Goal: Information Seeking & Learning: Learn about a topic

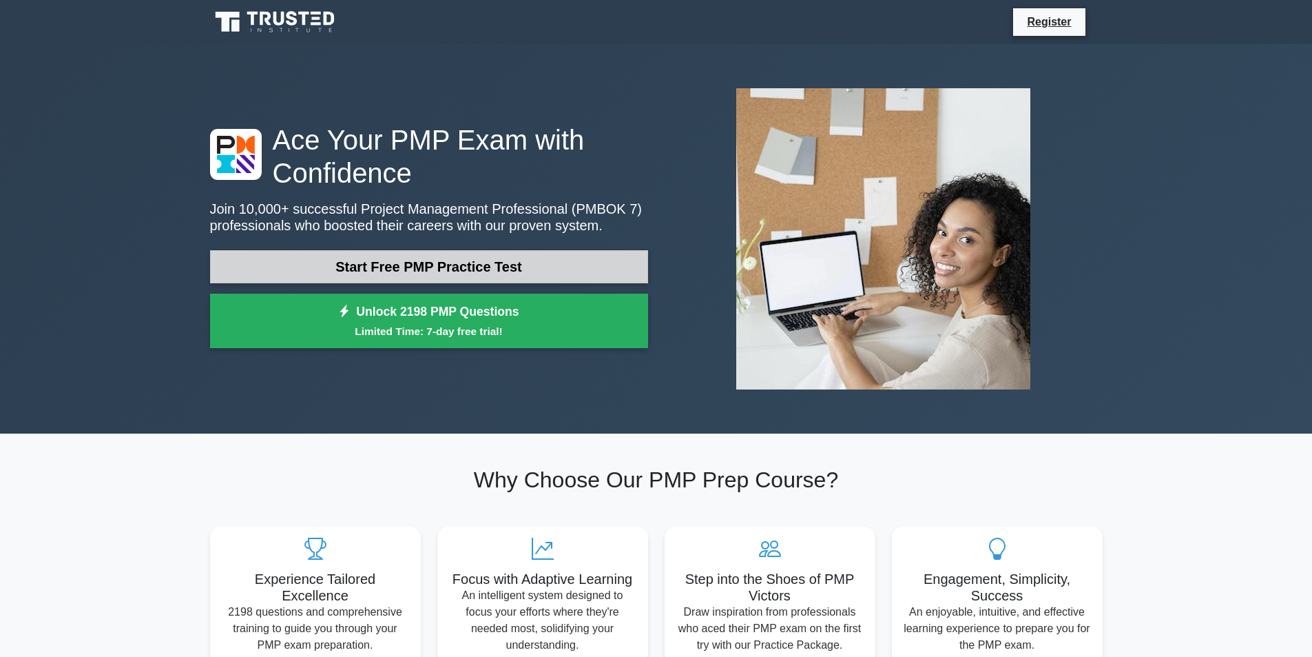
click at [486, 265] on link "Start Free PMP Practice Test" at bounding box center [429, 266] width 438 height 33
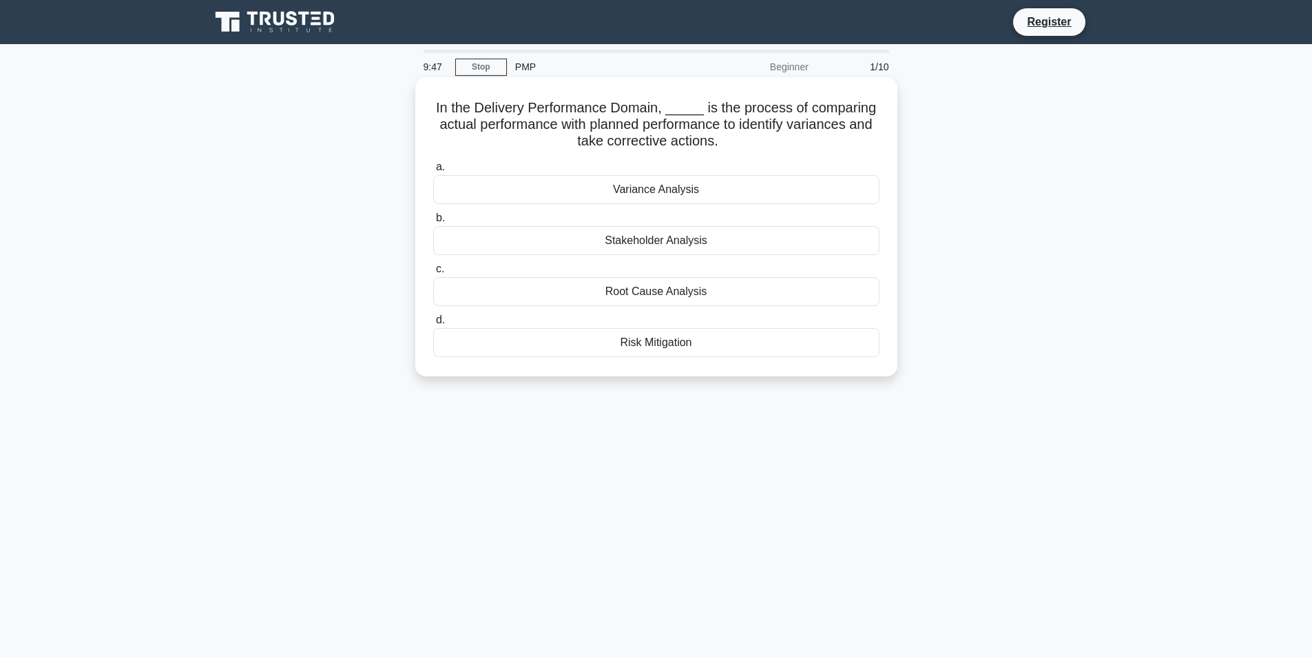
drag, startPoint x: 435, startPoint y: 105, endPoint x: 803, endPoint y: 143, distance: 369.8
click at [803, 143] on h5 "In the Delivery Performance Domain, _____ is the process of comparing actual pe…" at bounding box center [656, 124] width 449 height 51
copy h5 "In the Delivery Performance Domain, _____ is the process of comparing actual pe…"
click at [546, 163] on label "a. Variance Analysis" at bounding box center [656, 180] width 446 height 45
click at [433, 163] on input "a. Variance Analysis" at bounding box center [433, 167] width 0 height 9
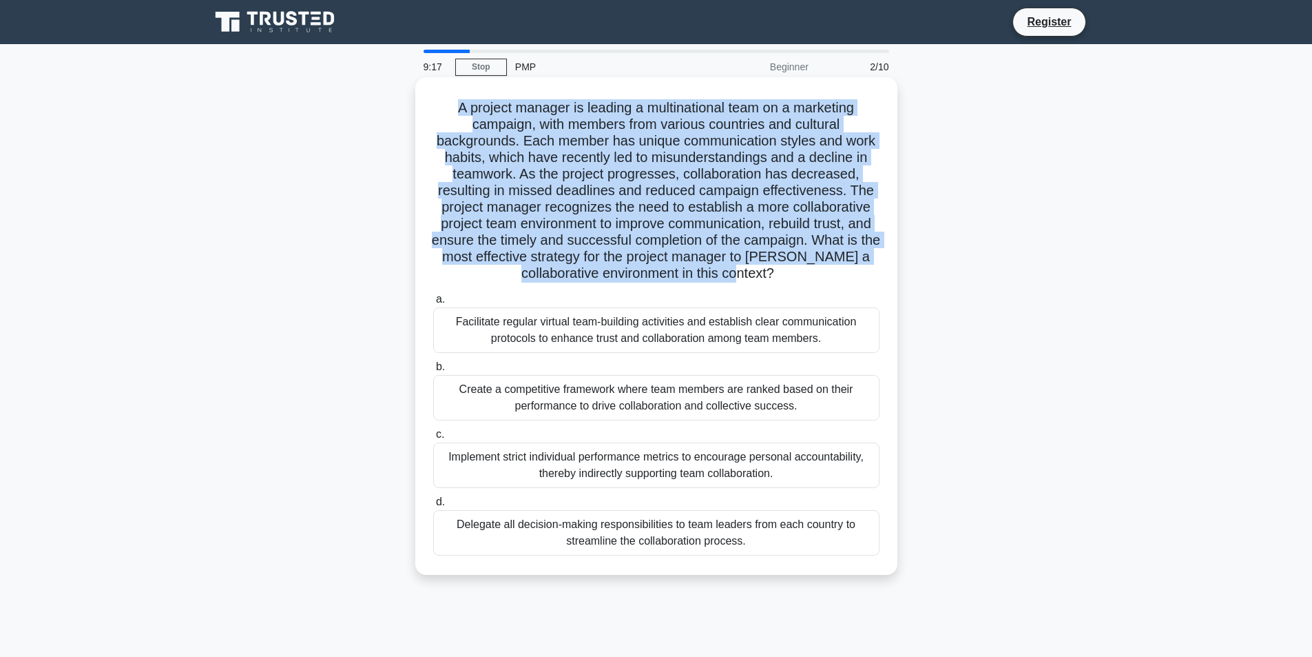
drag, startPoint x: 453, startPoint y: 110, endPoint x: 827, endPoint y: 273, distance: 408.8
click at [827, 273] on h5 "A project manager is leading a multinational team on a marketing campaign, with…" at bounding box center [656, 190] width 449 height 183
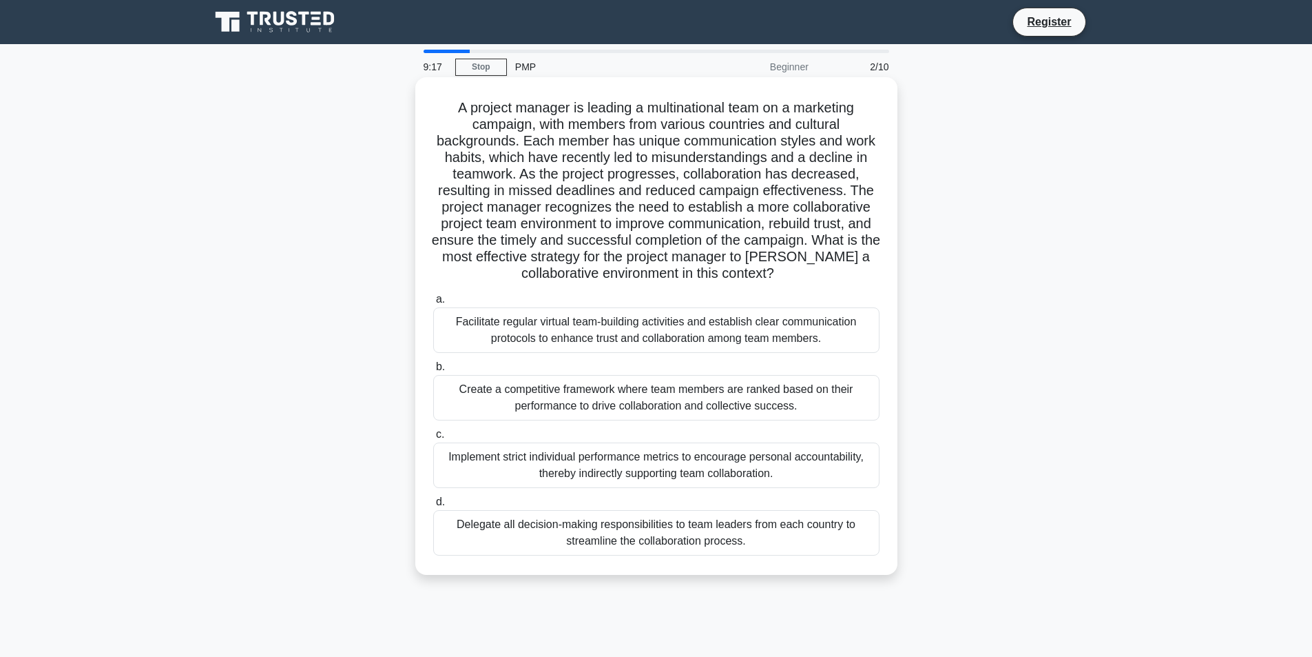
click at [806, 284] on div "A project manager is leading a multinational team on a marketing campaign, with…" at bounding box center [656, 326] width 471 height 486
click at [634, 458] on div "Implement strict individual performance metrics to encourage personal accountab…" at bounding box center [656, 464] width 446 height 45
click at [433, 439] on input "c. Implement strict individual performance metrics to encourage personal accoun…" at bounding box center [433, 434] width 0 height 9
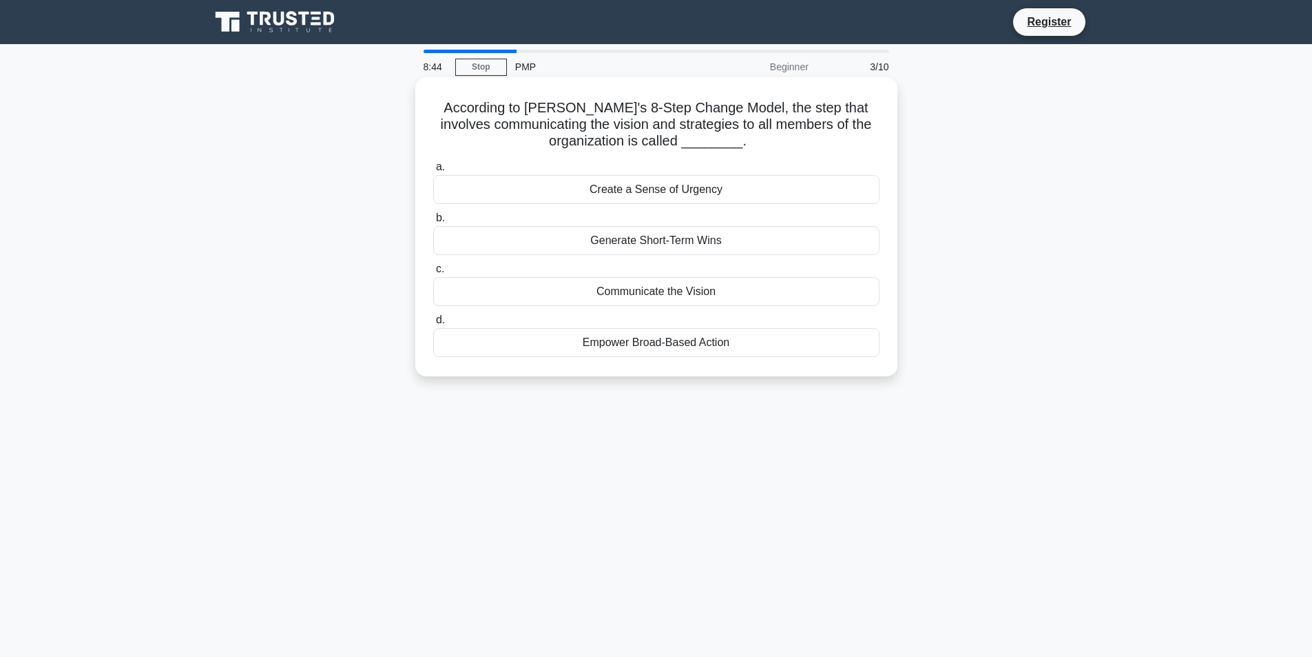
click at [695, 292] on div "Communicate the Vision" at bounding box center [656, 291] width 446 height 29
click at [433, 273] on input "c. Communicate the Vision" at bounding box center [433, 269] width 0 height 9
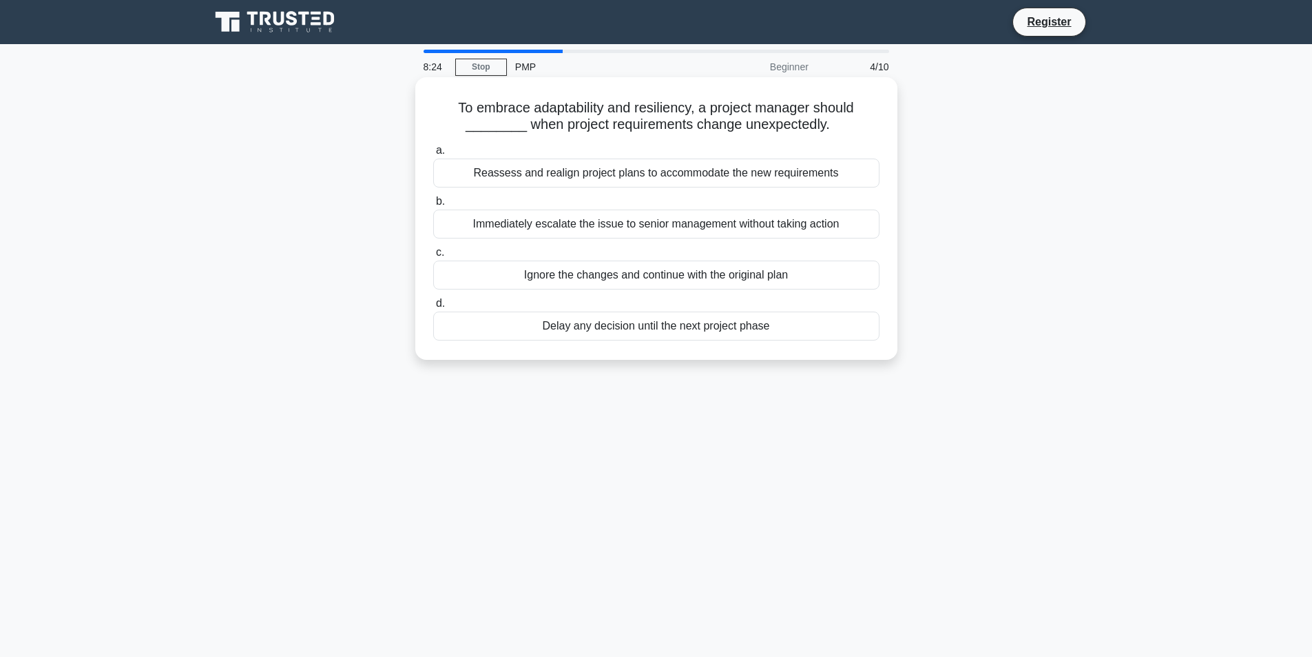
click at [693, 225] on div "Immediately escalate the issue to senior management without taking action" at bounding box center [656, 223] width 446 height 29
click at [433, 206] on input "b. Immediately escalate the issue to senior management without taking action" at bounding box center [433, 201] width 0 height 9
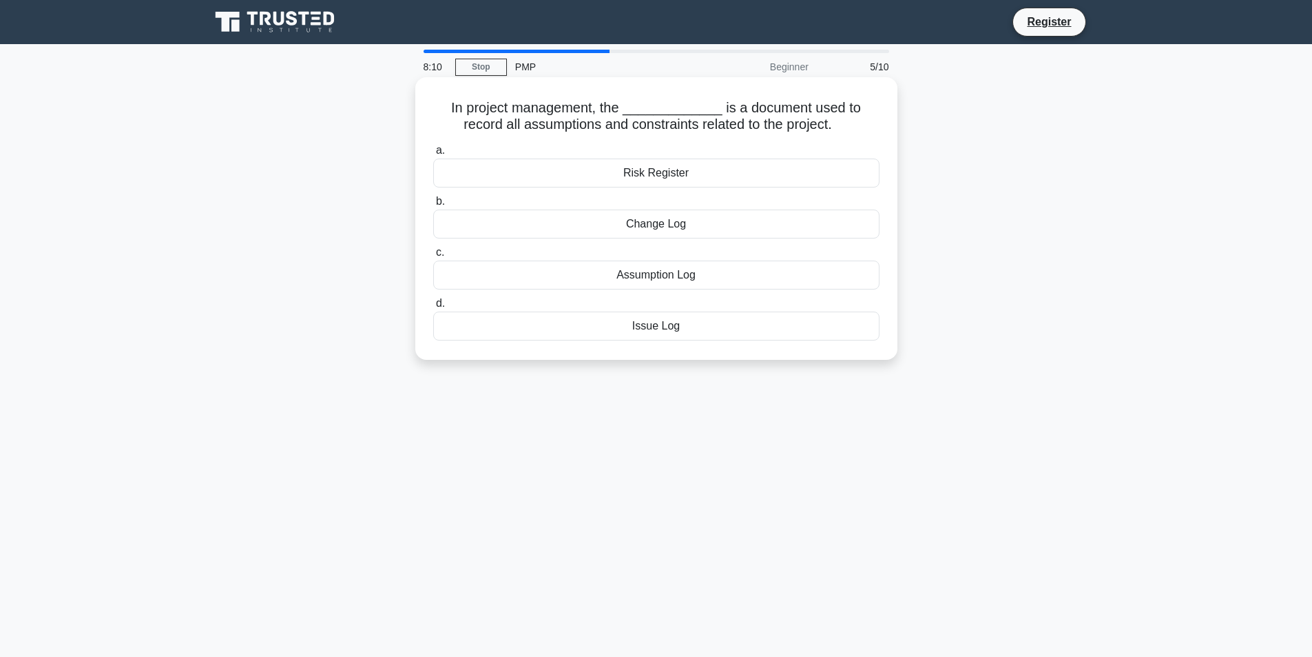
click at [690, 280] on div "Assumption Log" at bounding box center [656, 274] width 446 height 29
click at [433, 257] on input "c. Assumption Log" at bounding box center [433, 252] width 0 height 9
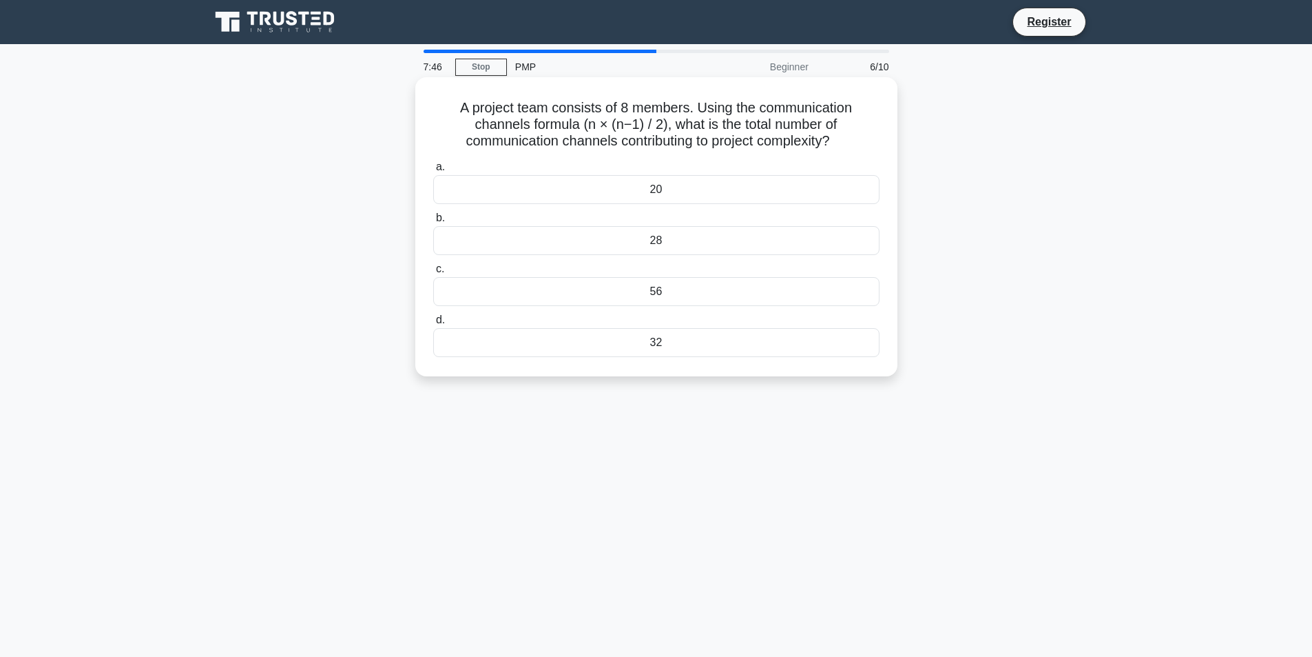
click at [660, 340] on div "32" at bounding box center [656, 342] width 446 height 29
click at [433, 324] on input "d. 32" at bounding box center [433, 320] width 0 height 9
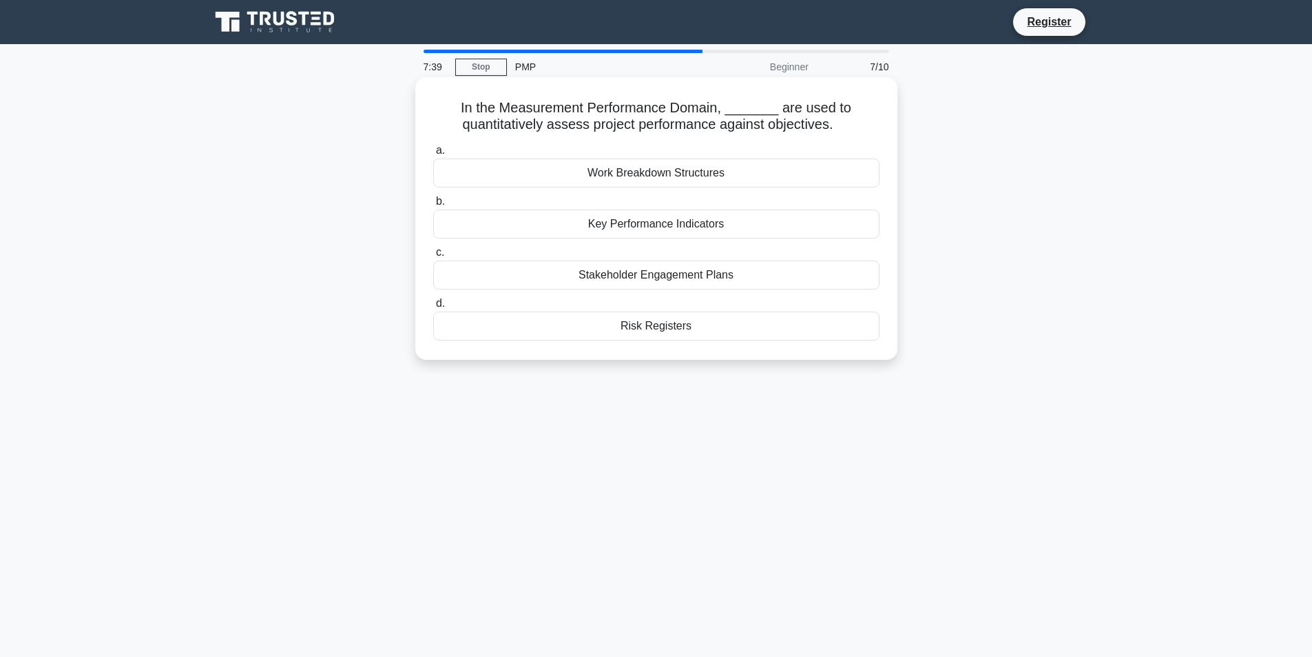
click at [683, 223] on div "Key Performance Indicators" at bounding box center [656, 223] width 446 height 29
click at [433, 206] on input "b. Key Performance Indicators" at bounding box center [433, 201] width 0 height 9
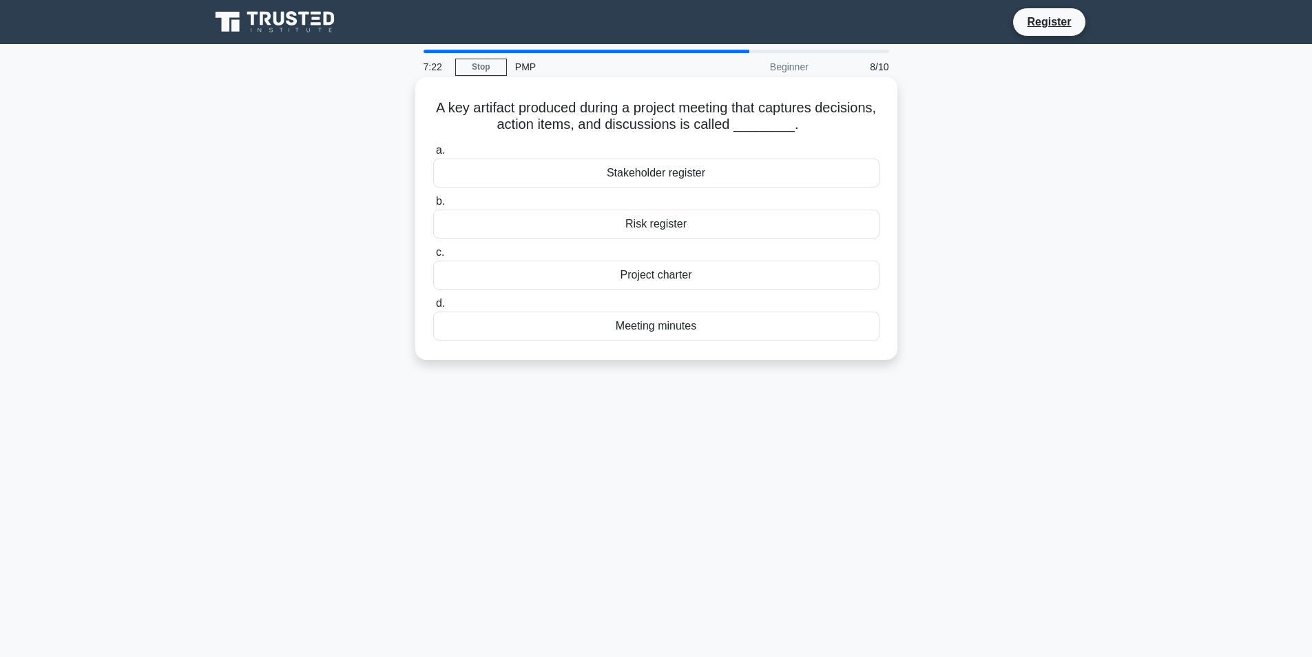
click at [653, 328] on div "Meeting minutes" at bounding box center [656, 325] width 446 height 29
click at [433, 308] on input "d. Meeting minutes" at bounding box center [433, 303] width 0 height 9
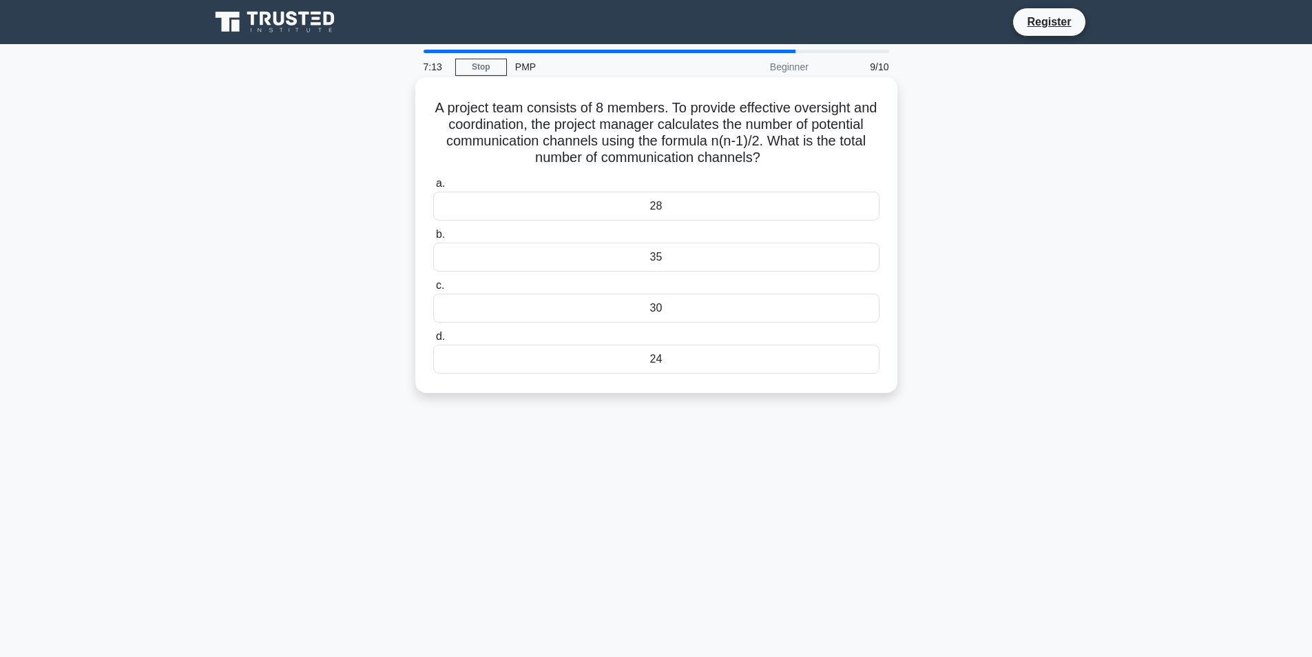
click at [665, 208] on div "28" at bounding box center [656, 206] width 446 height 29
click at [433, 188] on input "a. 28" at bounding box center [433, 183] width 0 height 9
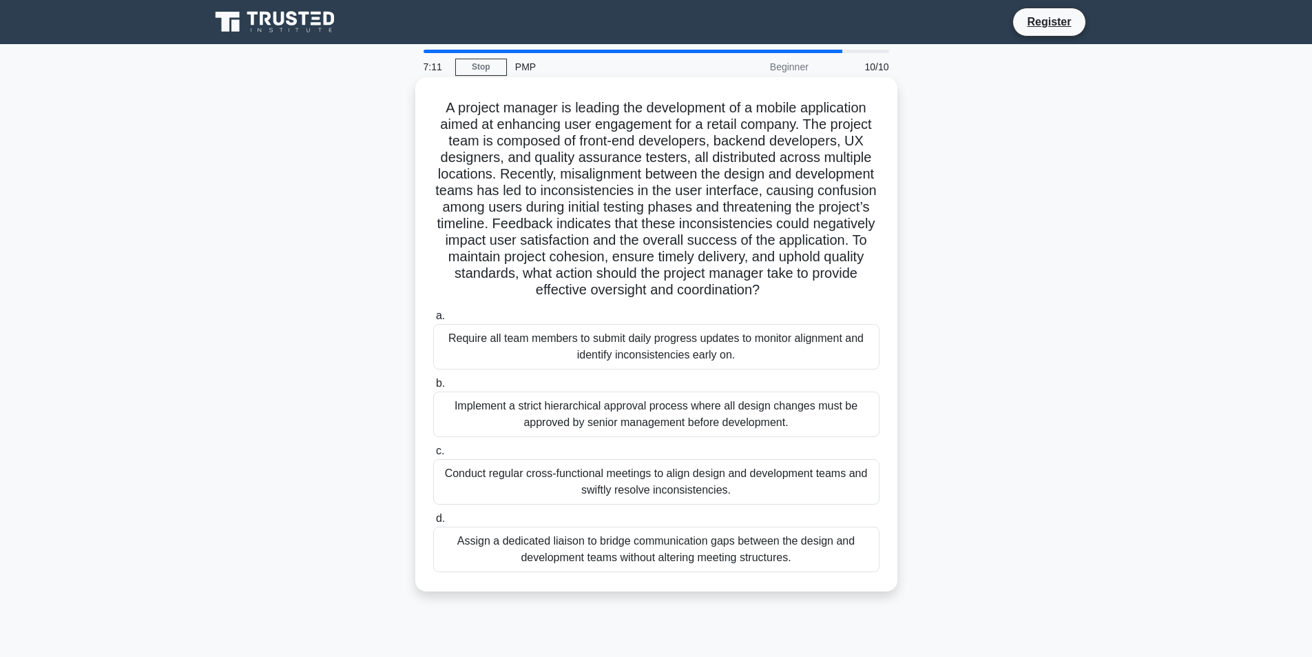
click at [689, 343] on div "Require all team members to submit daily progress updates to monitor alignment …" at bounding box center [656, 346] width 446 height 45
click at [433, 320] on input "a. Require all team members to submit daily progress updates to monitor alignme…" at bounding box center [433, 315] width 0 height 9
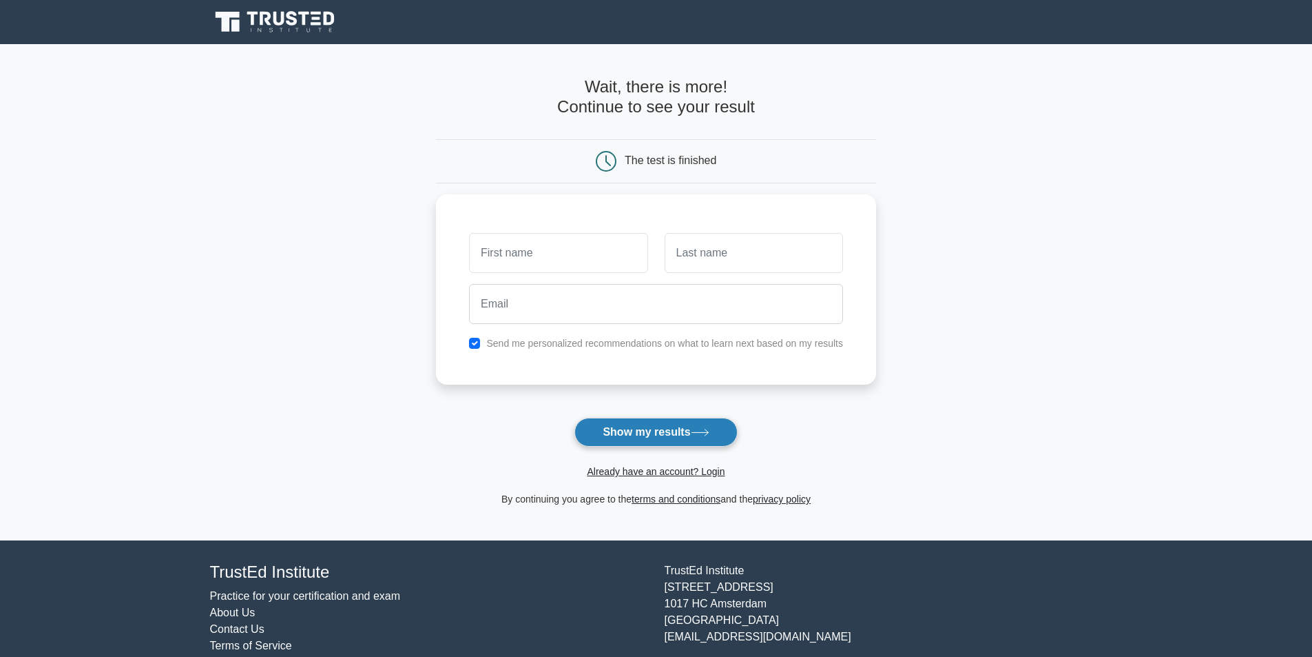
click at [657, 426] on button "Show my results" at bounding box center [656, 431] width 163 height 29
click at [588, 259] on input "text" at bounding box center [558, 249] width 178 height 40
type input "Cac`"
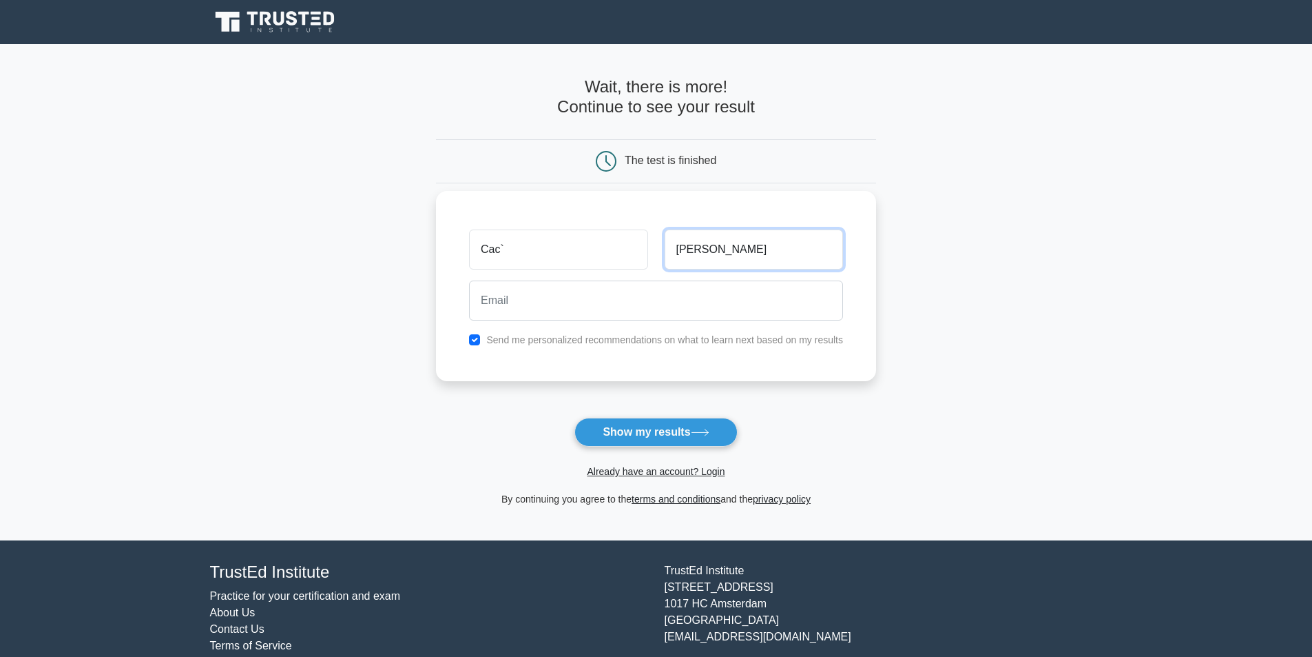
type input "Nguyen"
click at [615, 260] on input "Cac`" at bounding box center [558, 249] width 178 height 40
type input "Cac"
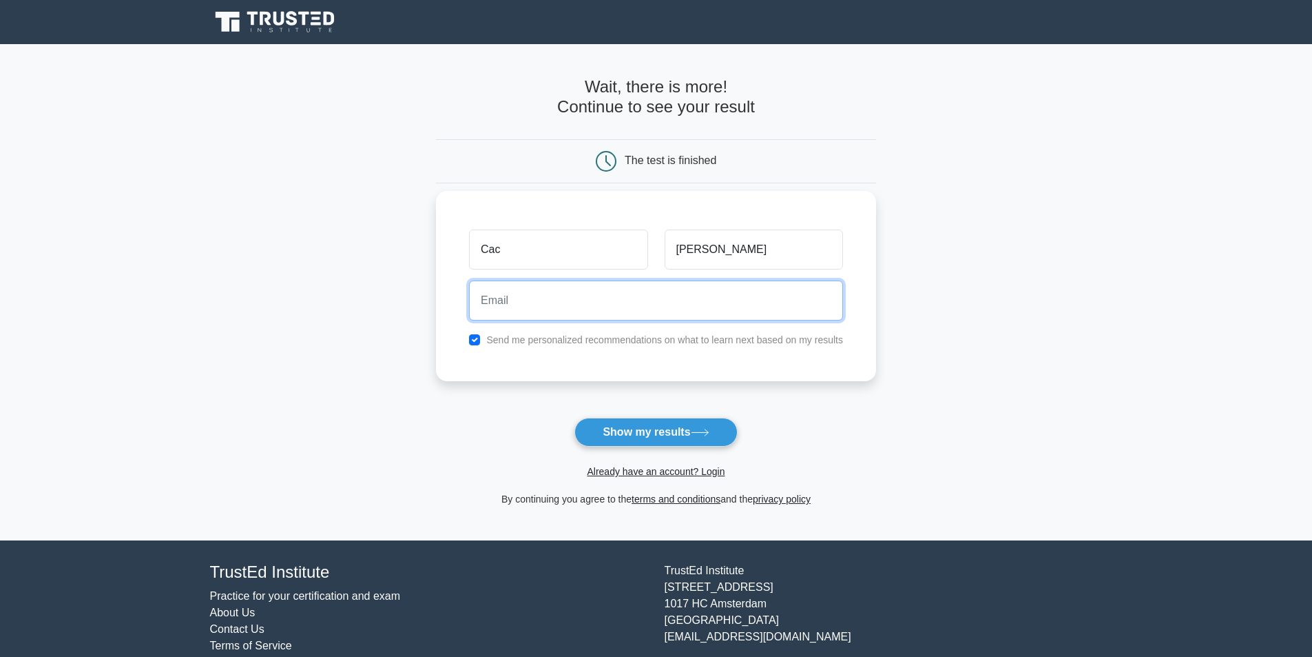
click at [608, 298] on input "email" at bounding box center [656, 300] width 374 height 40
click at [634, 448] on div "Already have an account? Login" at bounding box center [656, 462] width 440 height 33
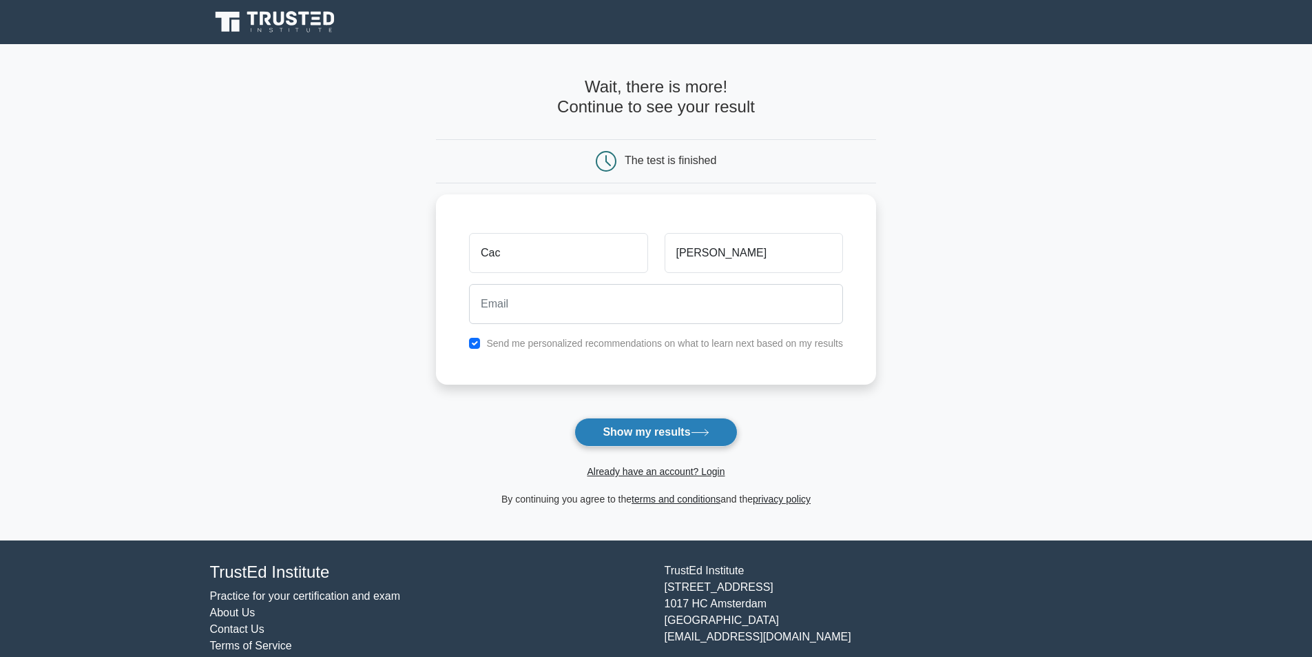
click at [634, 444] on button "Show my results" at bounding box center [656, 431] width 163 height 29
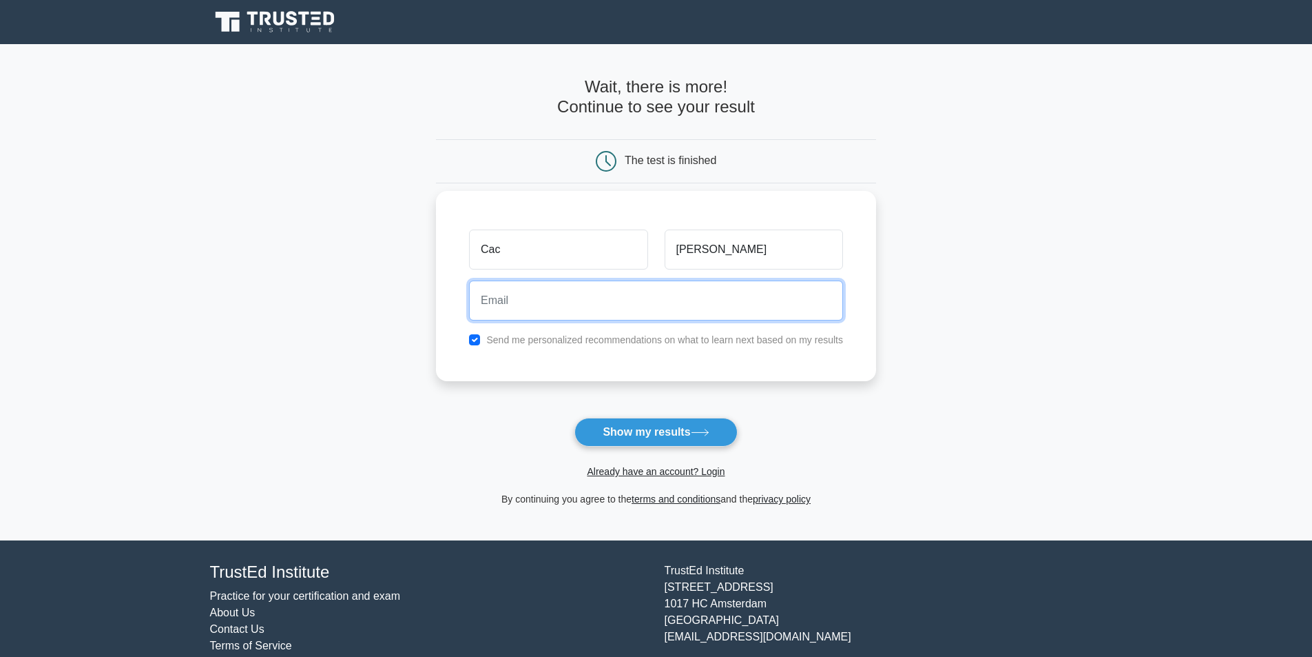
click at [595, 306] on input "email" at bounding box center [656, 300] width 374 height 40
type input "cac.nguyen@senlegend.vn"
click at [575, 417] on button "Show my results" at bounding box center [656, 431] width 163 height 29
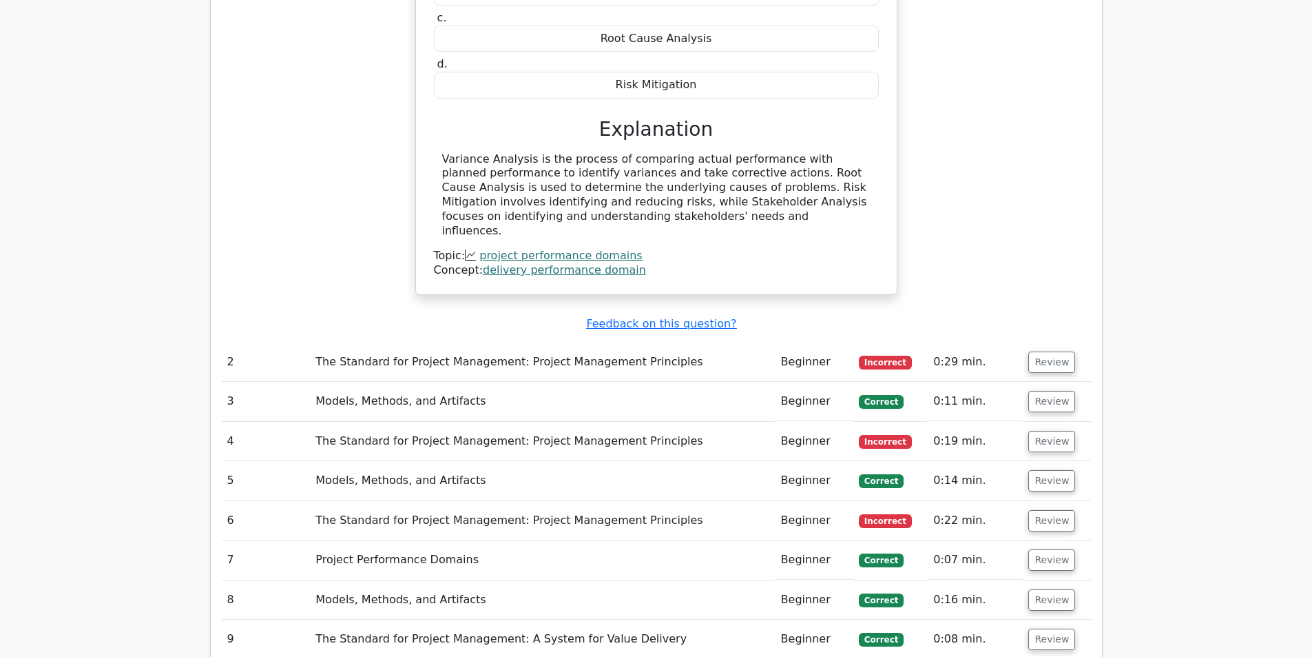
scroll to position [1378, 0]
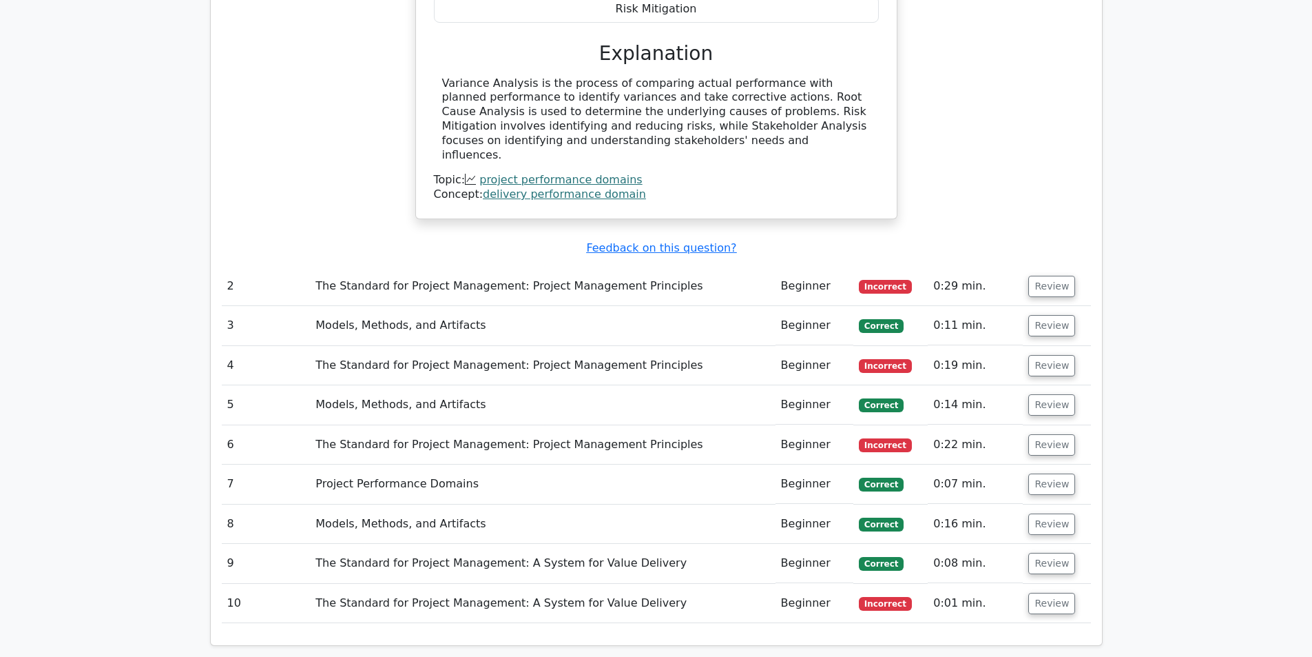
click at [405, 267] on td "The Standard for Project Management: Project Management Principles" at bounding box center [542, 286] width 465 height 39
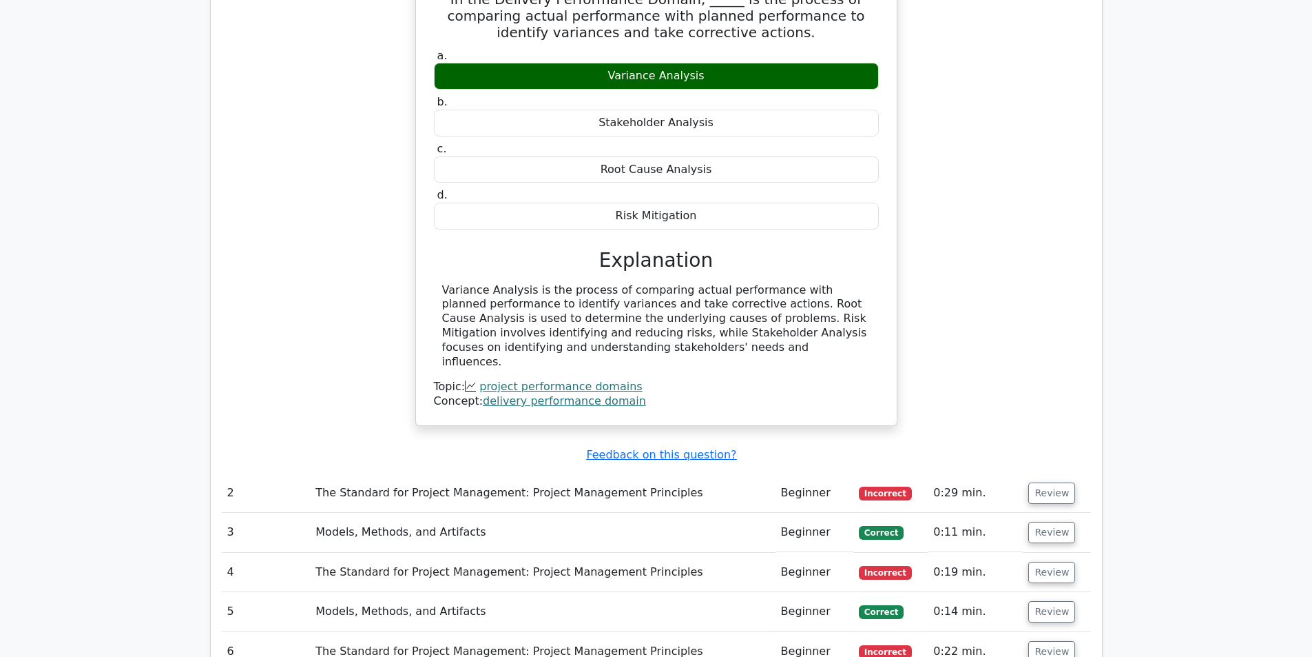
scroll to position [1447, 0]
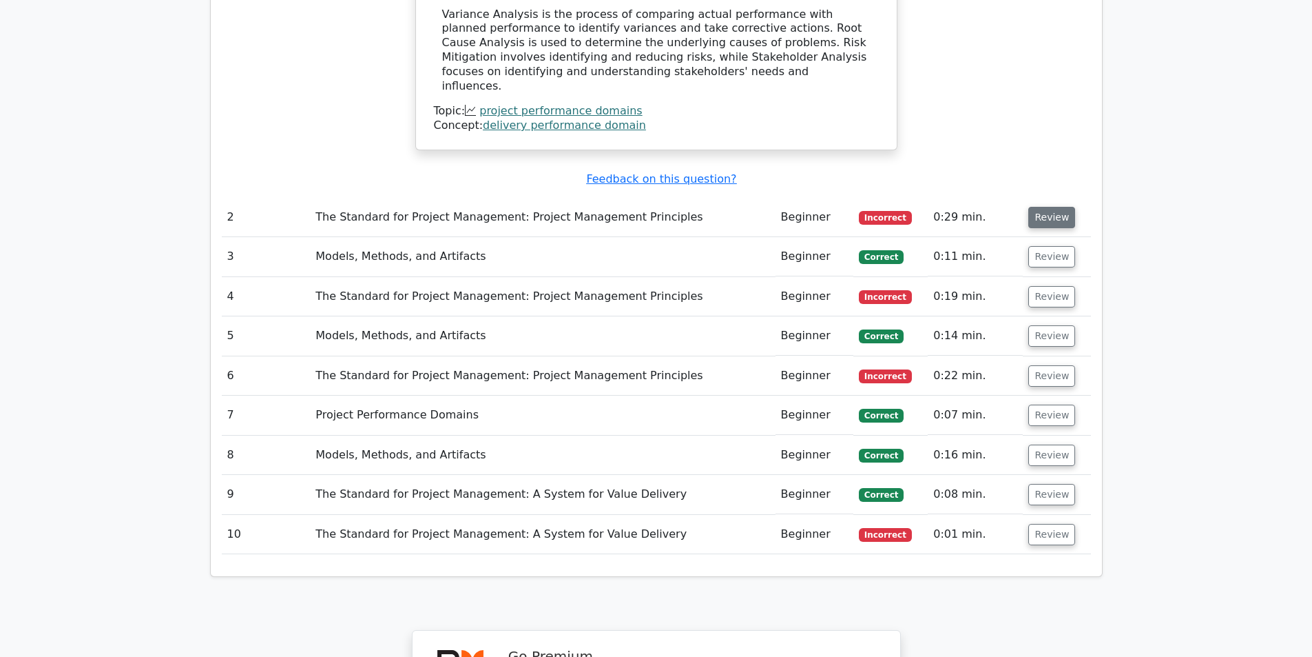
click at [1049, 207] on button "Review" at bounding box center [1052, 217] width 47 height 21
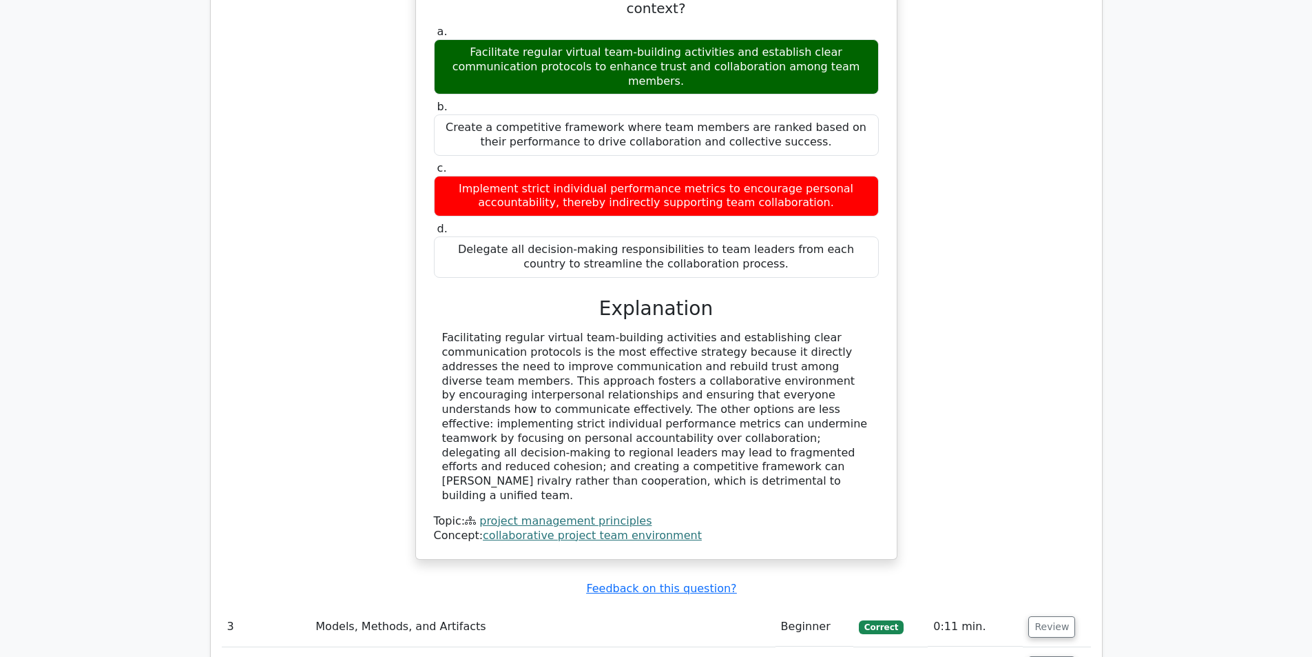
scroll to position [2067, 0]
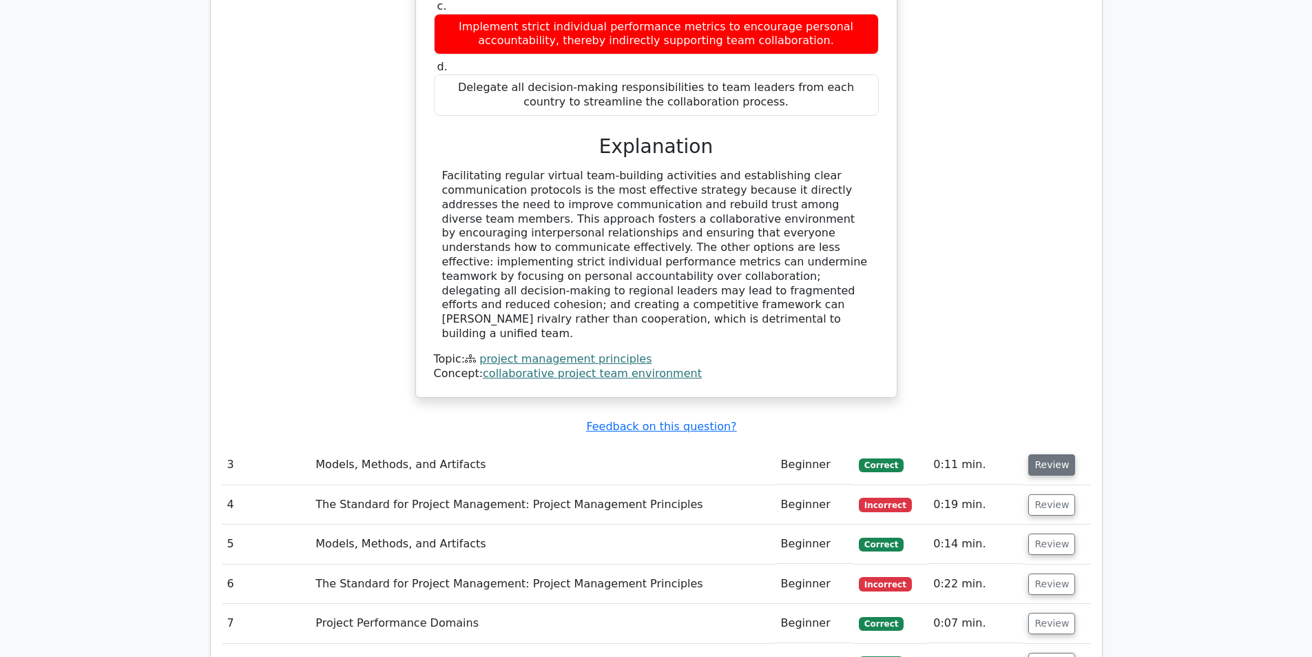
click at [1046, 454] on button "Review" at bounding box center [1052, 464] width 47 height 21
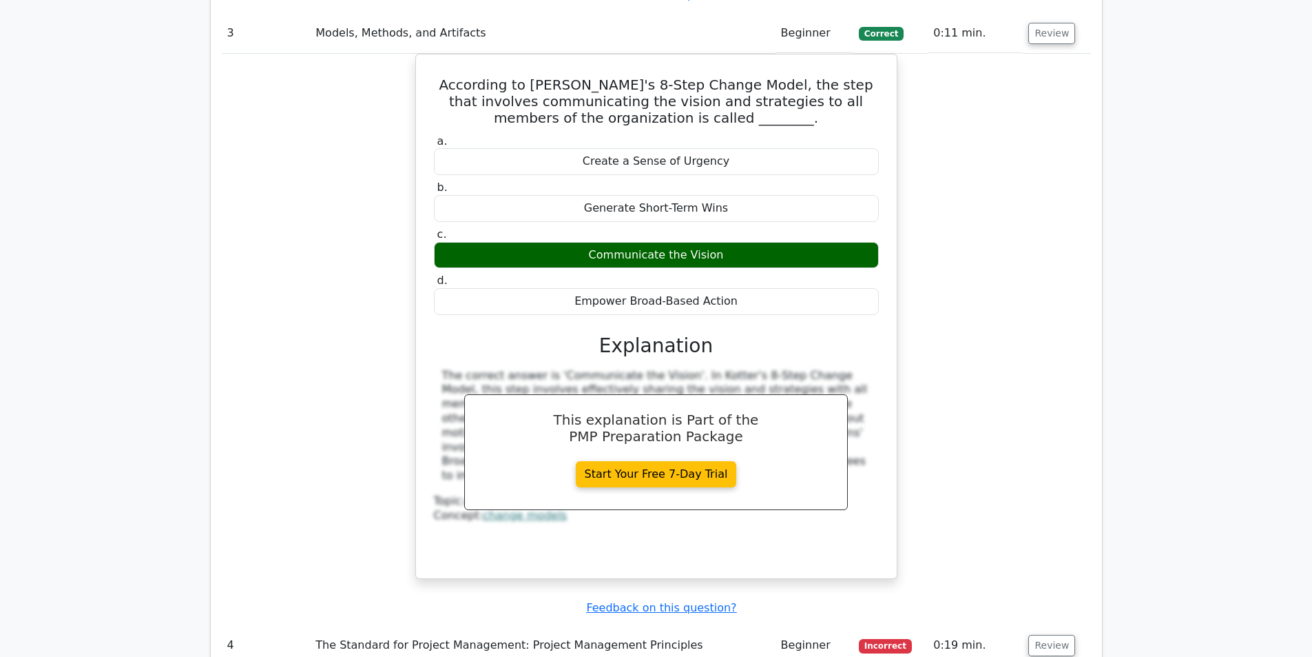
scroll to position [2687, 0]
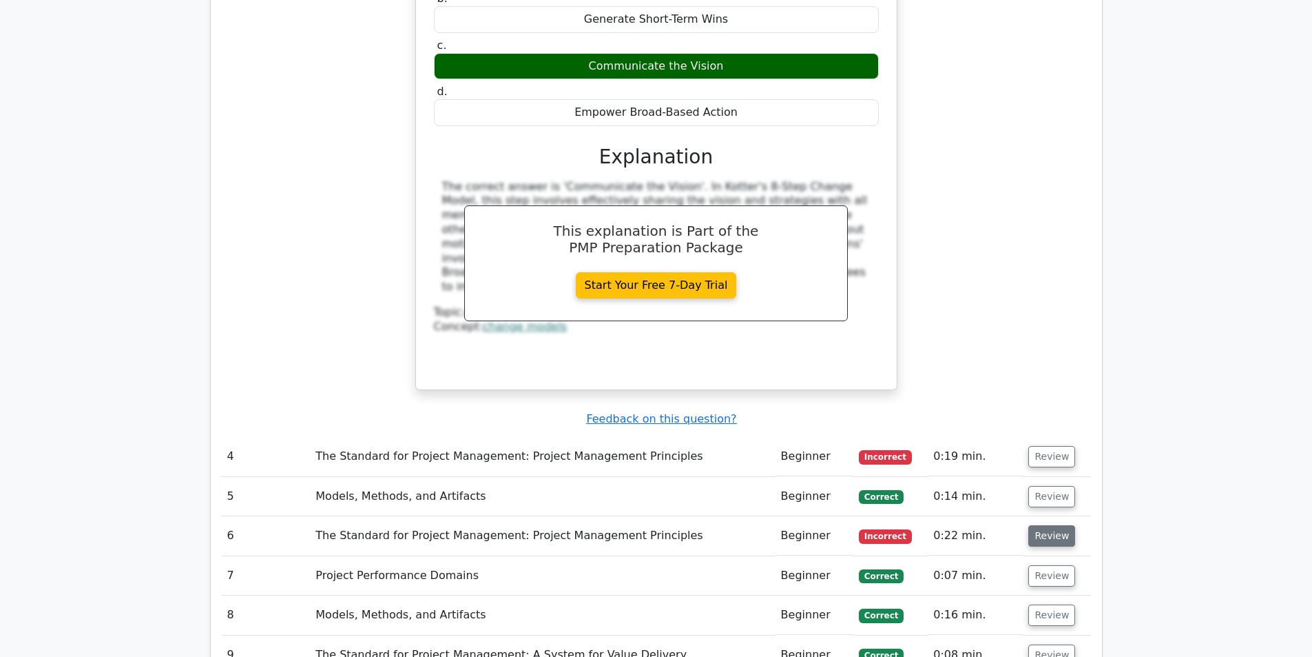
click at [1034, 525] on button "Review" at bounding box center [1052, 535] width 47 height 21
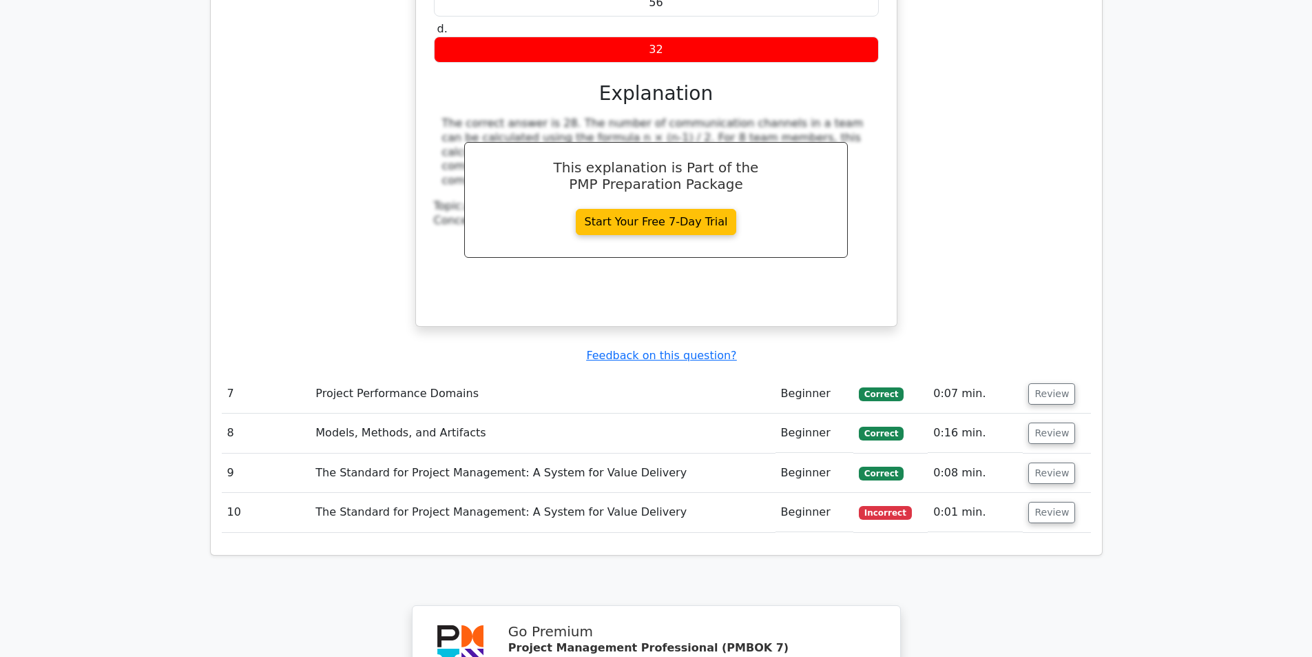
scroll to position [3720, 0]
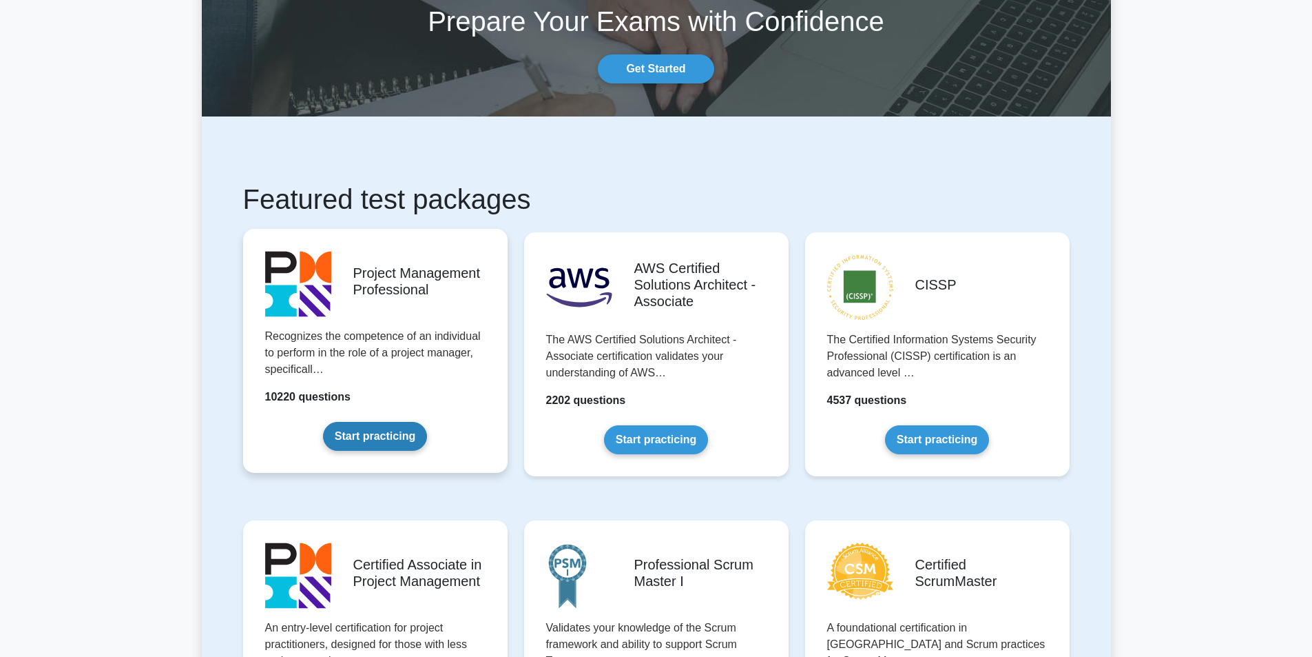
scroll to position [207, 0]
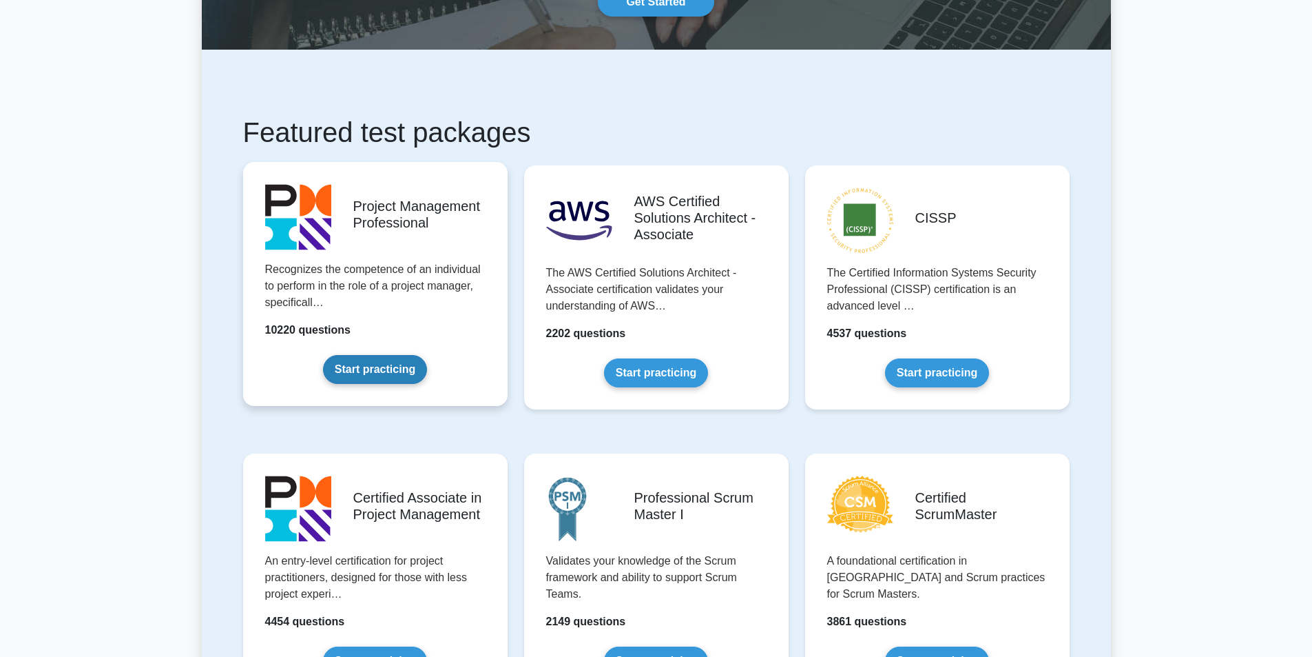
click at [369, 373] on link "Start practicing" at bounding box center [375, 369] width 104 height 29
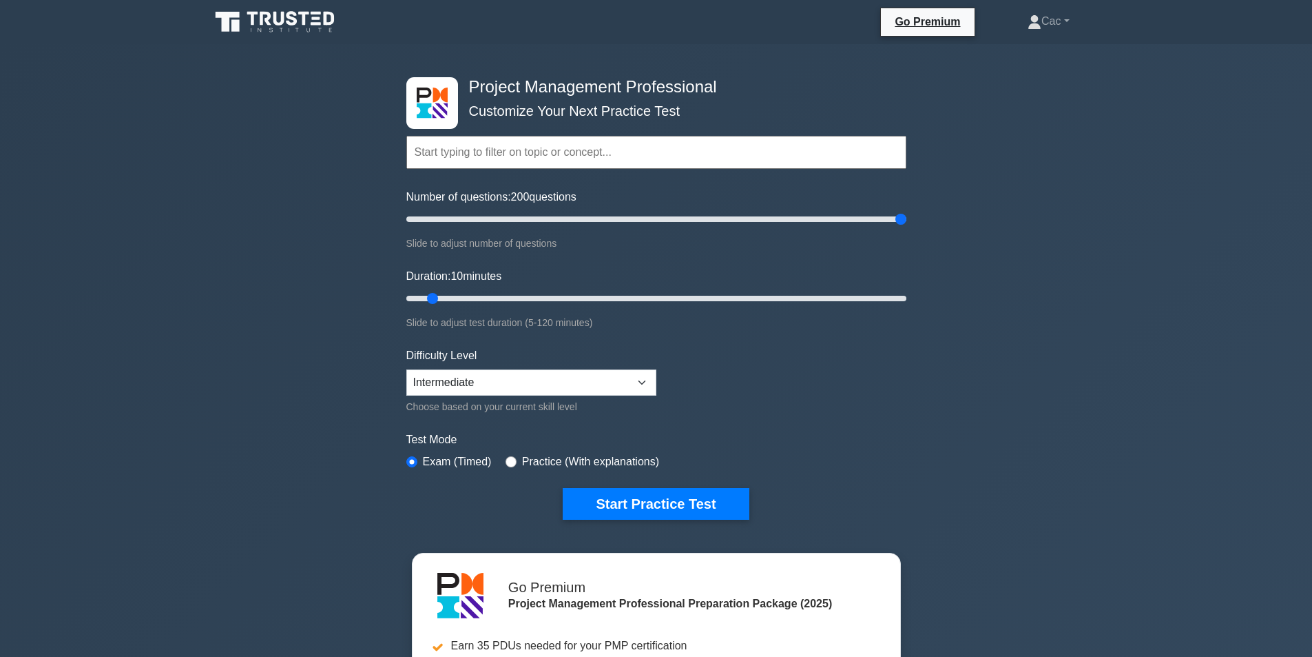
drag, startPoint x: 422, startPoint y: 219, endPoint x: 1039, endPoint y: 196, distance: 617.0
type input "200"
click at [907, 211] on input "Number of questions: 200 questions" at bounding box center [656, 219] width 500 height 17
drag, startPoint x: 430, startPoint y: 297, endPoint x: 1152, endPoint y: 296, distance: 722.0
type input "120"
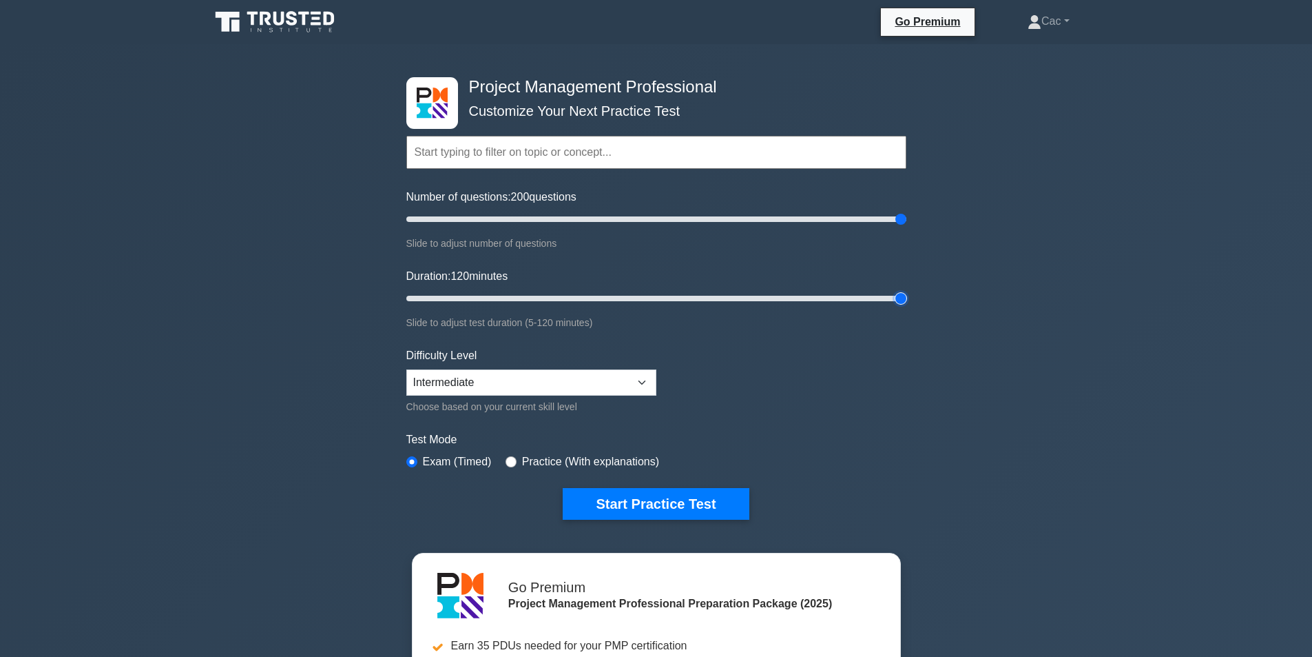
click at [907, 296] on input "Duration: 120 minutes" at bounding box center [656, 298] width 500 height 17
click at [648, 383] on select "Beginner Intermediate Expert" at bounding box center [531, 382] width 250 height 26
select select "beginner"
click at [406, 369] on select "Beginner Intermediate Expert" at bounding box center [531, 382] width 250 height 26
click at [860, 395] on form "Topics Scope Management Time Management Cost Management Quality Management Risk…" at bounding box center [656, 307] width 500 height 426
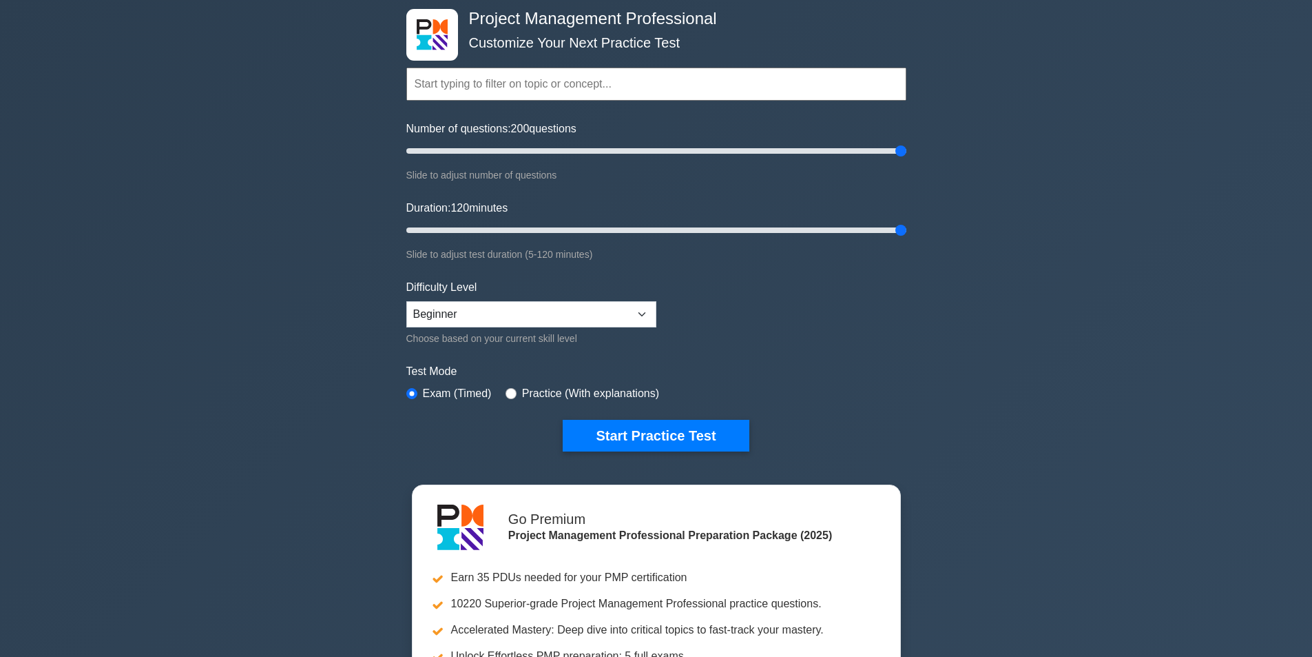
scroll to position [69, 0]
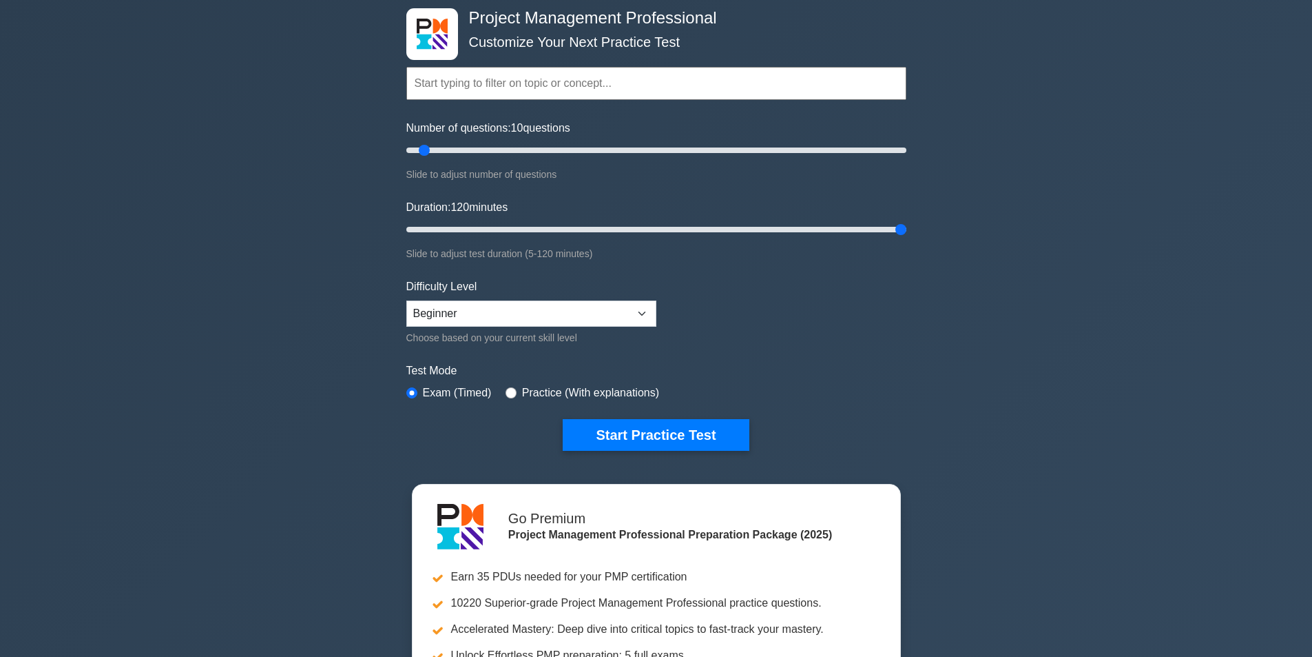
drag, startPoint x: 900, startPoint y: 150, endPoint x: 427, endPoint y: 168, distance: 472.9
type input "10"
click at [427, 158] on input "Number of questions: 10 questions" at bounding box center [656, 150] width 500 height 17
drag, startPoint x: 902, startPoint y: 231, endPoint x: 454, endPoint y: 236, distance: 448.5
type input "15"
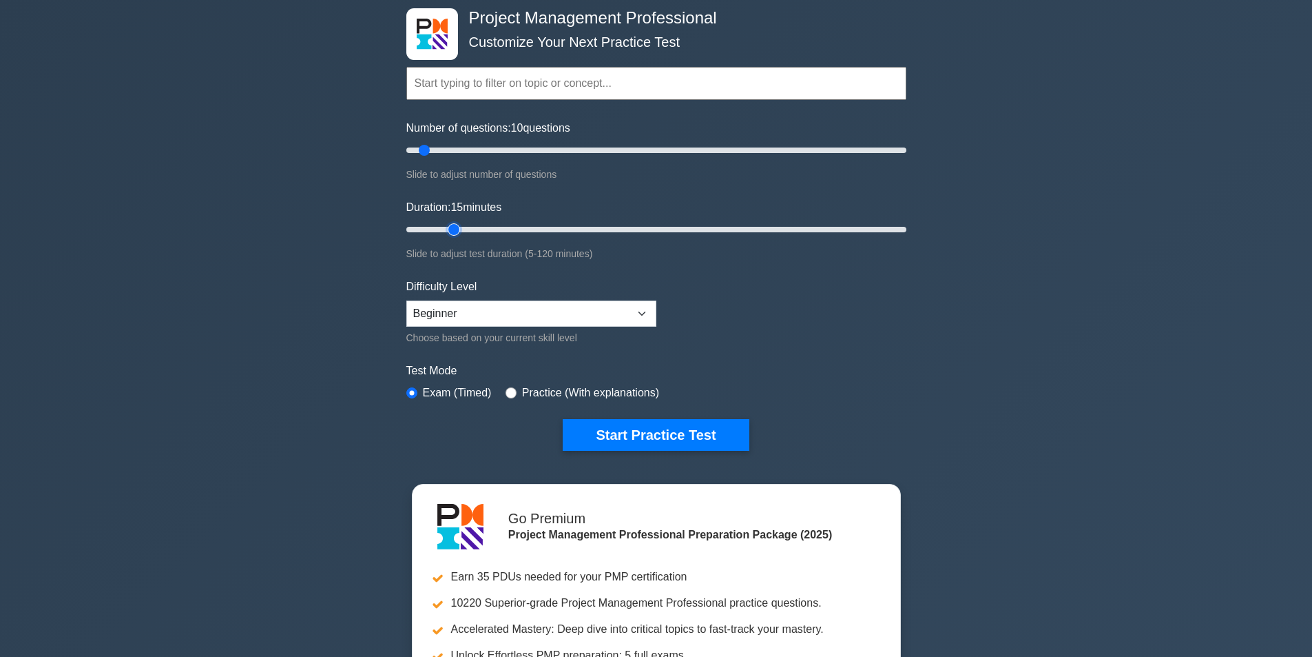
click at [454, 236] on input "Duration: 15 minutes" at bounding box center [656, 229] width 500 height 17
click at [665, 435] on button "Start Practice Test" at bounding box center [656, 435] width 186 height 32
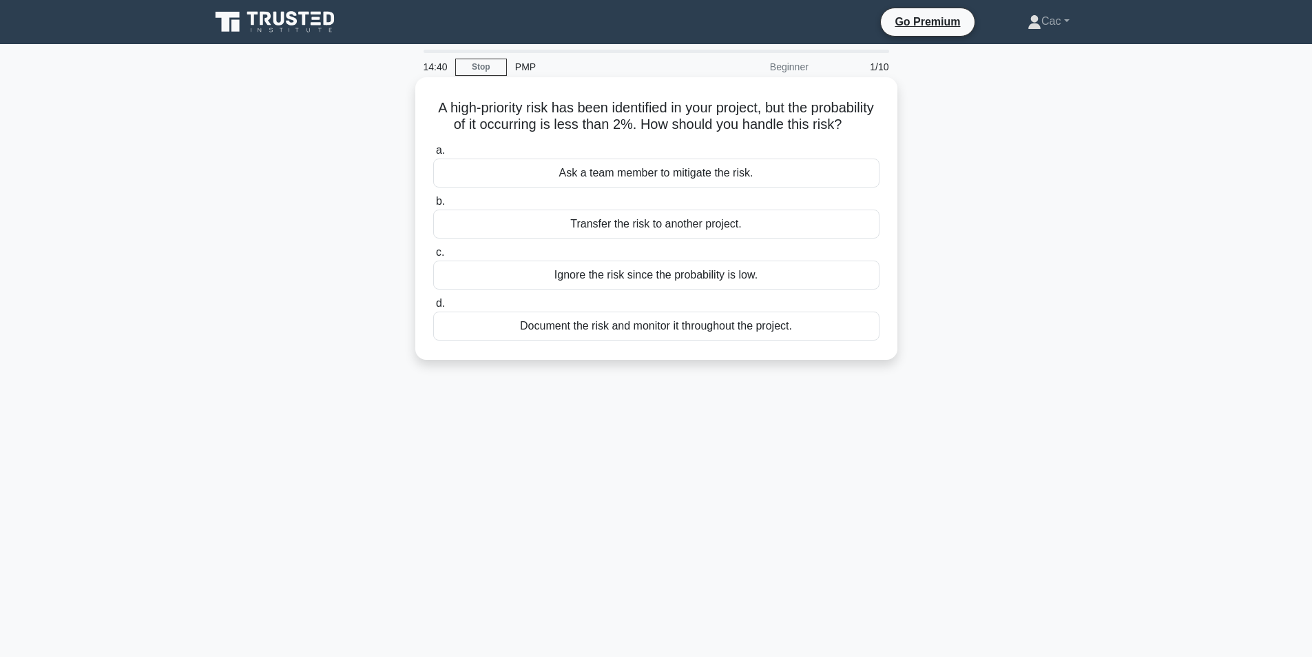
click at [646, 340] on div "Document the risk and monitor it throughout the project." at bounding box center [656, 325] width 446 height 29
click at [433, 308] on input "d. Document the risk and monitor it throughout the project." at bounding box center [433, 303] width 0 height 9
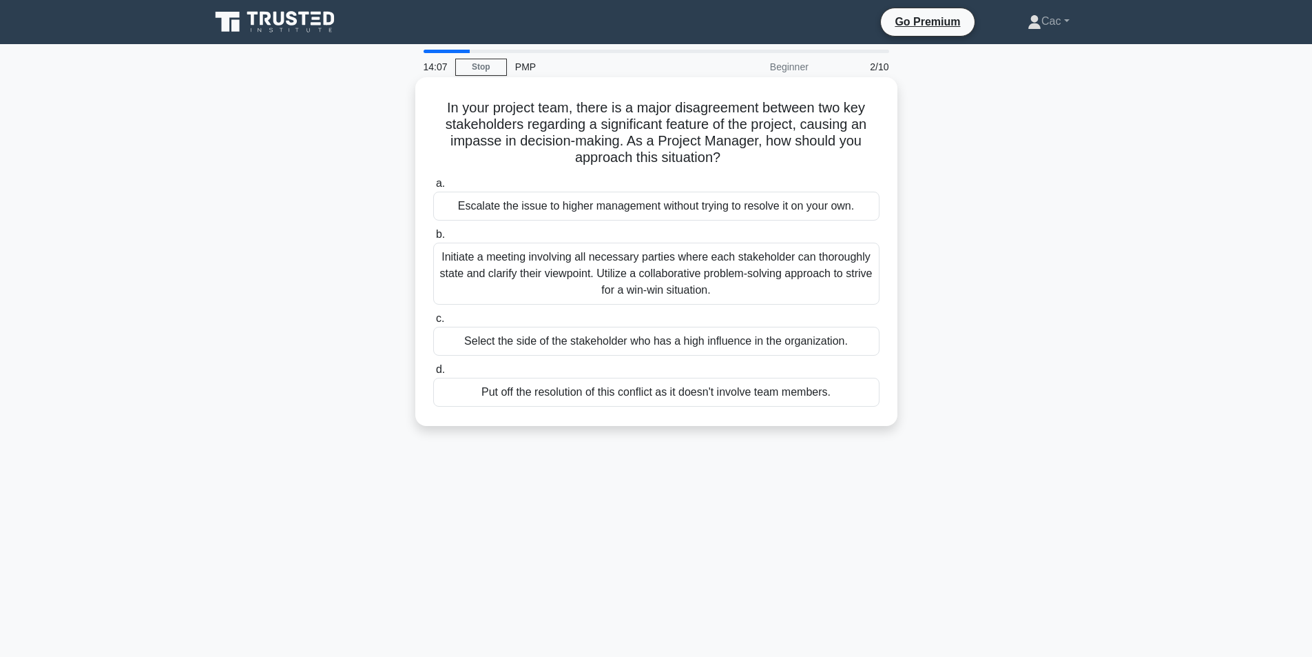
click at [599, 287] on div "Initiate a meeting involving all necessary parties where each stakeholder can t…" at bounding box center [656, 273] width 446 height 62
click at [433, 239] on input "b. Initiate a meeting involving all necessary parties where each stakeholder ca…" at bounding box center [433, 234] width 0 height 9
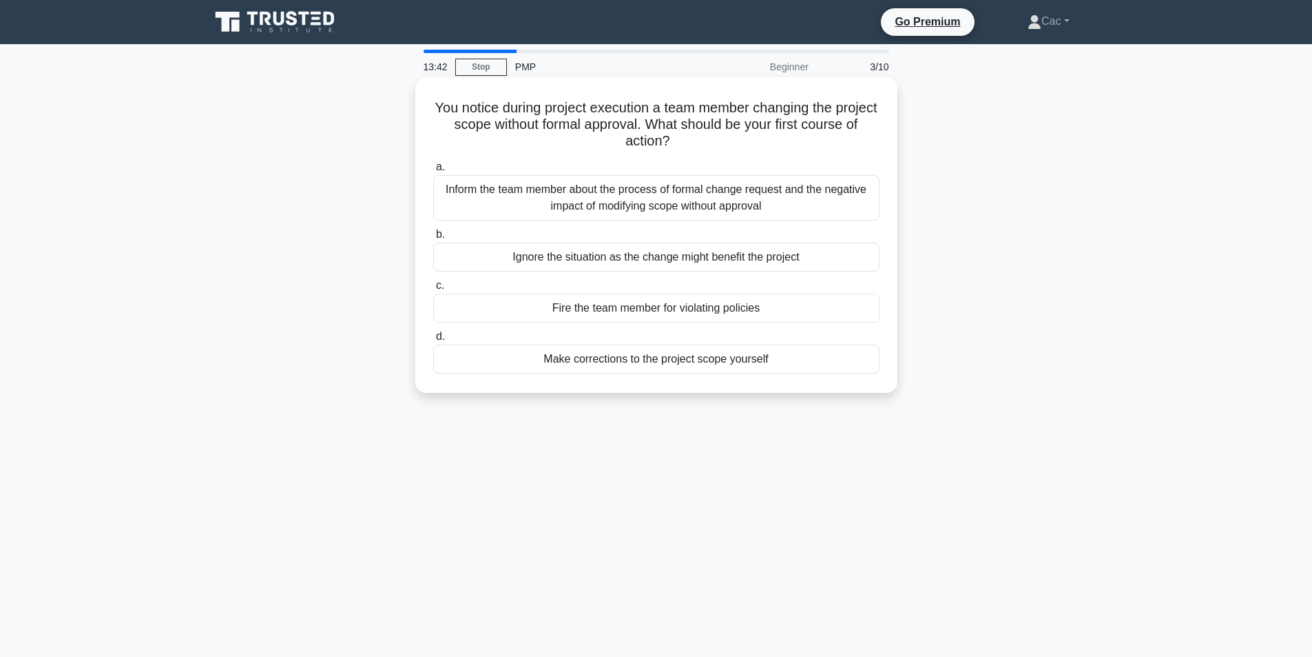
click at [670, 198] on div "Inform the team member about the process of formal change request and the negat…" at bounding box center [656, 197] width 446 height 45
click at [433, 172] on input "a. Inform the team member about the process of formal change request and the ne…" at bounding box center [433, 167] width 0 height 9
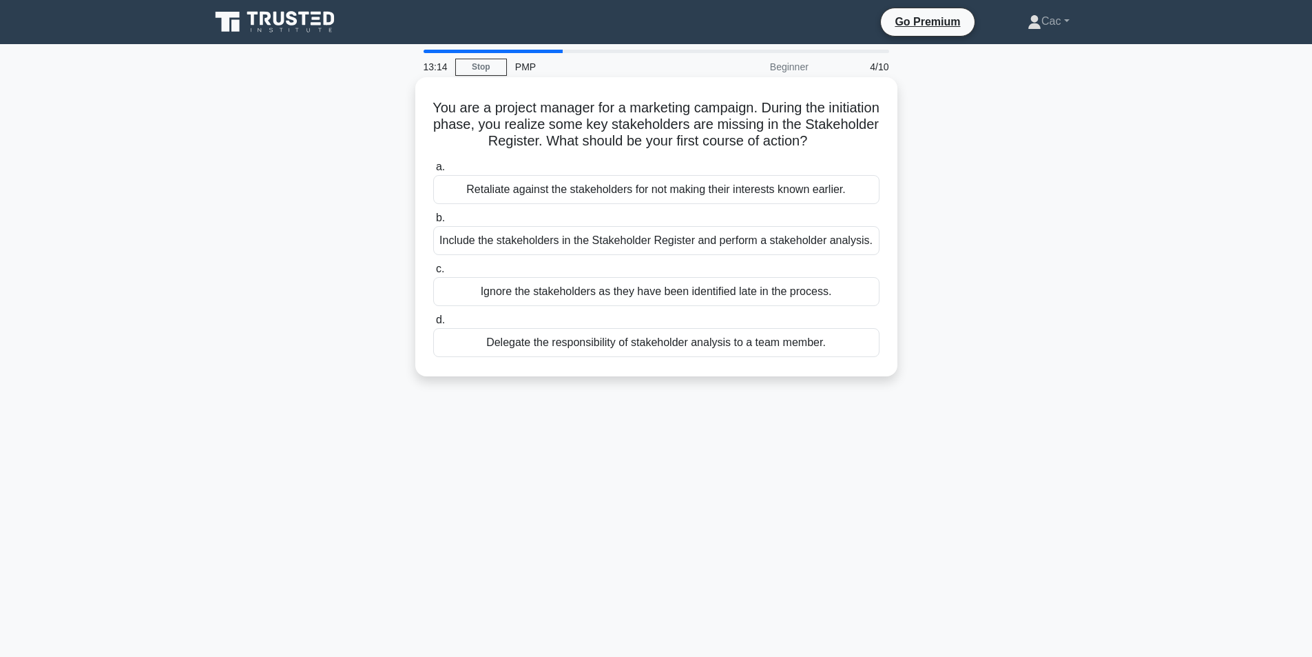
click at [692, 236] on div "Include the stakeholders in the Stakeholder Register and perform a stakeholder …" at bounding box center [656, 240] width 446 height 29
click at [433, 223] on input "b. Include the stakeholders in the Stakeholder Register and perform a stakehold…" at bounding box center [433, 218] width 0 height 9
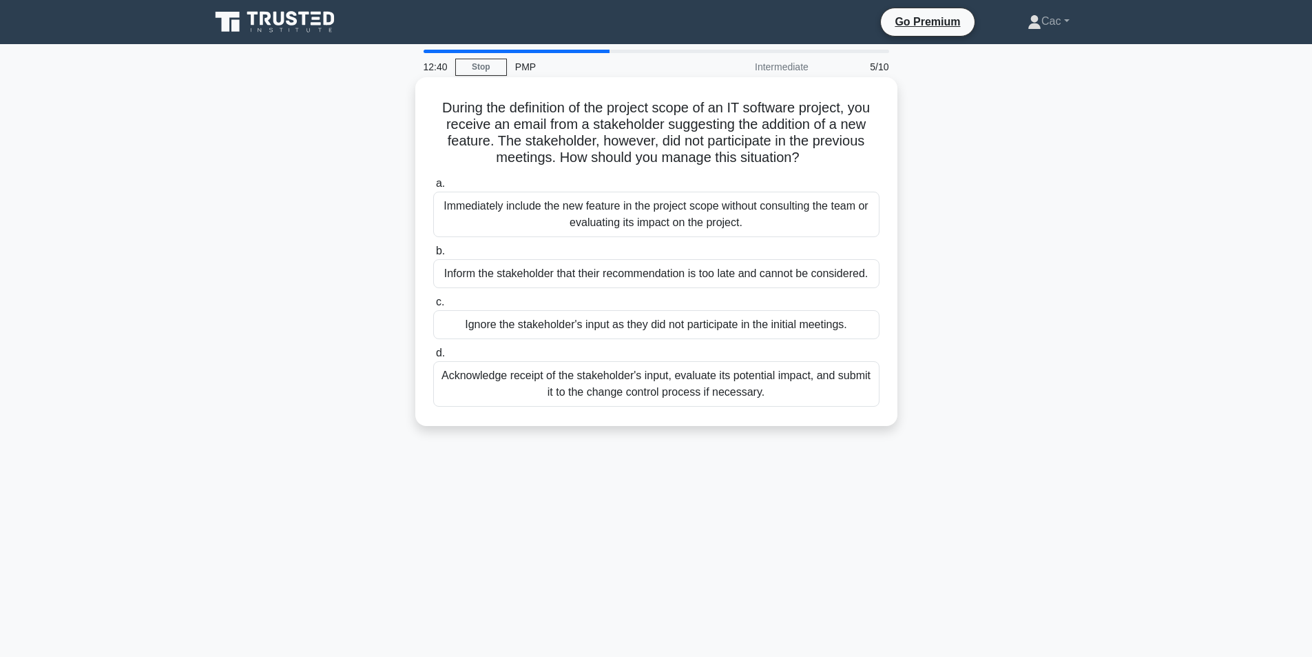
click at [681, 390] on div "Acknowledge receipt of the stakeholder's input, evaluate its potential impact, …" at bounding box center [656, 383] width 446 height 45
click at [433, 358] on input "d. Acknowledge receipt of the stakeholder's input, evaluate its potential impac…" at bounding box center [433, 353] width 0 height 9
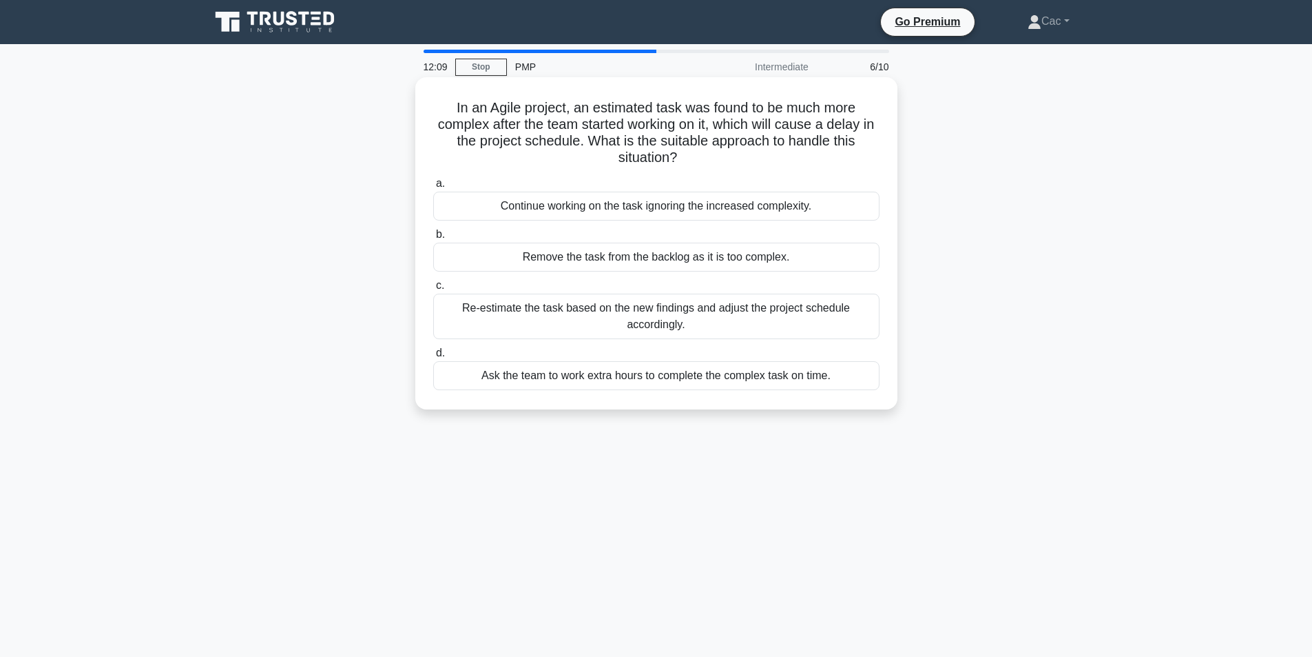
click at [675, 321] on div "Re-estimate the task based on the new findings and adjust the project schedule …" at bounding box center [656, 315] width 446 height 45
click at [433, 290] on input "c. Re-estimate the task based on the new findings and adjust the project schedu…" at bounding box center [433, 285] width 0 height 9
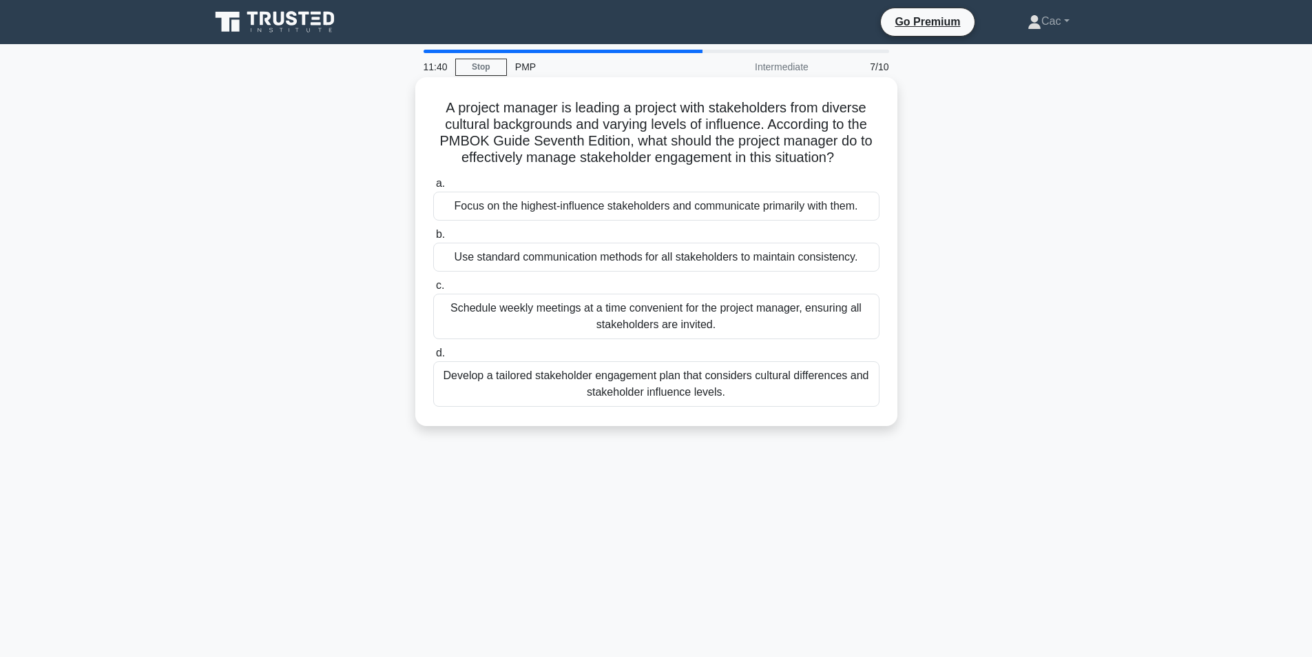
click at [740, 382] on div "Develop a tailored stakeholder engagement plan that considers cultural differen…" at bounding box center [656, 383] width 446 height 45
click at [433, 358] on input "d. Develop a tailored stakeholder engagement plan that considers cultural diffe…" at bounding box center [433, 353] width 0 height 9
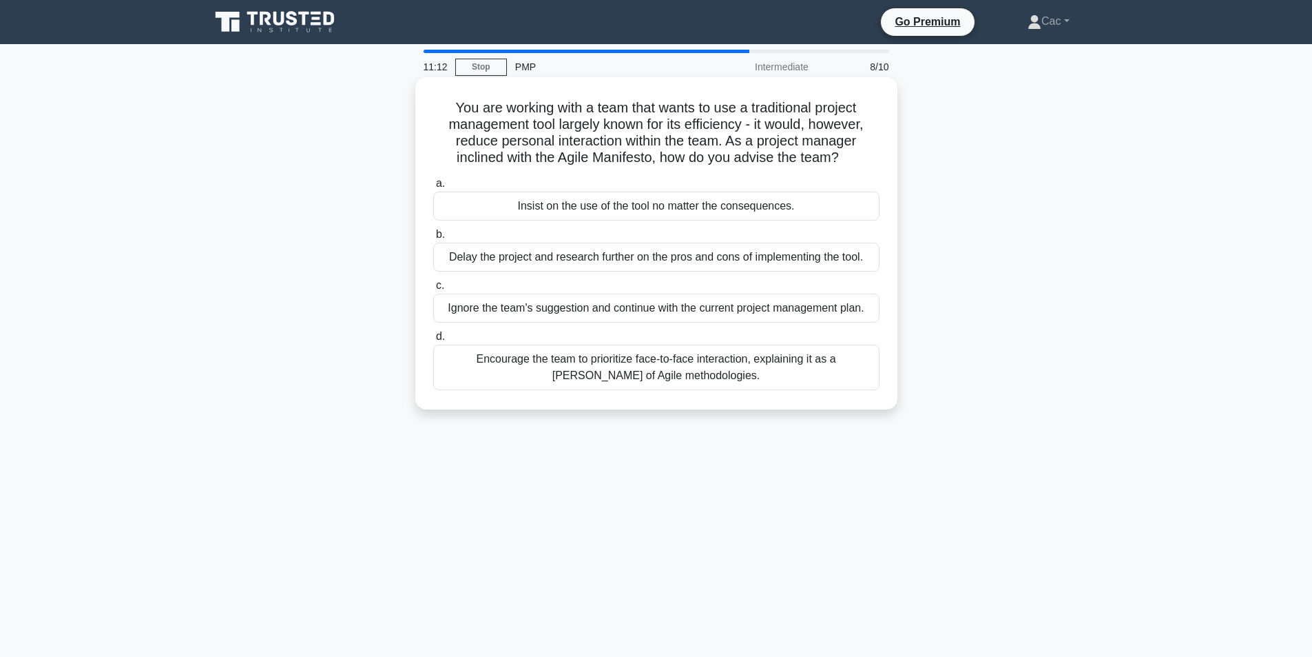
click at [685, 369] on div "Encourage the team to prioritize face-to-face interaction, explaining it as a […" at bounding box center [656, 366] width 446 height 45
click at [433, 341] on input "d. Encourage the team to prioritize face-to-face interaction, explaining it as …" at bounding box center [433, 336] width 0 height 9
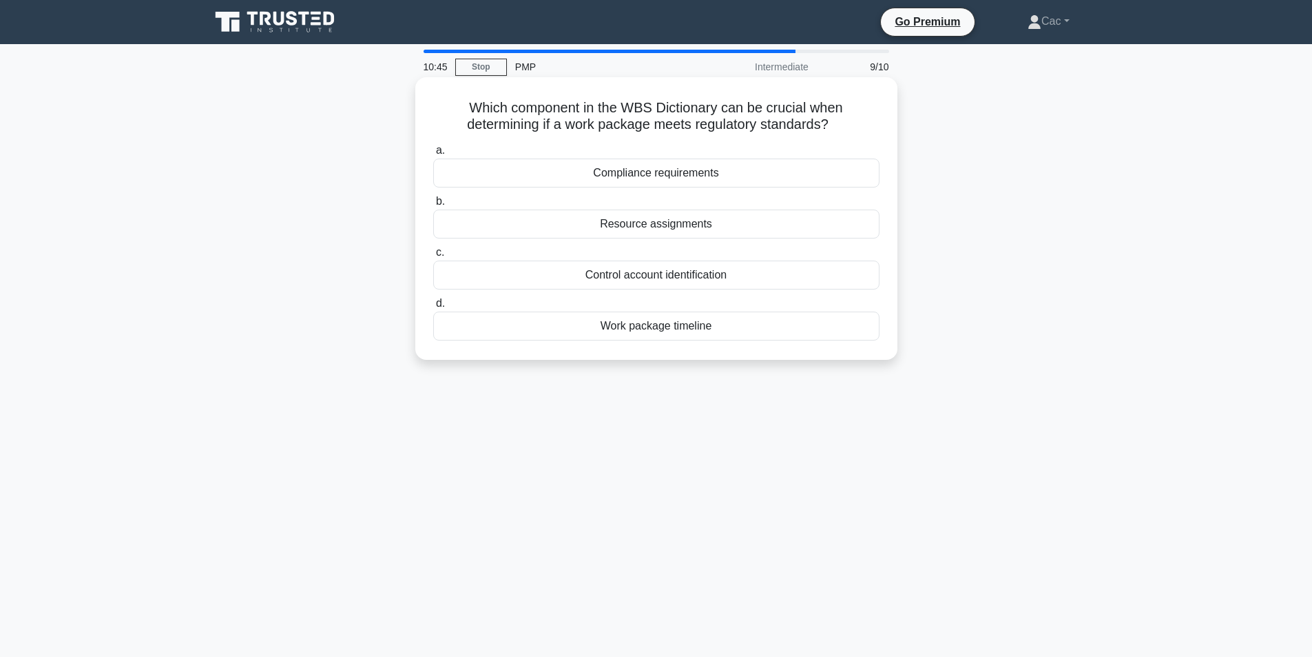
click at [657, 174] on div "Compliance requirements" at bounding box center [656, 172] width 446 height 29
click at [433, 155] on input "a. Compliance requirements" at bounding box center [433, 150] width 0 height 9
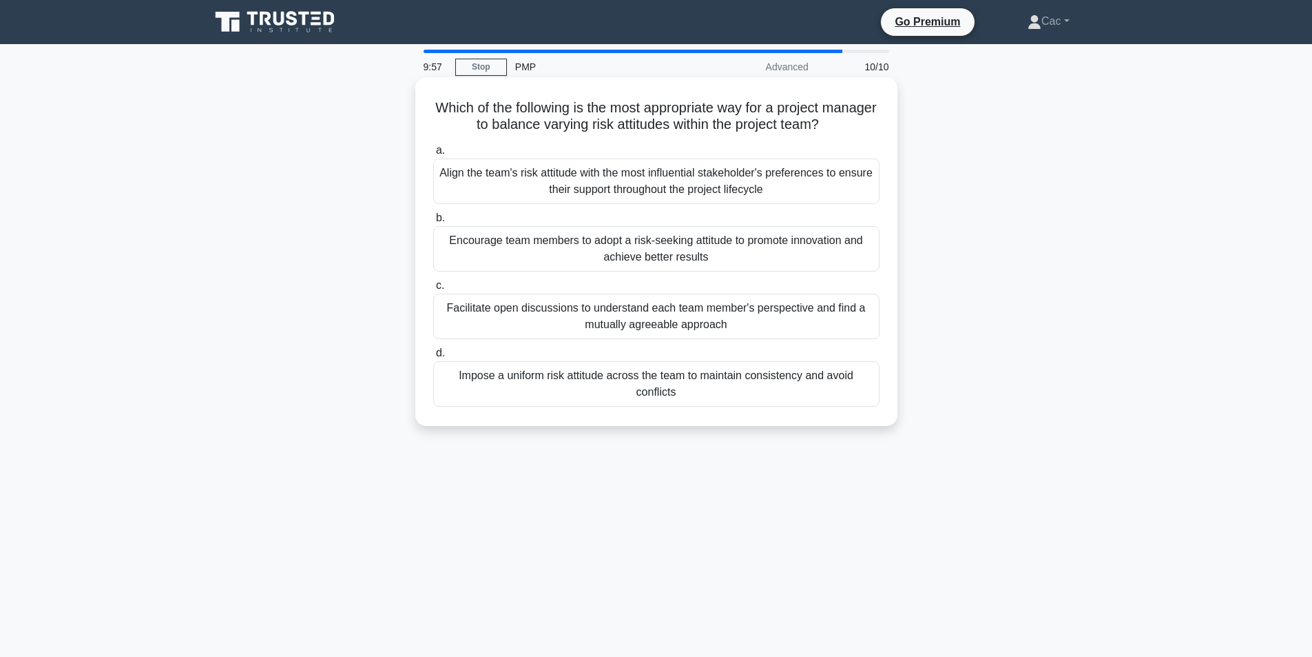
click at [763, 245] on div "Encourage team members to adopt a risk-seeking attitude to promote innovation a…" at bounding box center [656, 248] width 446 height 45
click at [433, 223] on input "b. Encourage team members to adopt a risk-seeking attitude to promote innovatio…" at bounding box center [433, 218] width 0 height 9
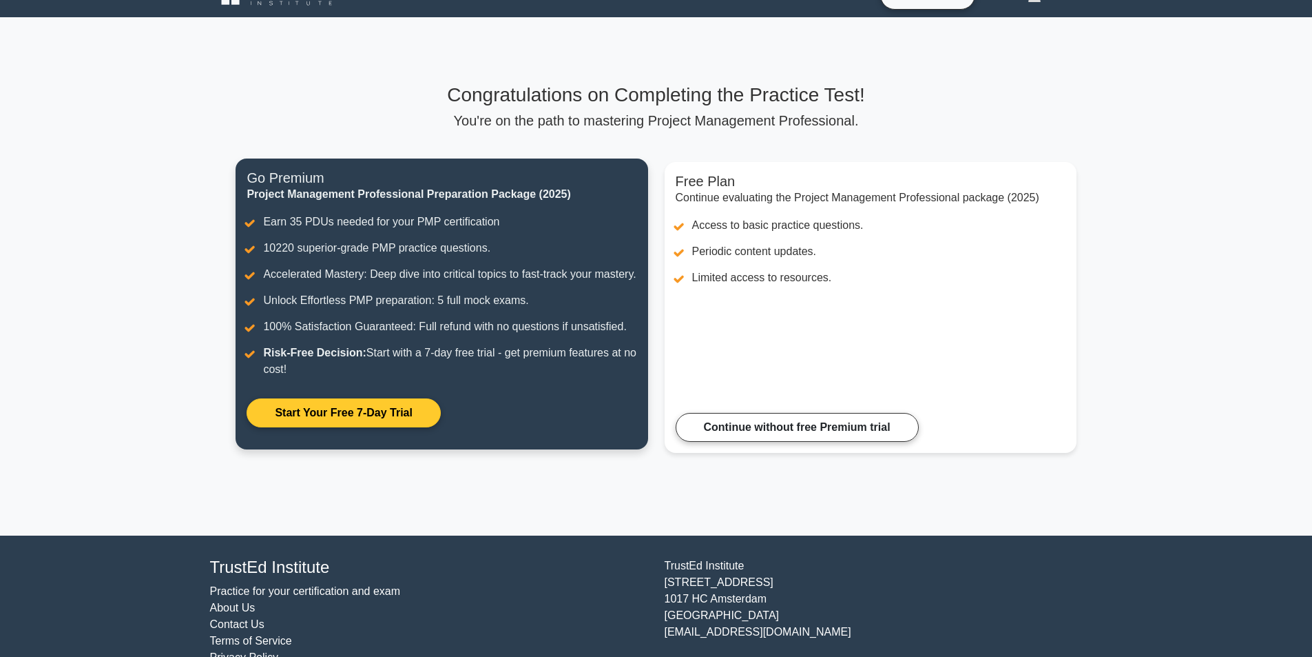
scroll to position [74, 0]
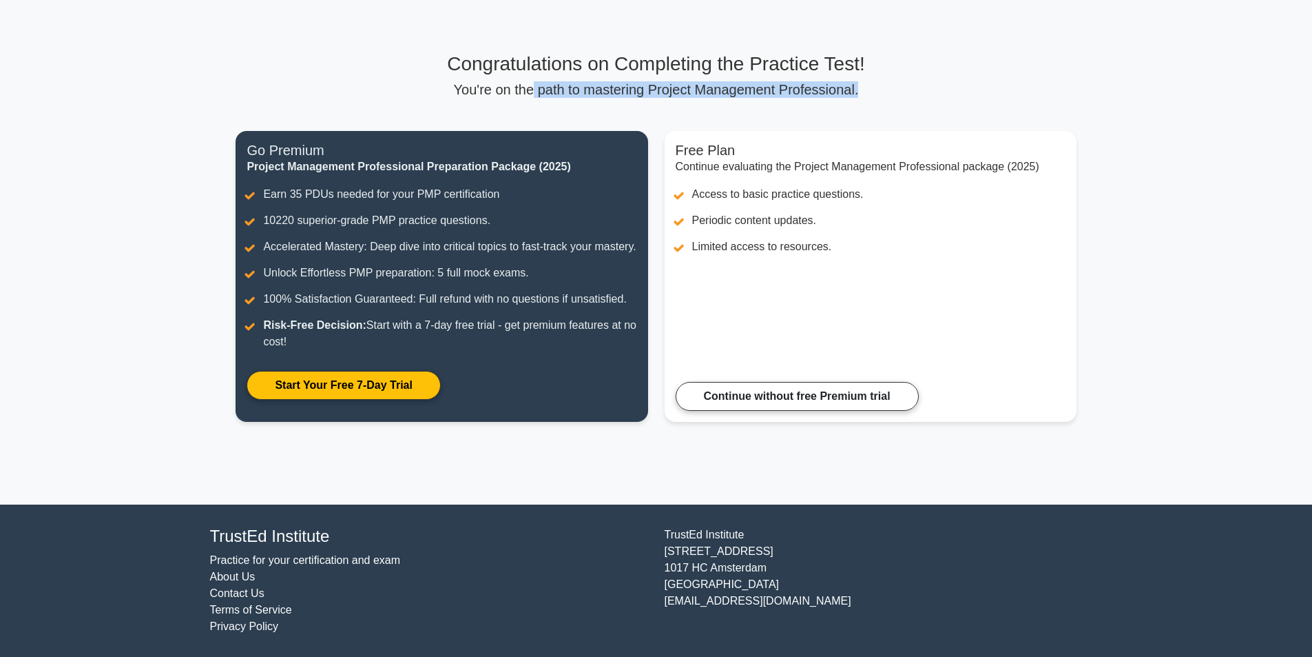
drag, startPoint x: 538, startPoint y: 74, endPoint x: 1000, endPoint y: 79, distance: 462.3
click at [1000, 81] on p "You're on the path to mastering Project Management Professional." at bounding box center [656, 89] width 840 height 17
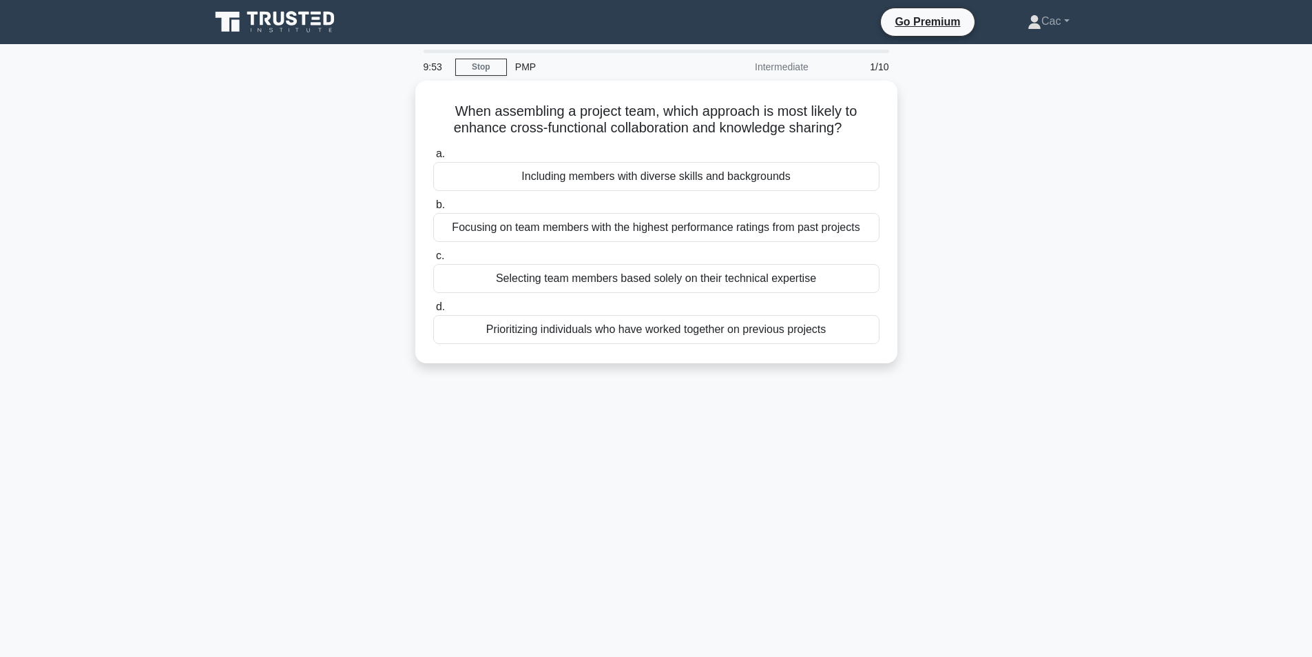
click at [248, 28] on icon at bounding box center [276, 22] width 132 height 26
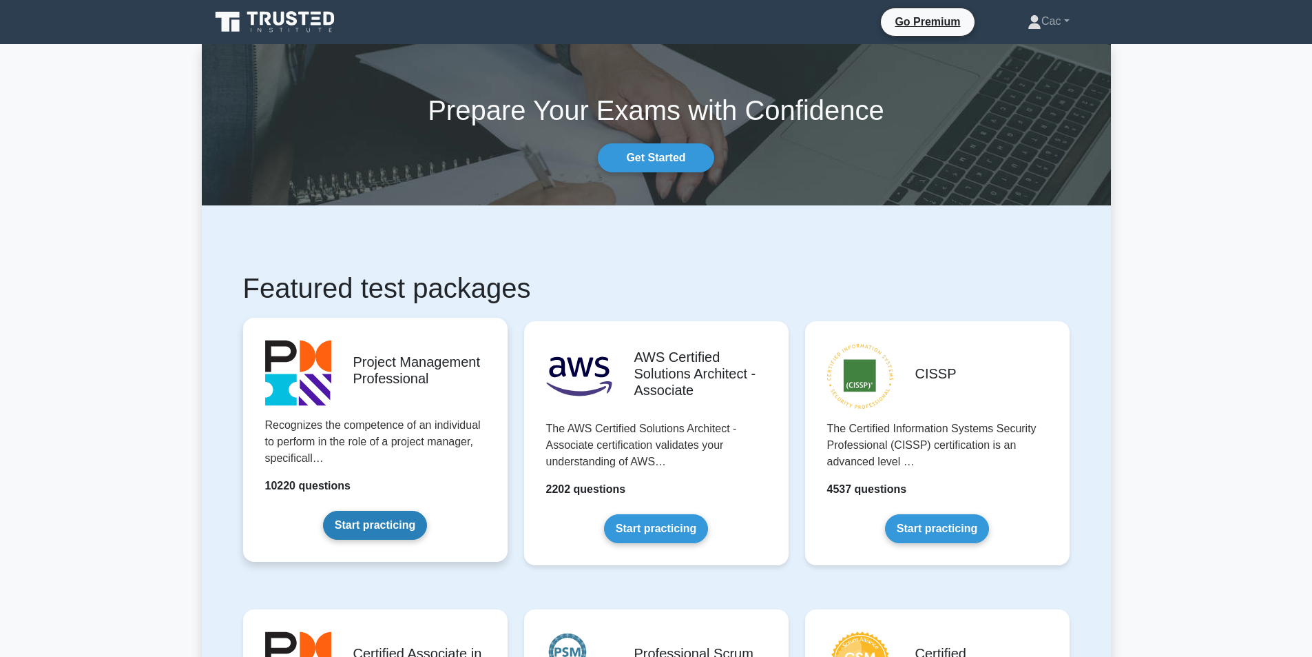
click at [406, 523] on link "Start practicing" at bounding box center [375, 524] width 104 height 29
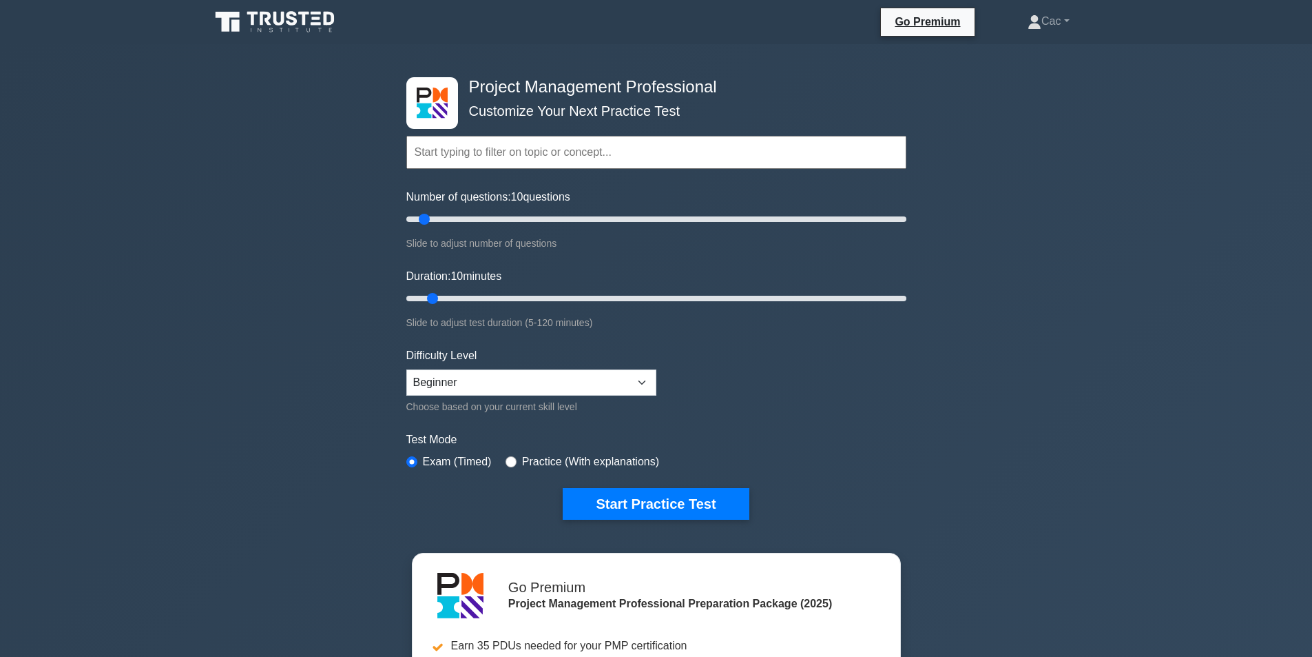
click at [516, 460] on div "Practice (With explanations)" at bounding box center [583, 461] width 154 height 17
click at [508, 458] on input "radio" at bounding box center [511, 461] width 11 height 11
radio input "true"
click at [642, 382] on select "Beginner Intermediate Expert" at bounding box center [531, 382] width 250 height 26
drag, startPoint x: 426, startPoint y: 218, endPoint x: 468, endPoint y: 221, distance: 42.2
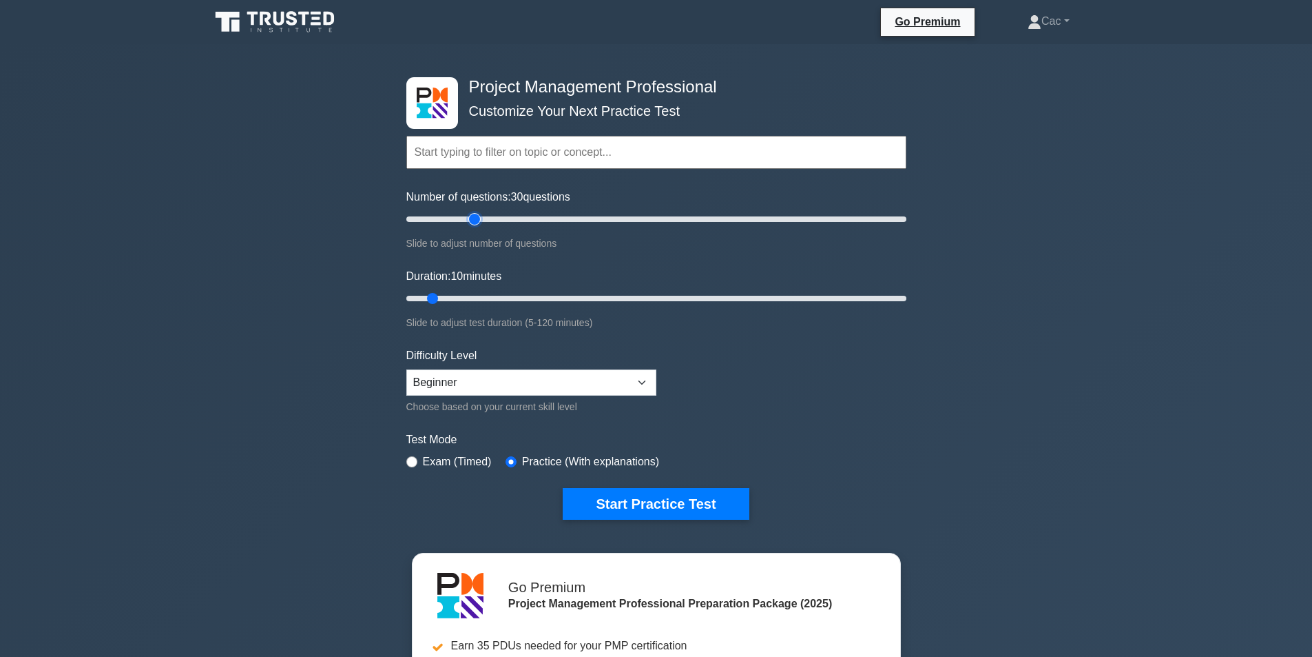
type input "30"
click at [472, 219] on input "Number of questions: 30 questions" at bounding box center [656, 219] width 500 height 17
drag, startPoint x: 437, startPoint y: 301, endPoint x: 471, endPoint y: 298, distance: 33.9
type input "20"
click at [471, 298] on input "Duration: 20 minutes" at bounding box center [656, 298] width 500 height 17
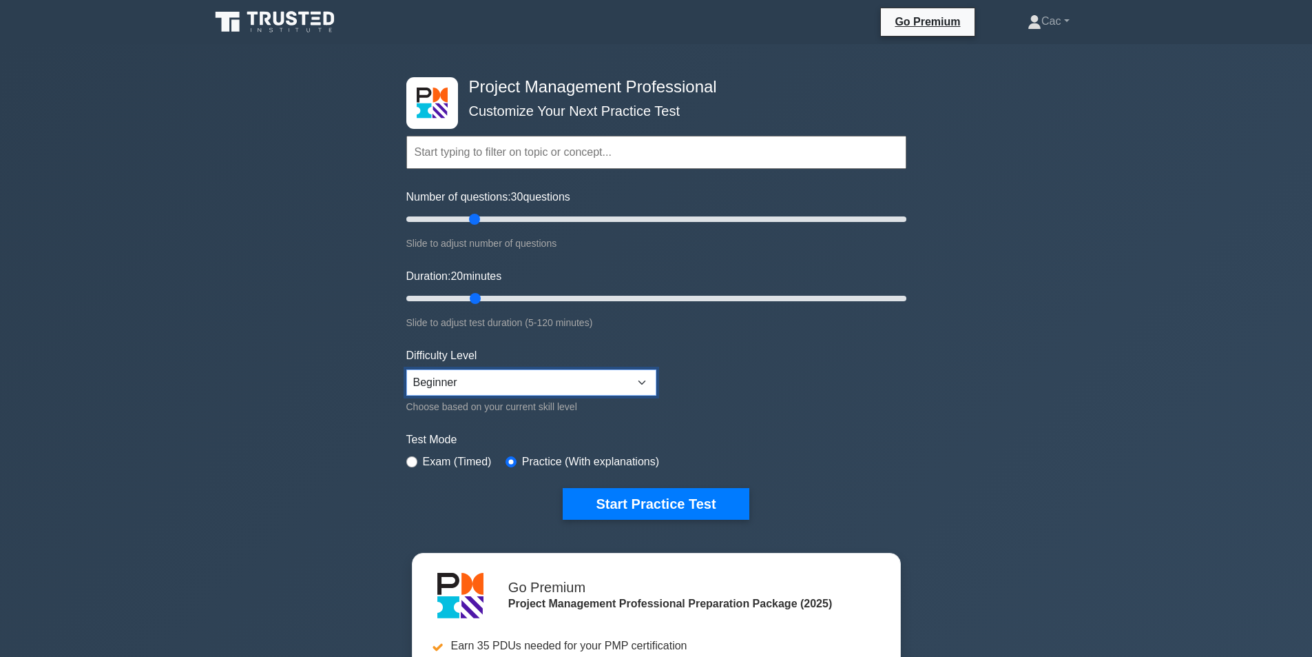
click at [643, 383] on select "Beginner Intermediate Expert" at bounding box center [531, 382] width 250 height 26
drag, startPoint x: 477, startPoint y: 222, endPoint x: 427, endPoint y: 225, distance: 49.7
click at [427, 225] on input "Number of questions: 10 questions" at bounding box center [656, 219] width 500 height 17
drag, startPoint x: 426, startPoint y: 217, endPoint x: 440, endPoint y: 219, distance: 13.9
click at [440, 219] on input "Number of questions: 15 questions" at bounding box center [656, 219] width 500 height 17
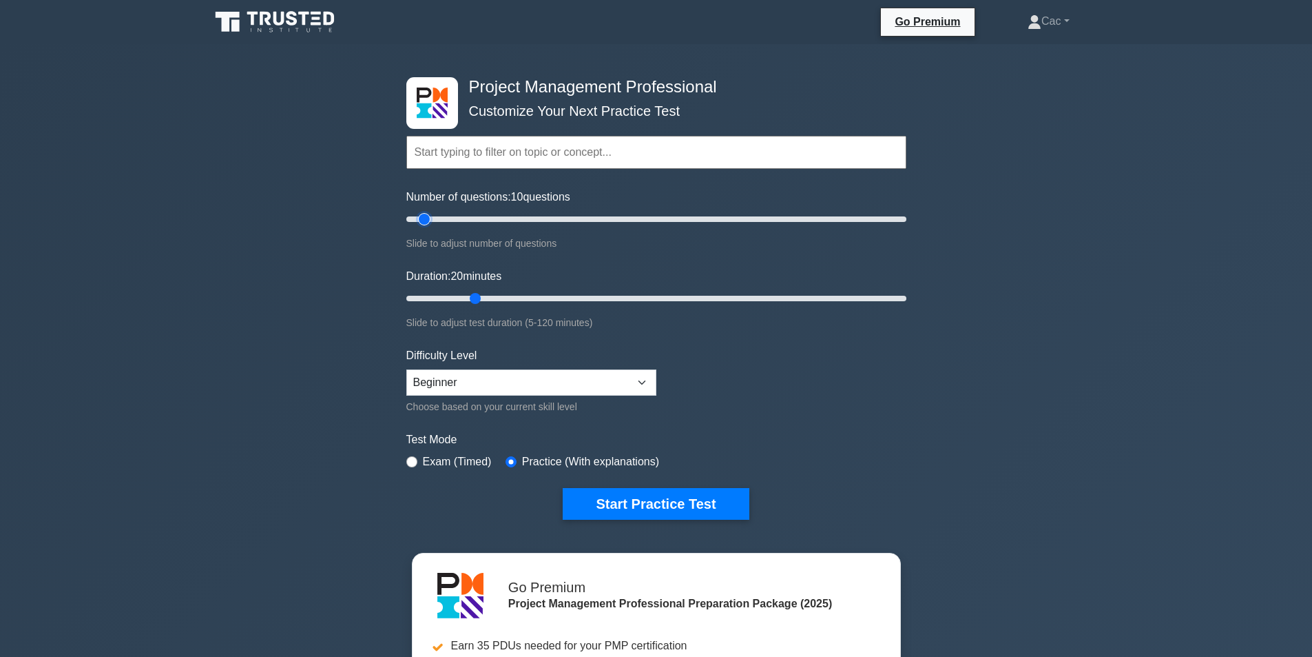
drag, startPoint x: 436, startPoint y: 218, endPoint x: 425, endPoint y: 219, distance: 11.1
type input "10"
click at [425, 219] on input "Number of questions: 10 questions" at bounding box center [656, 219] width 500 height 17
drag, startPoint x: 476, startPoint y: 300, endPoint x: 431, endPoint y: 300, distance: 45.5
type input "10"
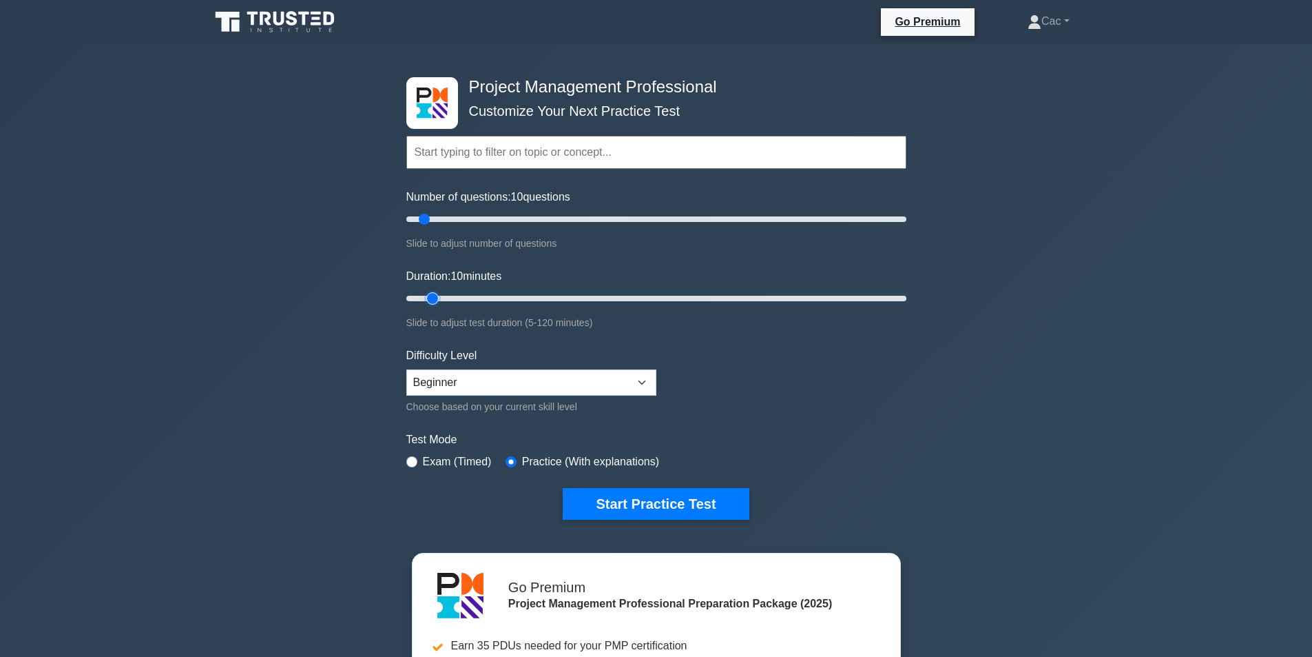
click at [431, 300] on input "Duration: 10 minutes" at bounding box center [656, 298] width 500 height 17
click at [699, 513] on button "Start Practice Test" at bounding box center [656, 504] width 186 height 32
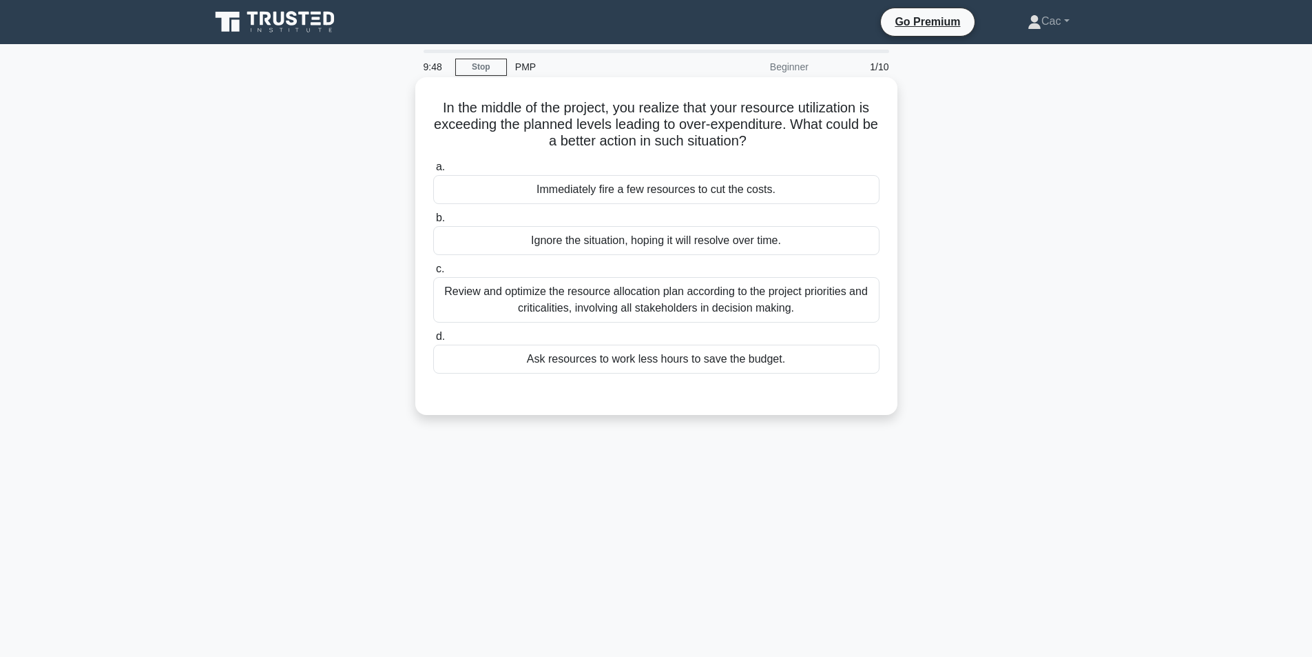
click at [717, 305] on div "Review and optimize the resource allocation plan according to the project prior…" at bounding box center [656, 299] width 446 height 45
click at [433, 273] on input "c. Review and optimize the resource allocation plan according to the project pr…" at bounding box center [433, 269] width 0 height 9
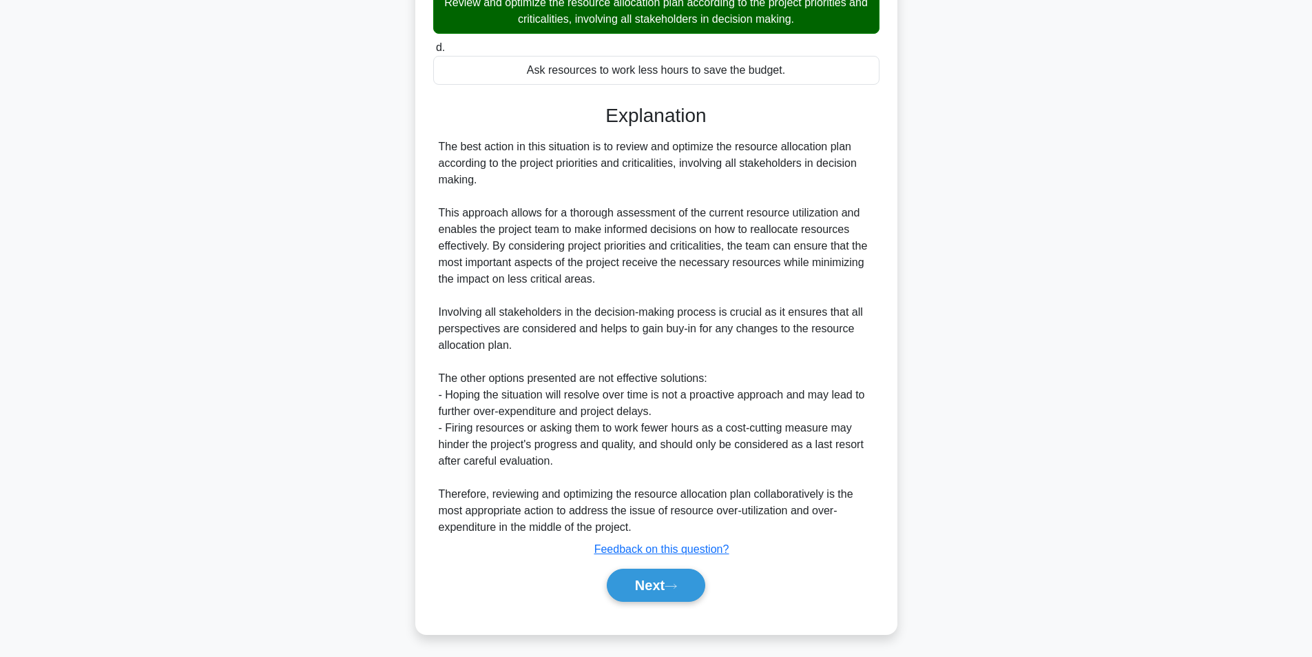
scroll to position [293, 0]
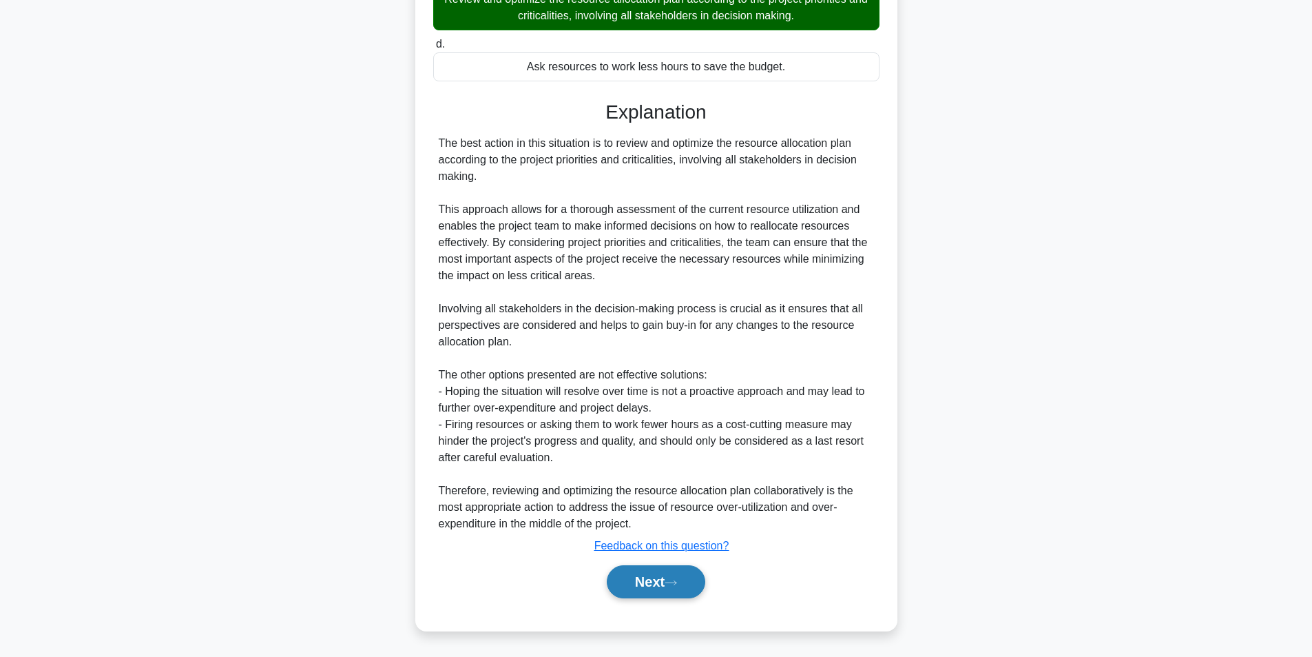
click at [648, 592] on button "Next" at bounding box center [656, 581] width 99 height 33
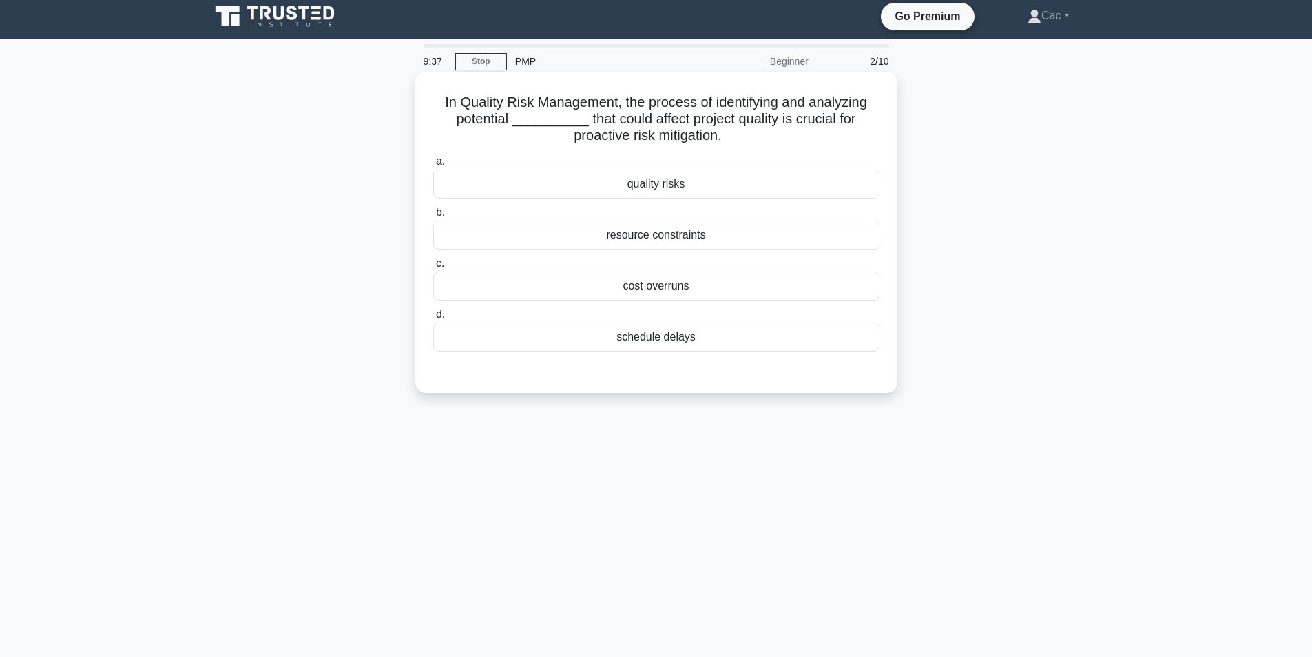
scroll to position [0, 0]
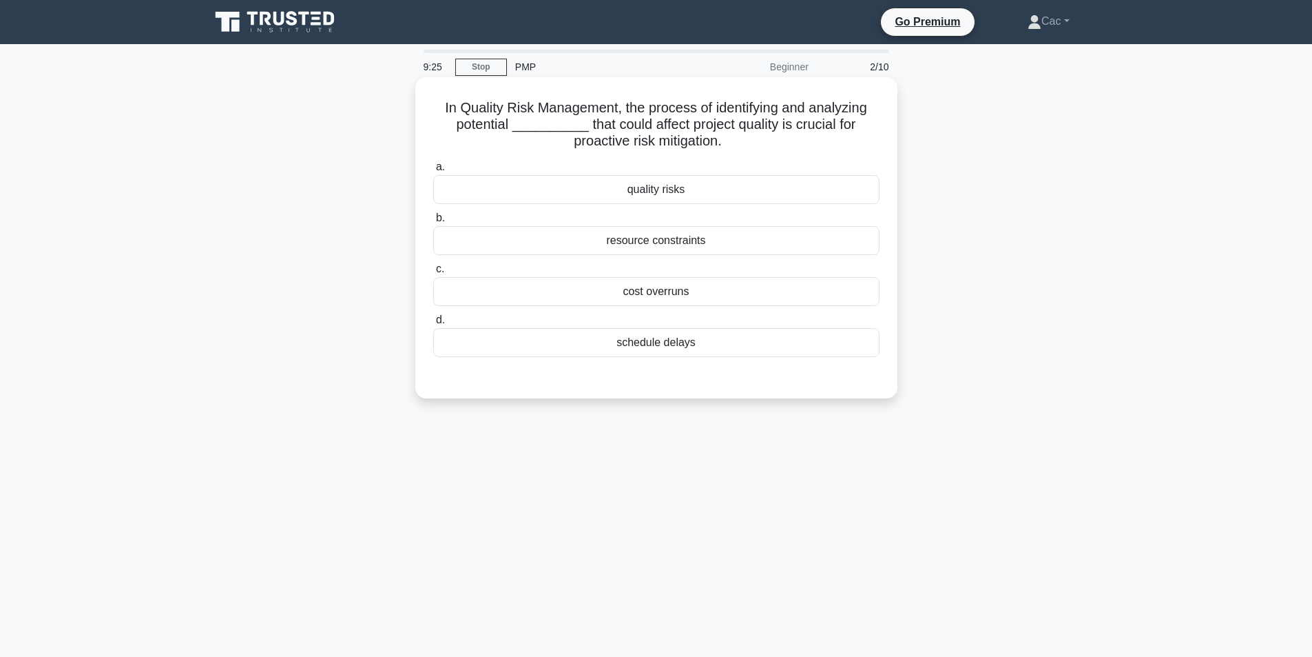
click at [628, 190] on div "quality risks" at bounding box center [656, 189] width 446 height 29
click at [433, 172] on input "a. quality risks" at bounding box center [433, 167] width 0 height 9
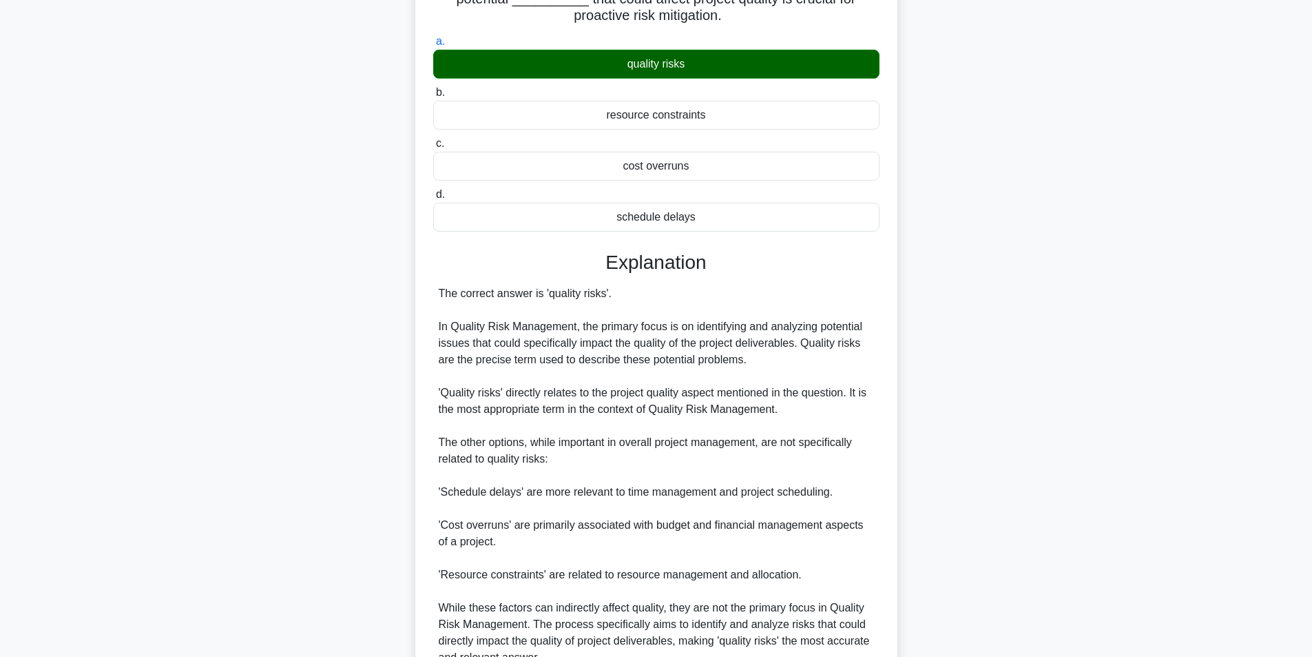
scroll to position [260, 0]
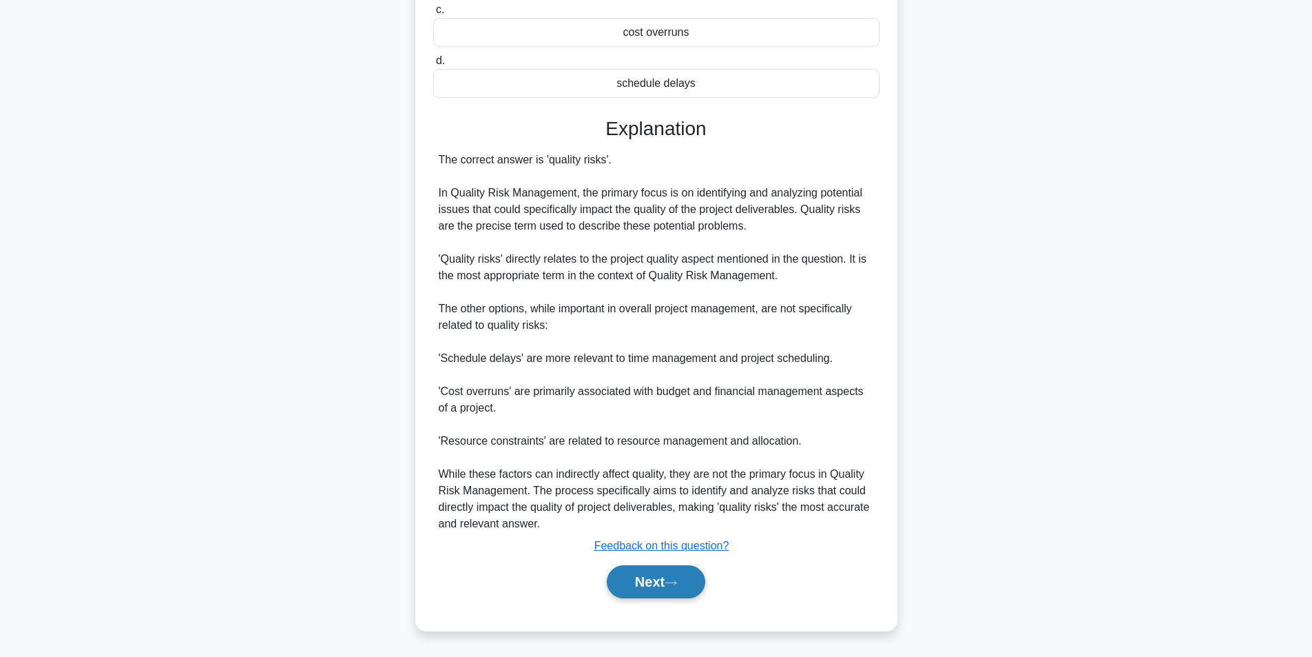
click at [643, 578] on button "Next" at bounding box center [656, 581] width 99 height 33
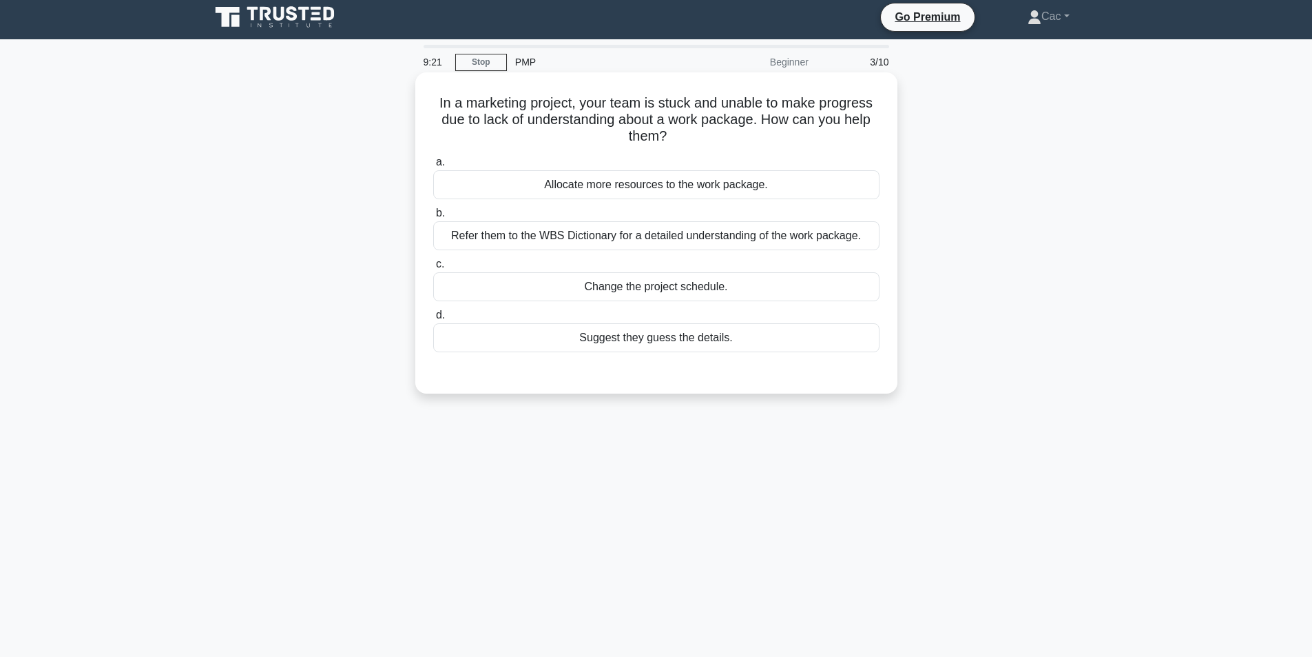
scroll to position [0, 0]
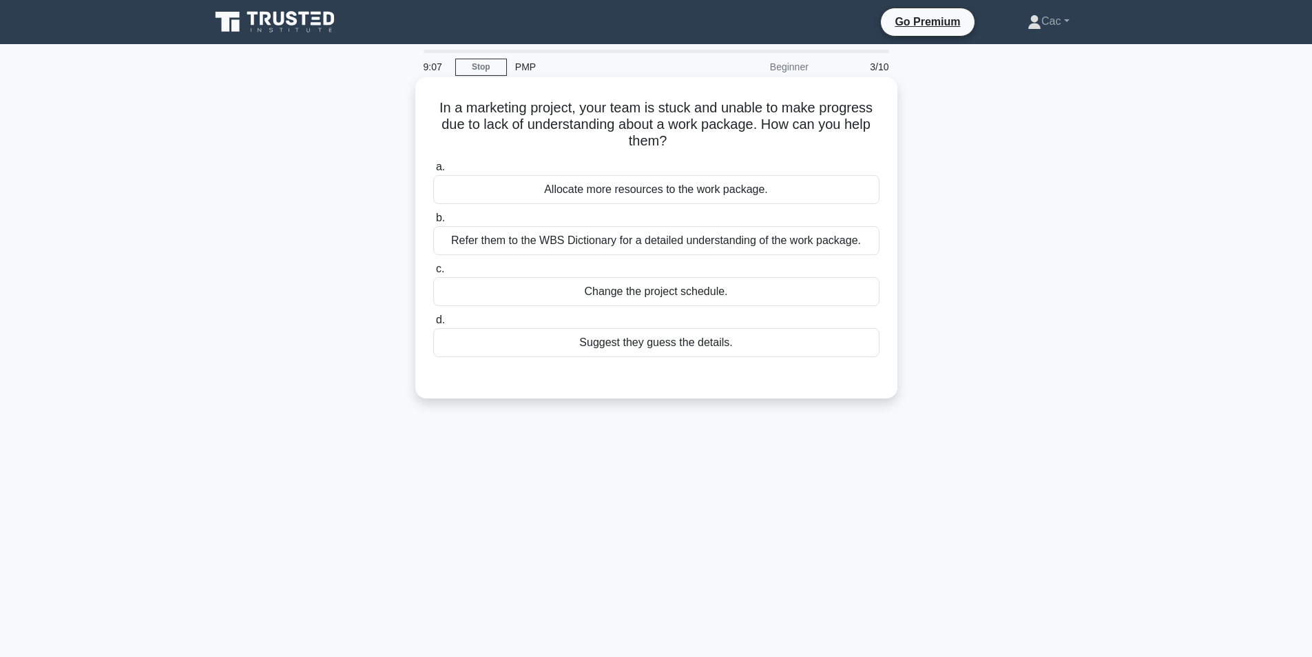
click at [704, 236] on div "Refer them to the WBS Dictionary for a detailed understanding of the work packa…" at bounding box center [656, 240] width 446 height 29
click at [433, 223] on input "b. Refer them to the WBS Dictionary for a detailed understanding of the work pa…" at bounding box center [433, 218] width 0 height 9
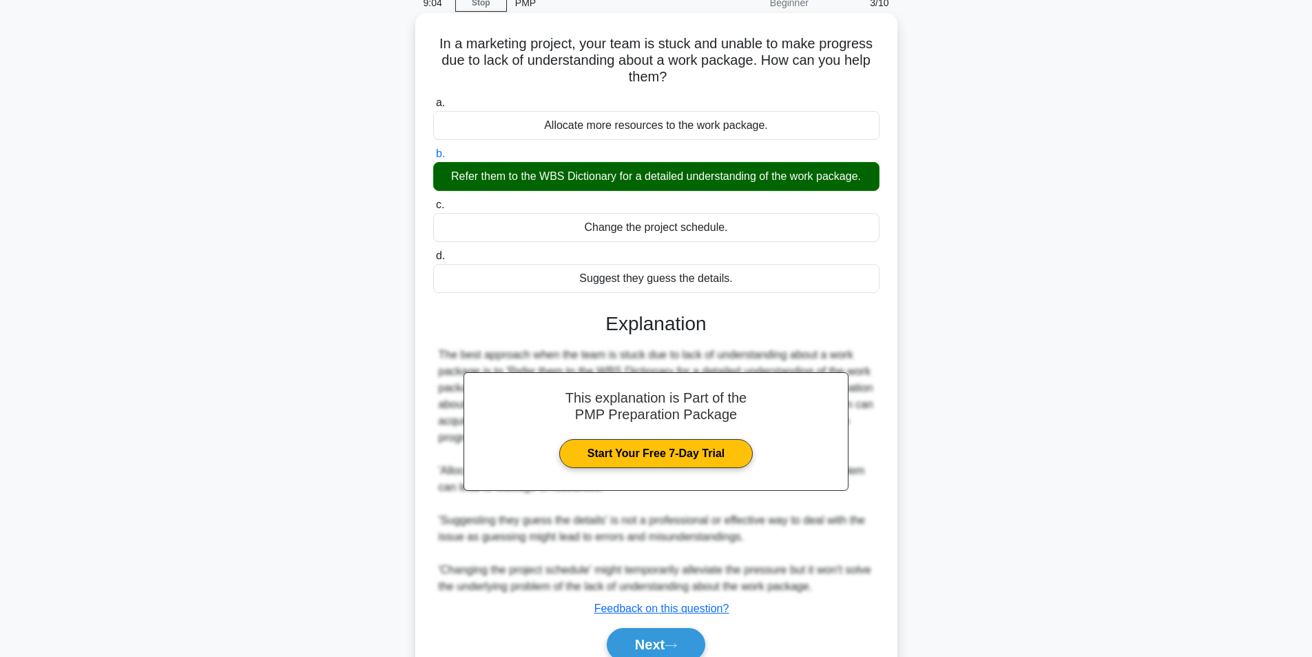
scroll to position [127, 0]
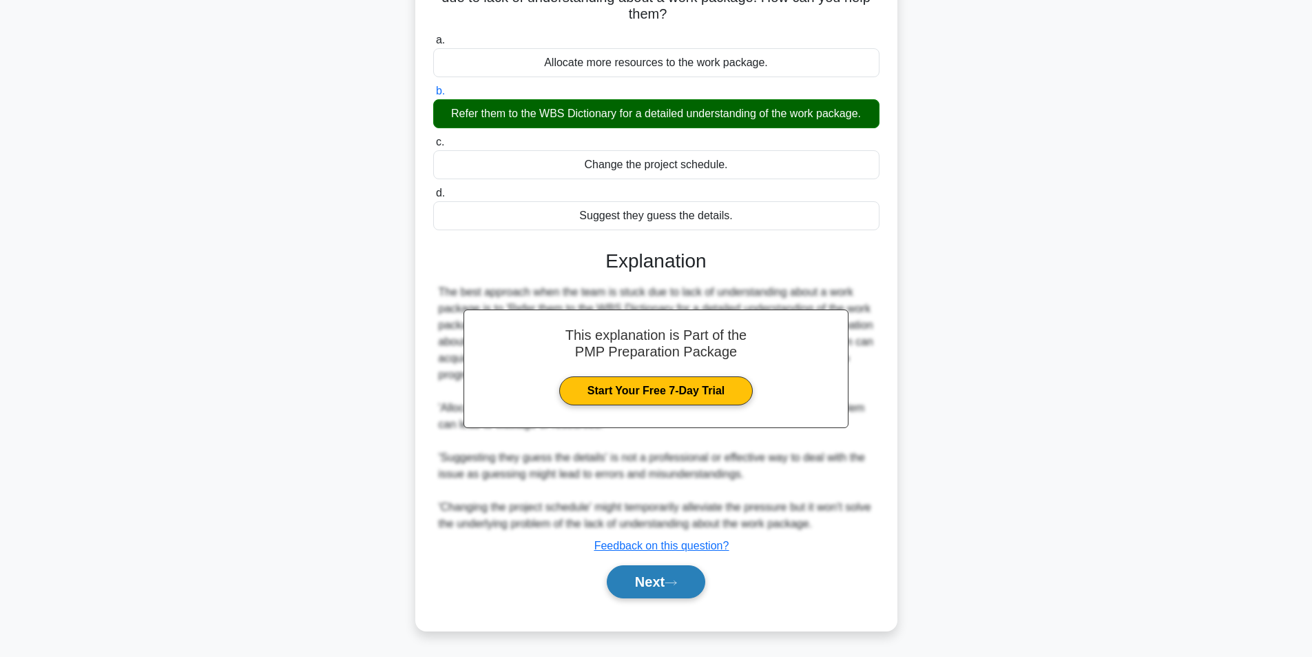
click at [637, 588] on button "Next" at bounding box center [656, 581] width 99 height 33
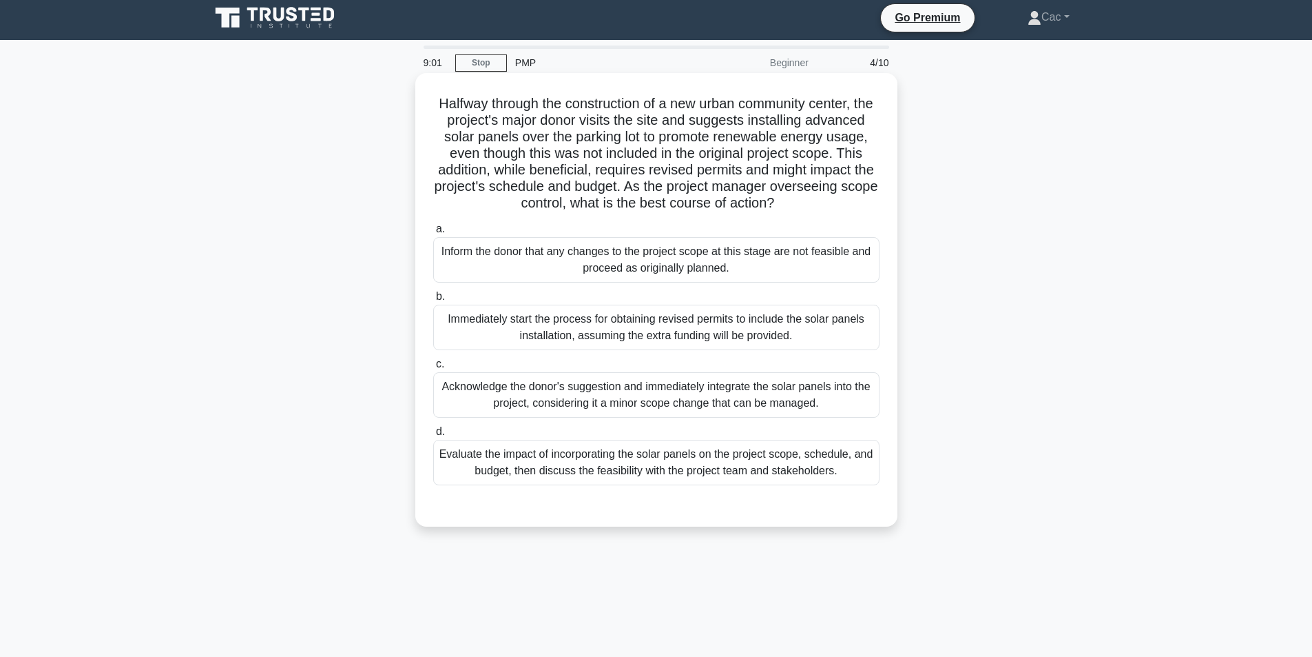
scroll to position [0, 0]
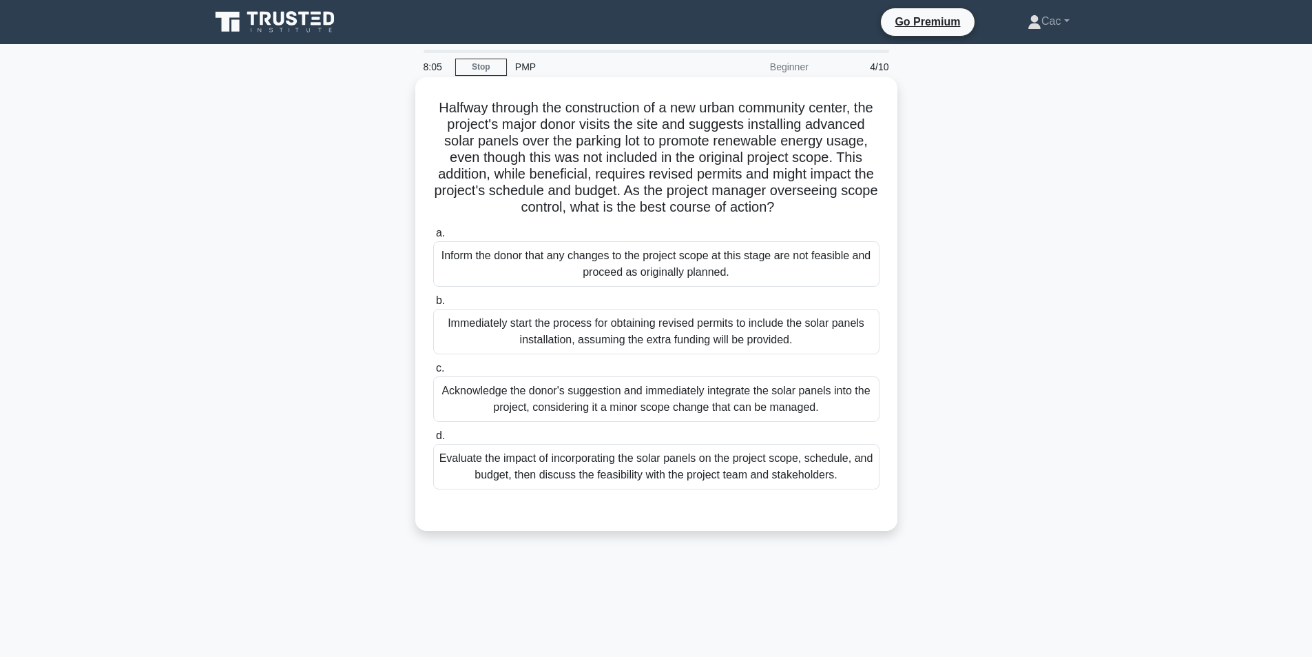
click at [752, 489] on div "Evaluate the impact of incorporating the solar panels on the project scope, sch…" at bounding box center [656, 466] width 446 height 45
click at [433, 440] on input "d. Evaluate the impact of incorporating the solar panels on the project scope, …" at bounding box center [433, 435] width 0 height 9
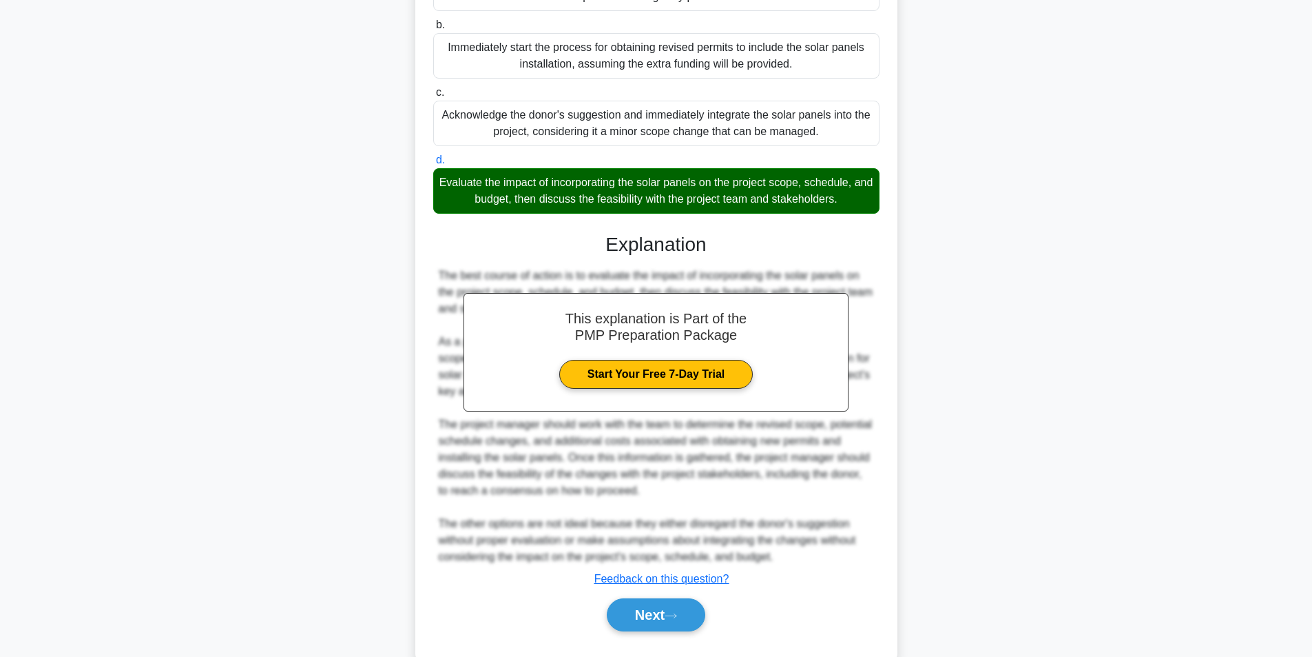
scroll to position [326, 0]
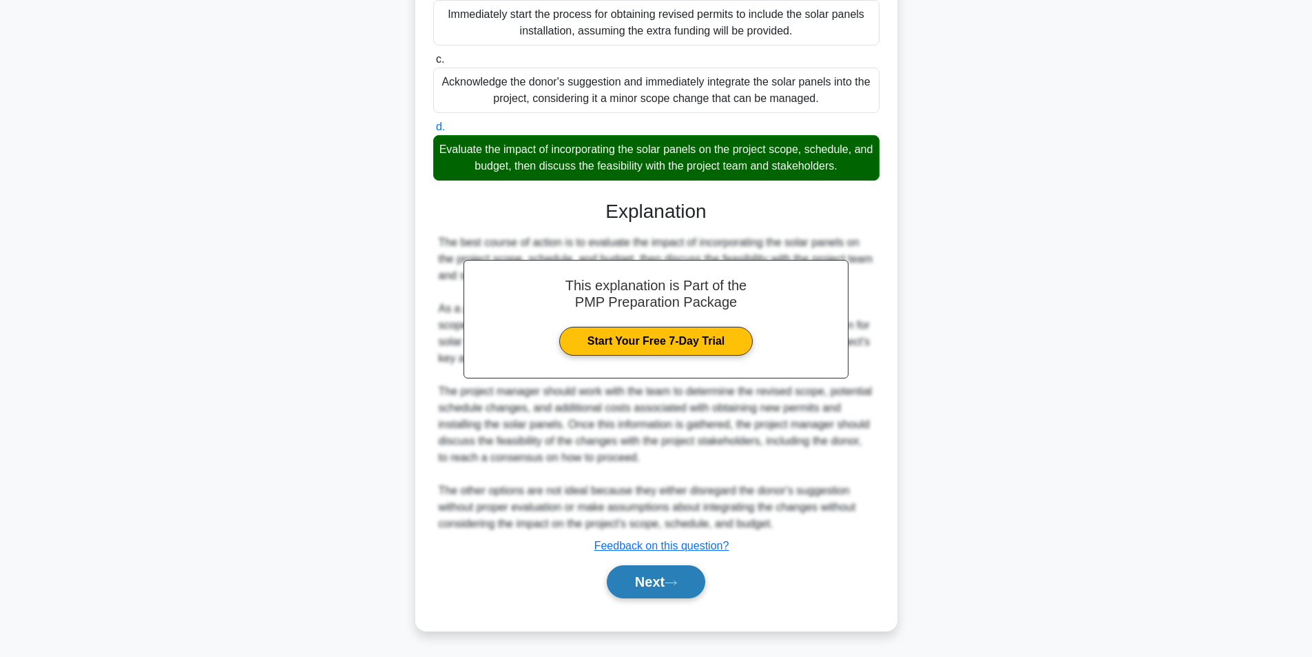
click at [670, 588] on button "Next" at bounding box center [656, 581] width 99 height 33
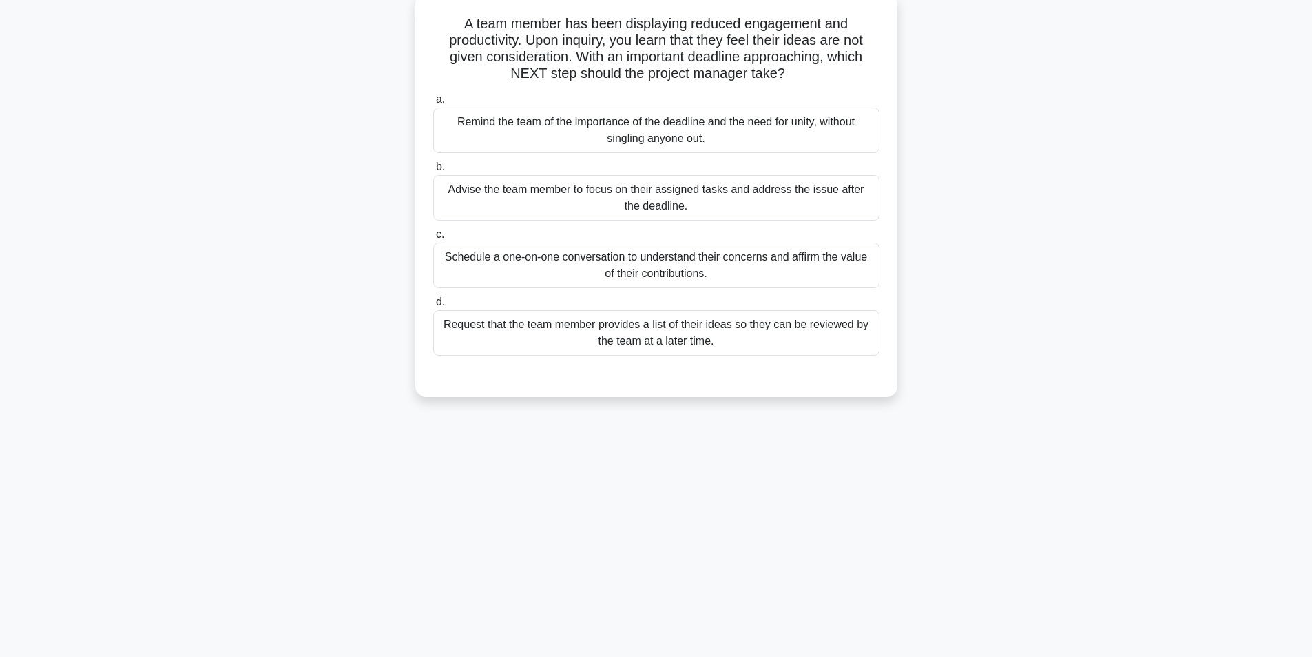
scroll to position [87, 0]
drag, startPoint x: 506, startPoint y: 51, endPoint x: 618, endPoint y: 53, distance: 111.6
click at [618, 53] on h5 "A team member has been displaying reduced engagement and productivity. Upon inq…" at bounding box center [656, 46] width 449 height 68
click at [662, 51] on h5 "A team member has been displaying reduced engagement and productivity. Upon inq…" at bounding box center [656, 46] width 449 height 68
click at [657, 197] on div "Advise the team member to focus on their assigned tasks and address the issue a…" at bounding box center [656, 194] width 446 height 45
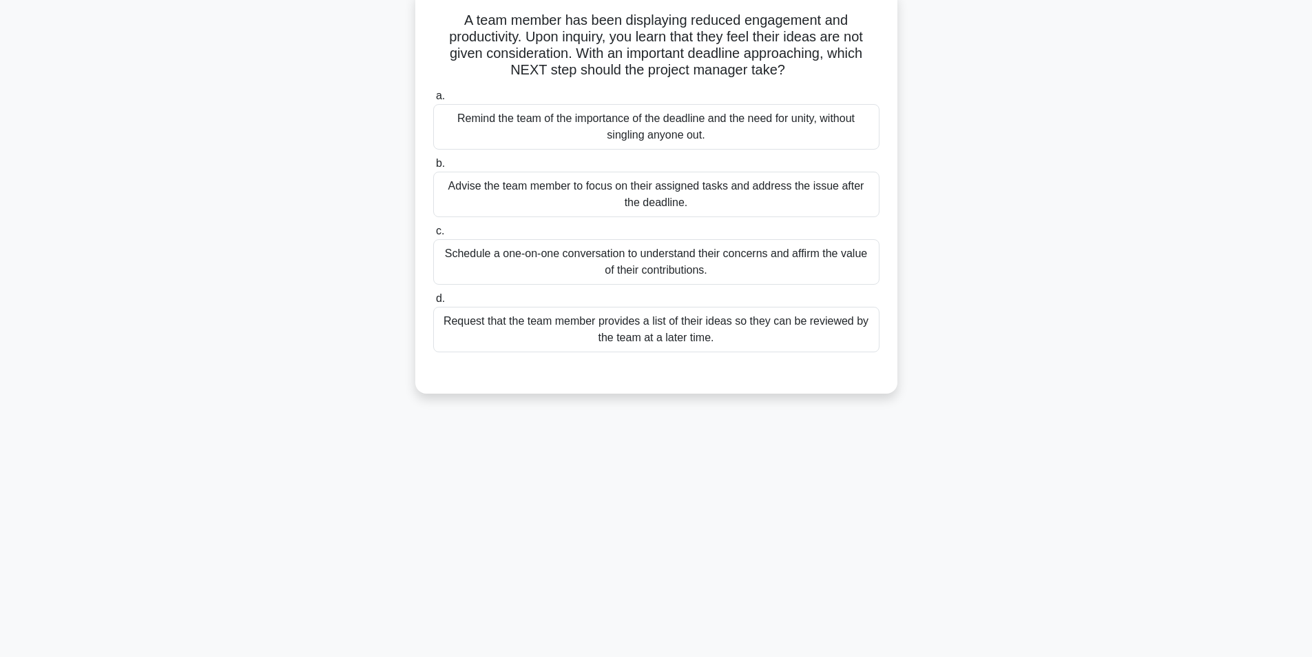
click at [433, 168] on input "b. Advise the team member to focus on their assigned tasks and address the issu…" at bounding box center [433, 163] width 0 height 9
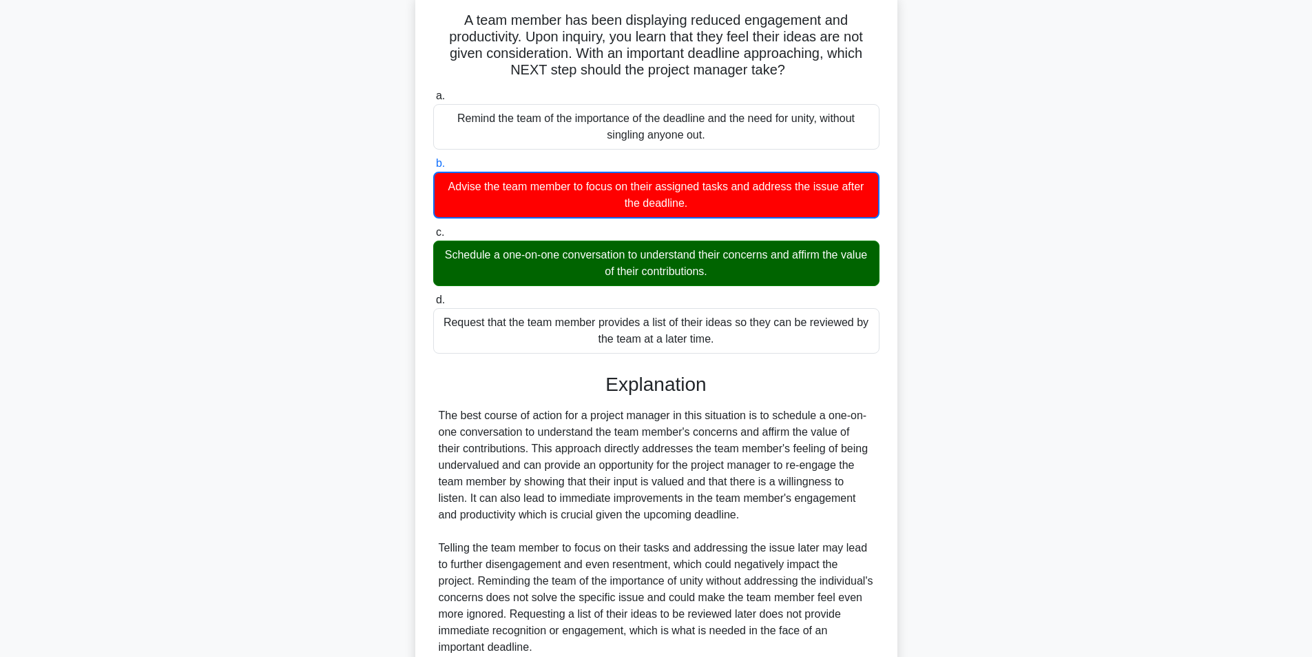
scroll to position [211, 0]
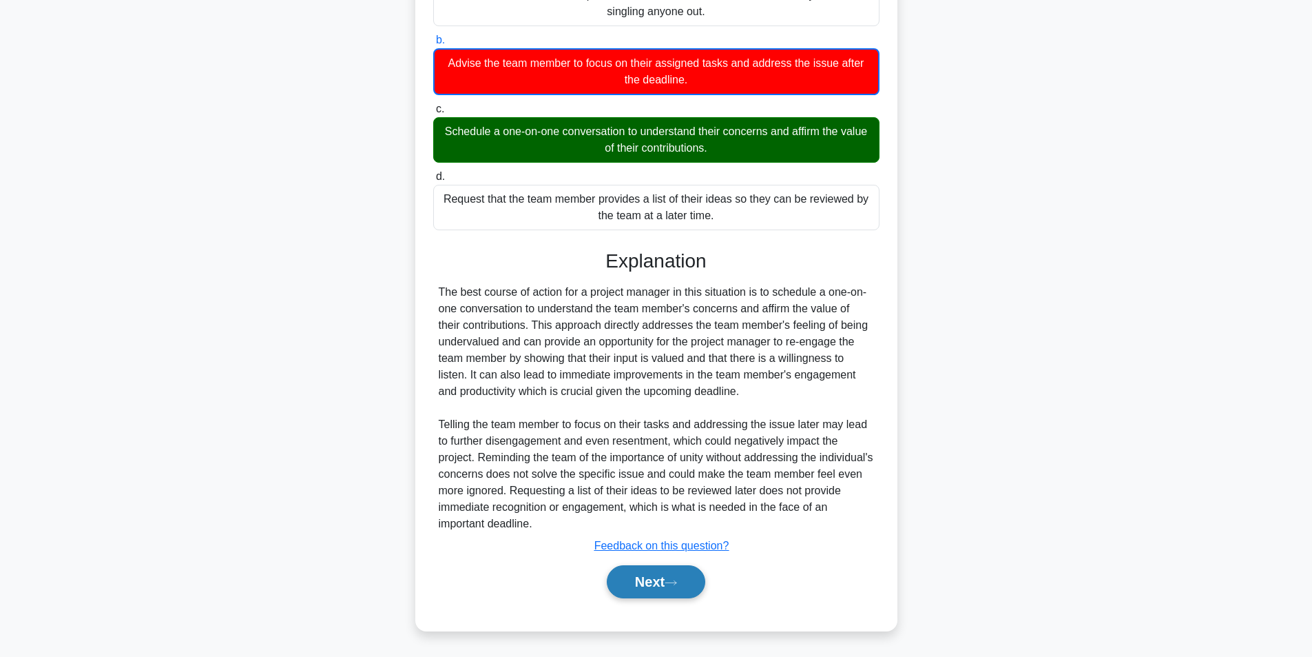
click at [656, 595] on button "Next" at bounding box center [656, 581] width 99 height 33
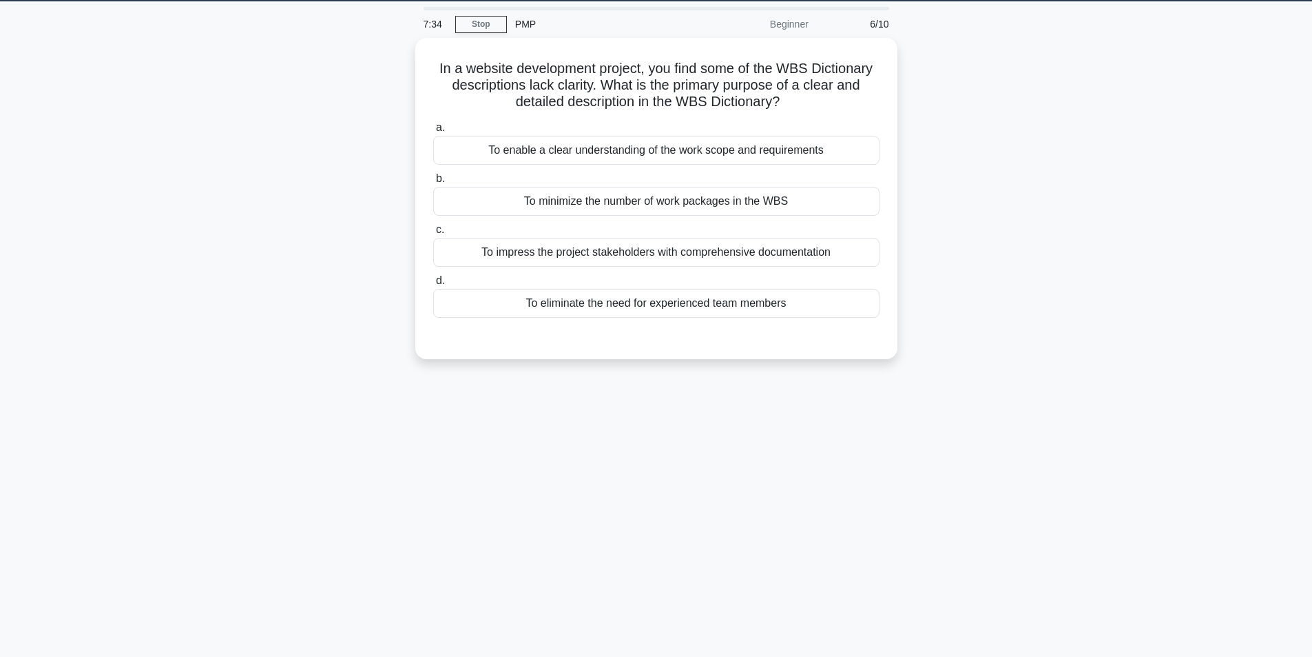
scroll to position [19, 0]
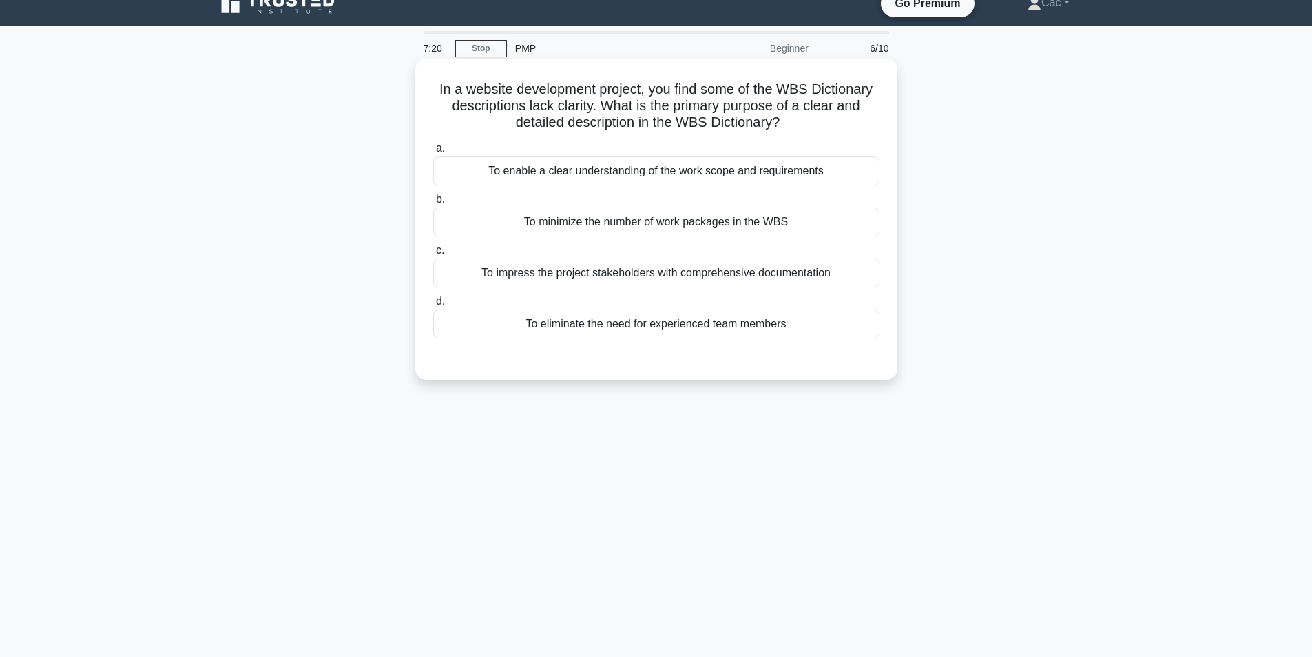
click at [664, 274] on div "To impress the project stakeholders with comprehensive documentation" at bounding box center [656, 272] width 446 height 29
click at [433, 255] on input "c. To impress the project stakeholders with comprehensive documentation" at bounding box center [433, 250] width 0 height 9
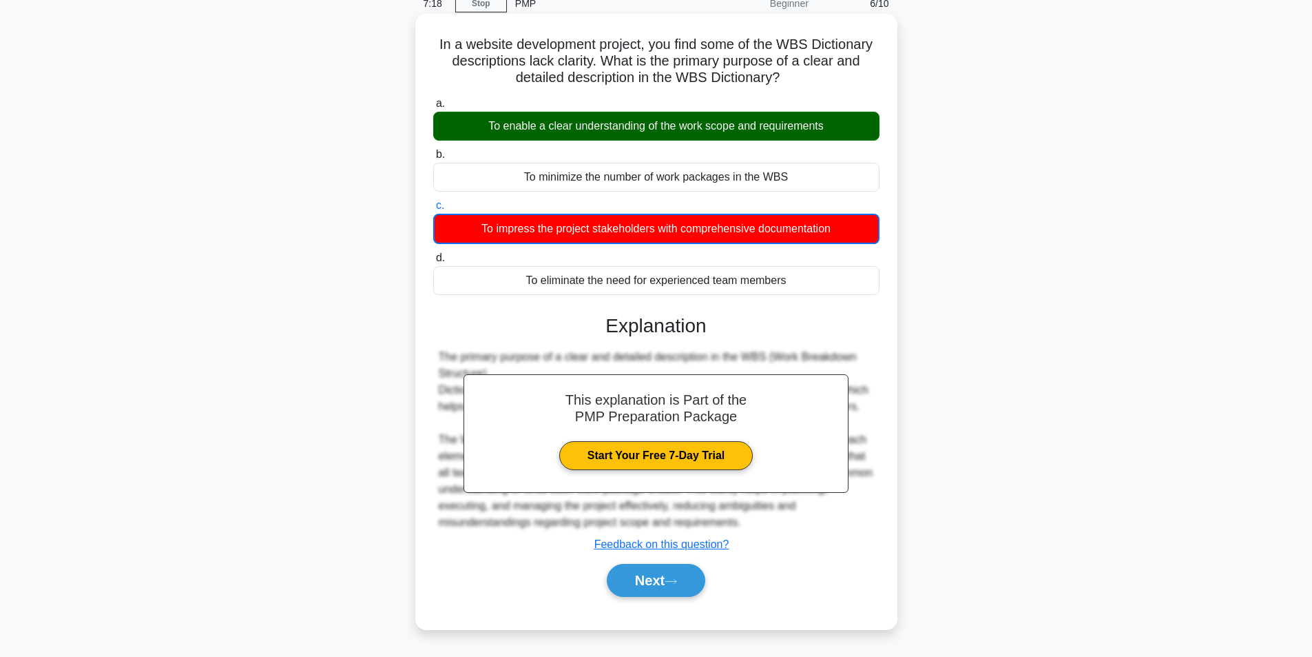
scroll to position [87, 0]
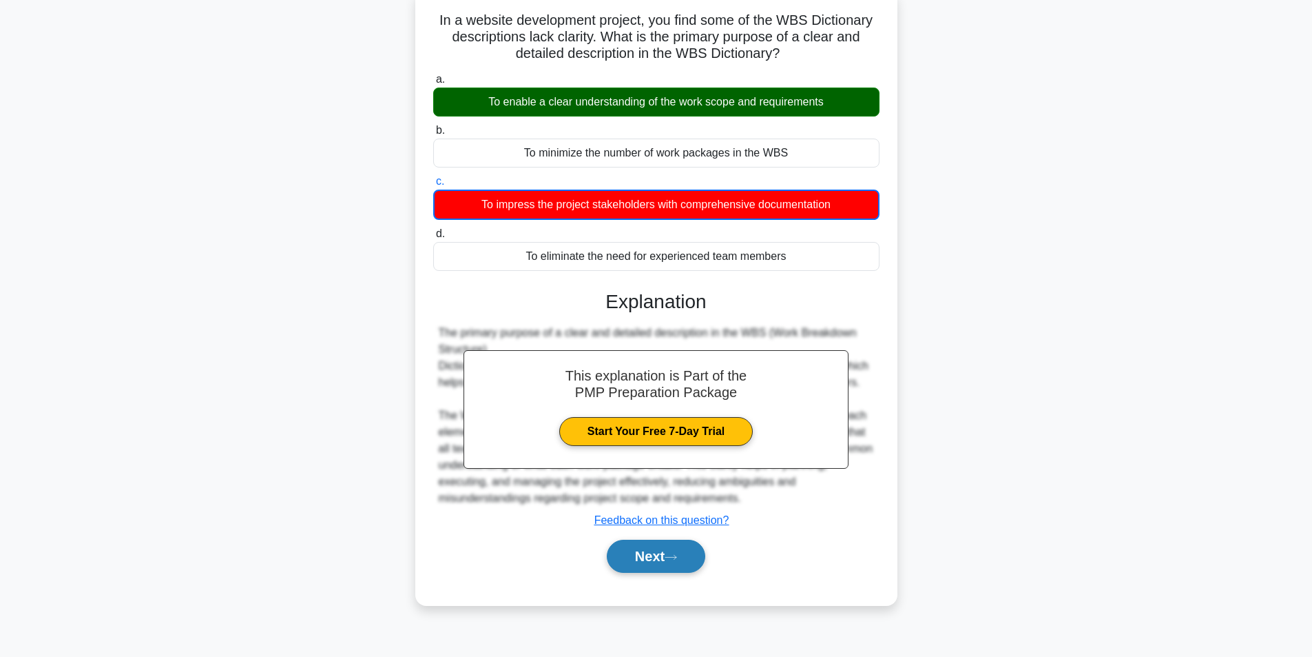
click at [670, 559] on icon at bounding box center [671, 557] width 12 height 8
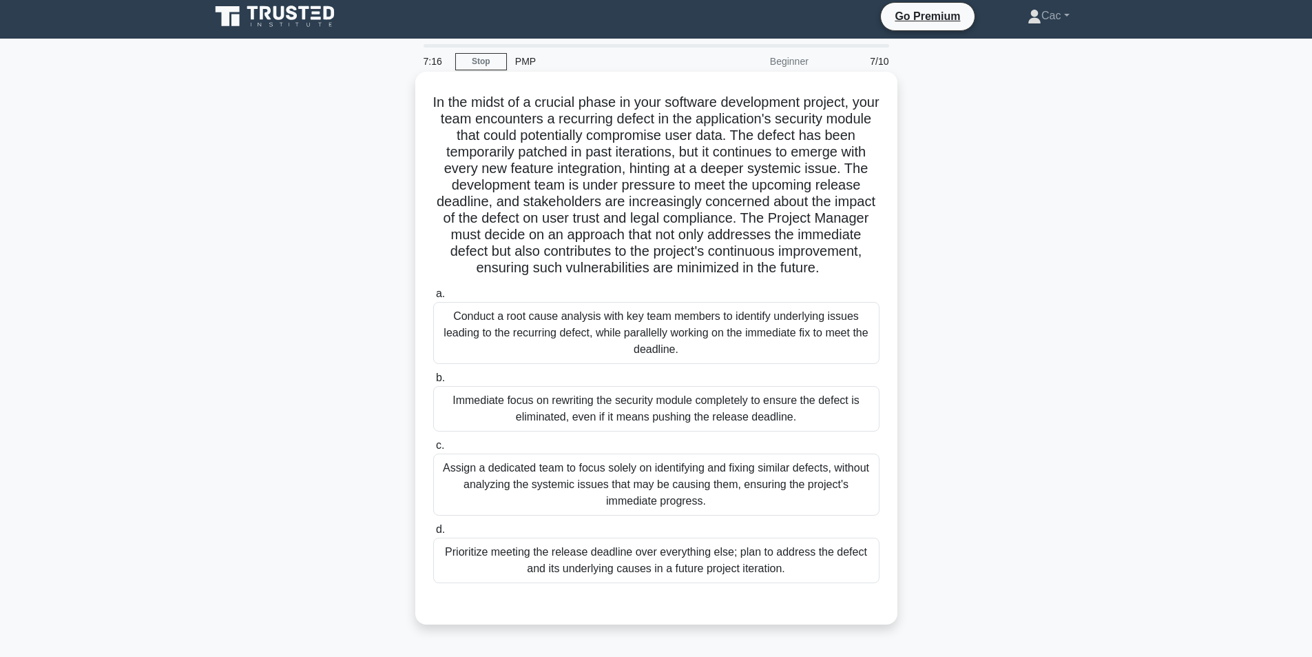
scroll to position [0, 0]
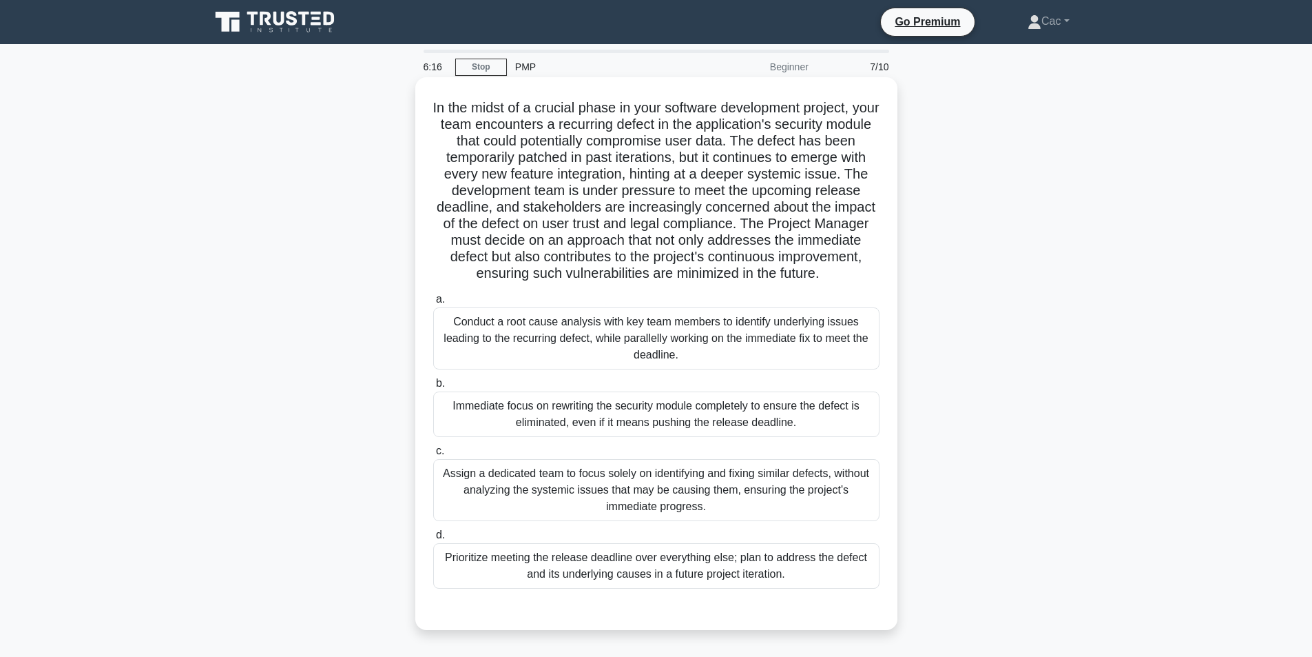
click at [708, 564] on div "Prioritize meeting the release deadline over everything else; plan to address t…" at bounding box center [656, 565] width 446 height 45
click at [433, 539] on input "d. Prioritize meeting the release deadline over everything else; plan to addres…" at bounding box center [433, 534] width 0 height 9
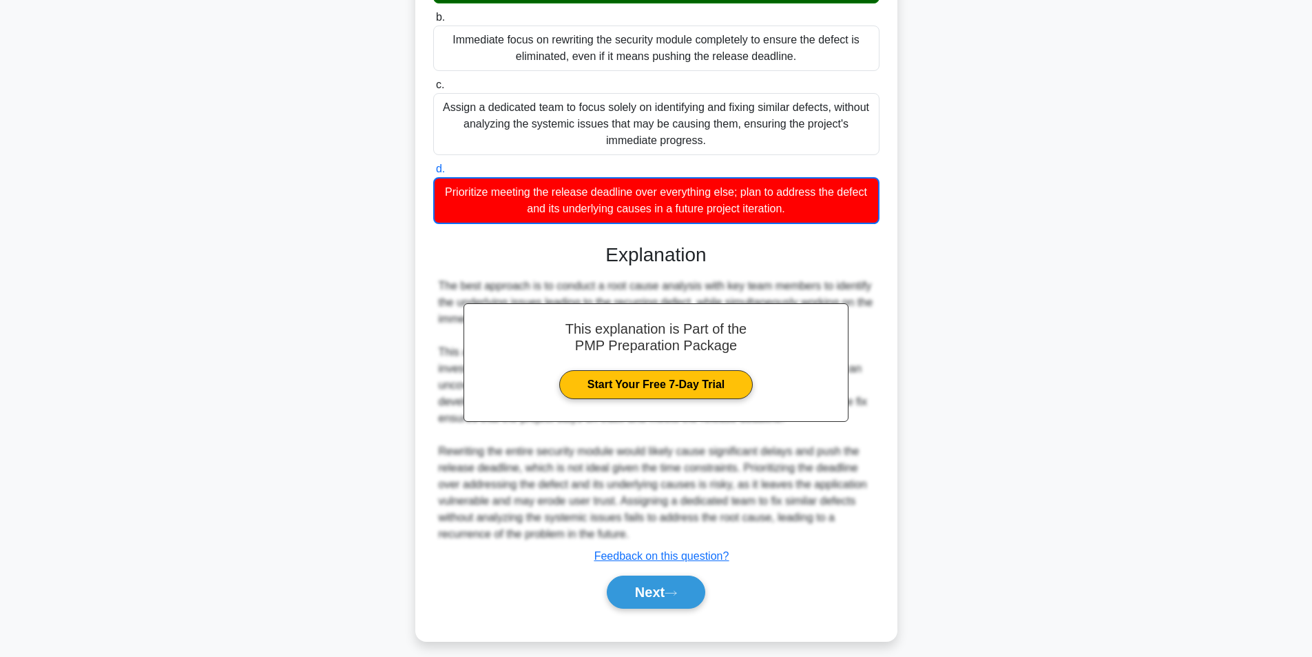
scroll to position [377, 0]
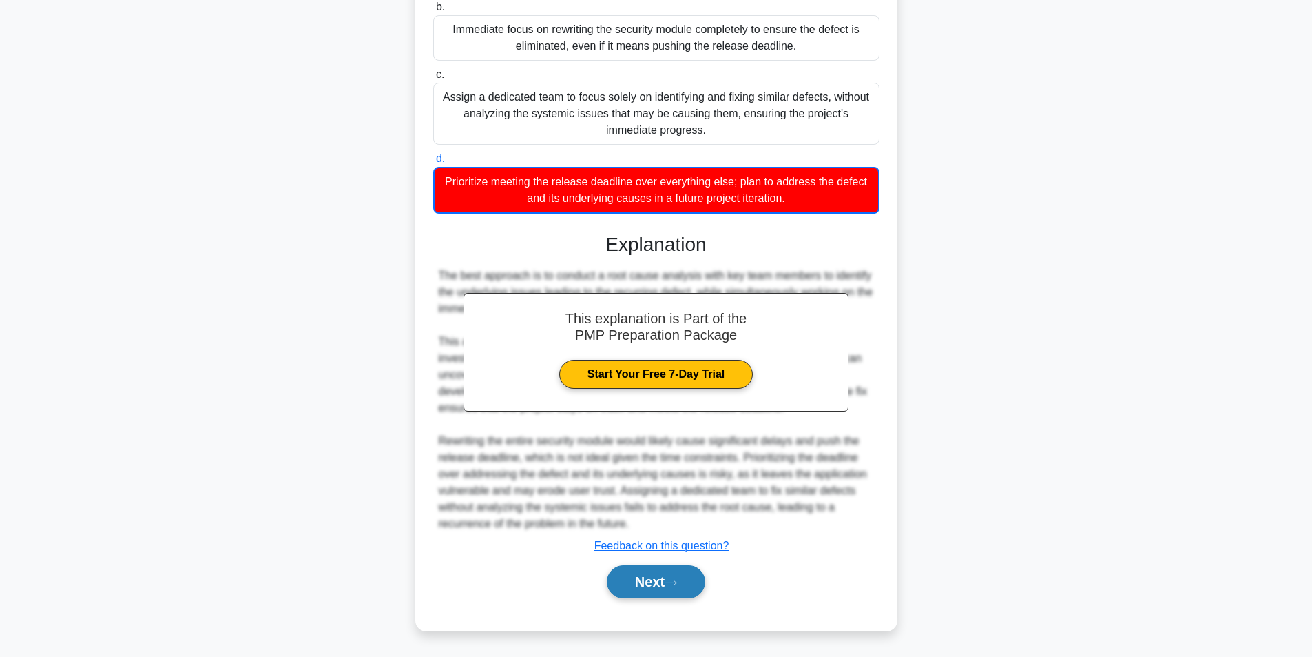
click at [654, 583] on button "Next" at bounding box center [656, 581] width 99 height 33
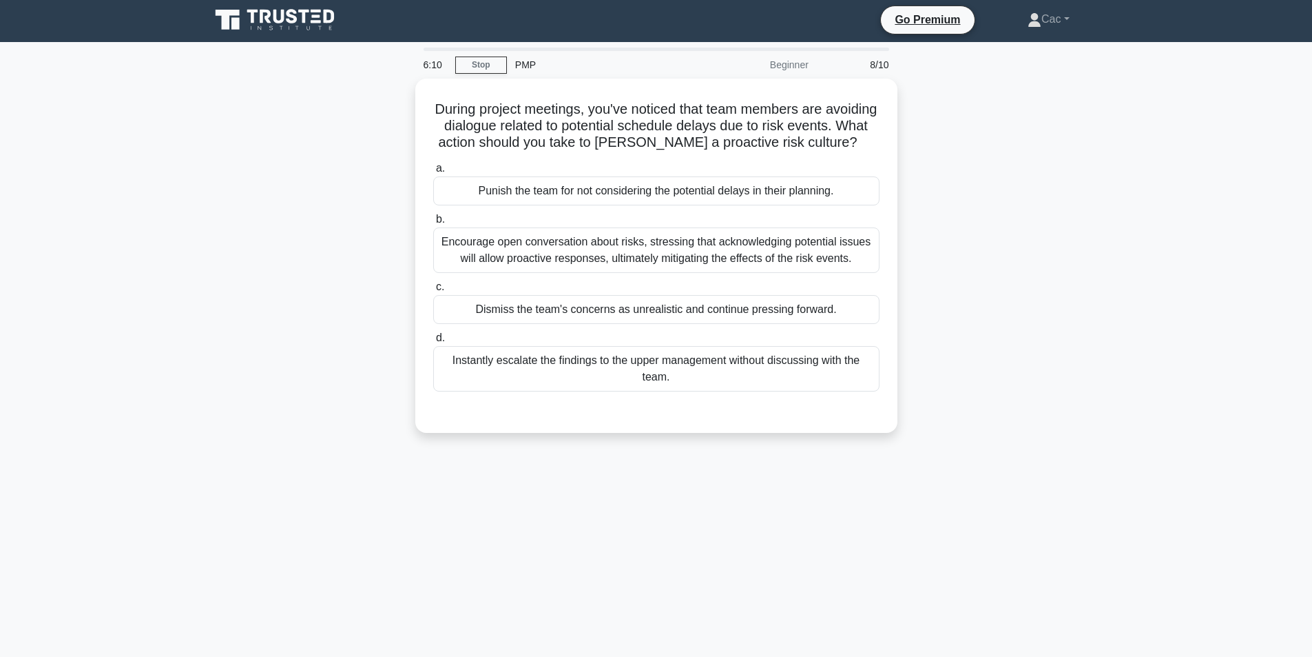
scroll to position [0, 0]
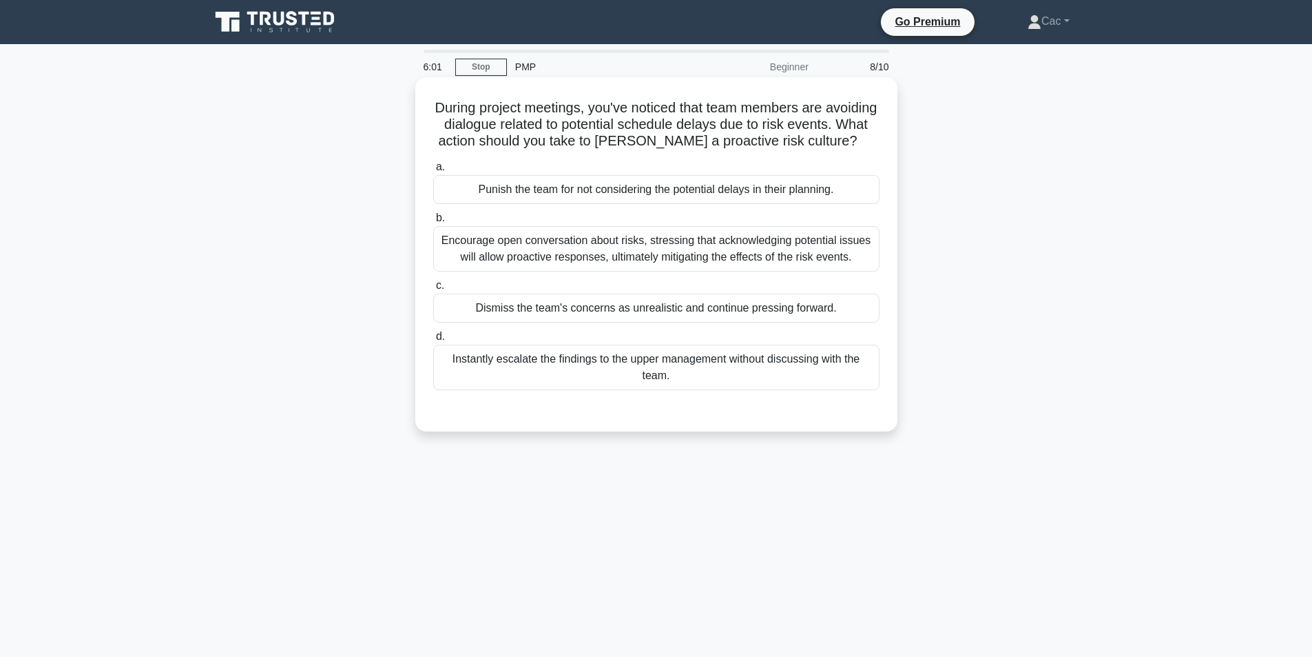
click at [725, 258] on div "Encourage open conversation about risks, stressing that acknowledging potential…" at bounding box center [656, 248] width 446 height 45
click at [433, 223] on input "b. Encourage open conversation about risks, stressing that acknowledging potent…" at bounding box center [433, 218] width 0 height 9
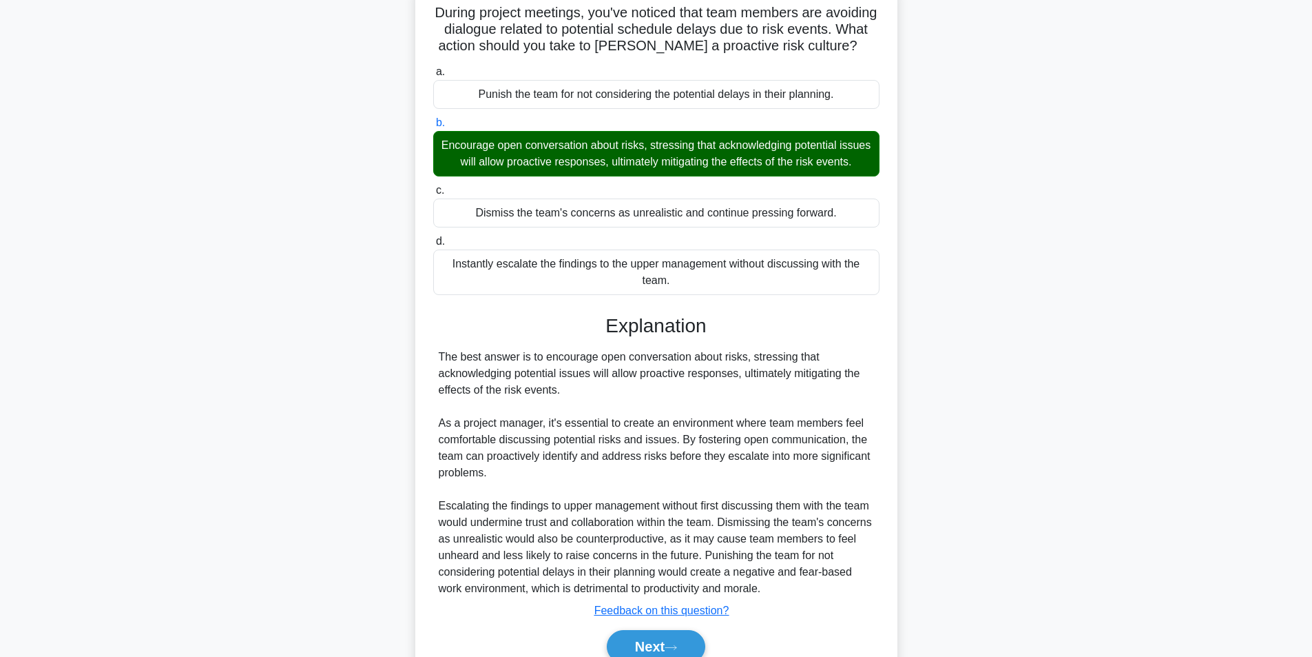
scroll to position [194, 0]
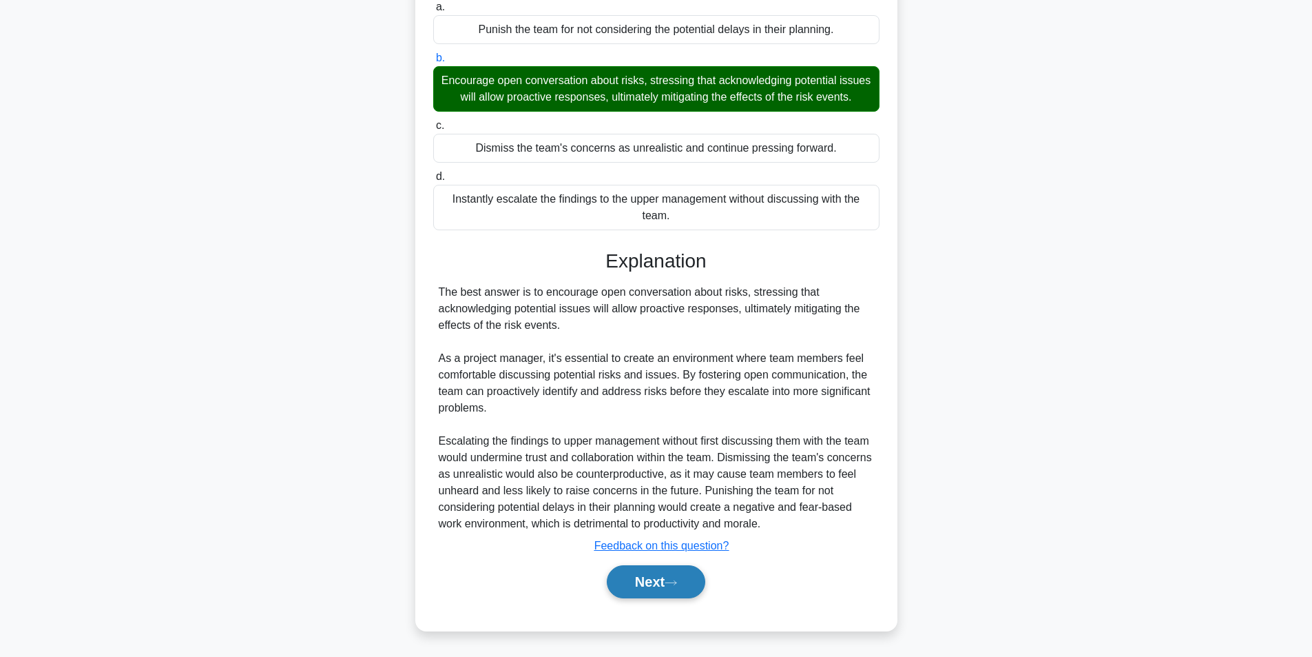
click at [641, 580] on button "Next" at bounding box center [656, 581] width 99 height 33
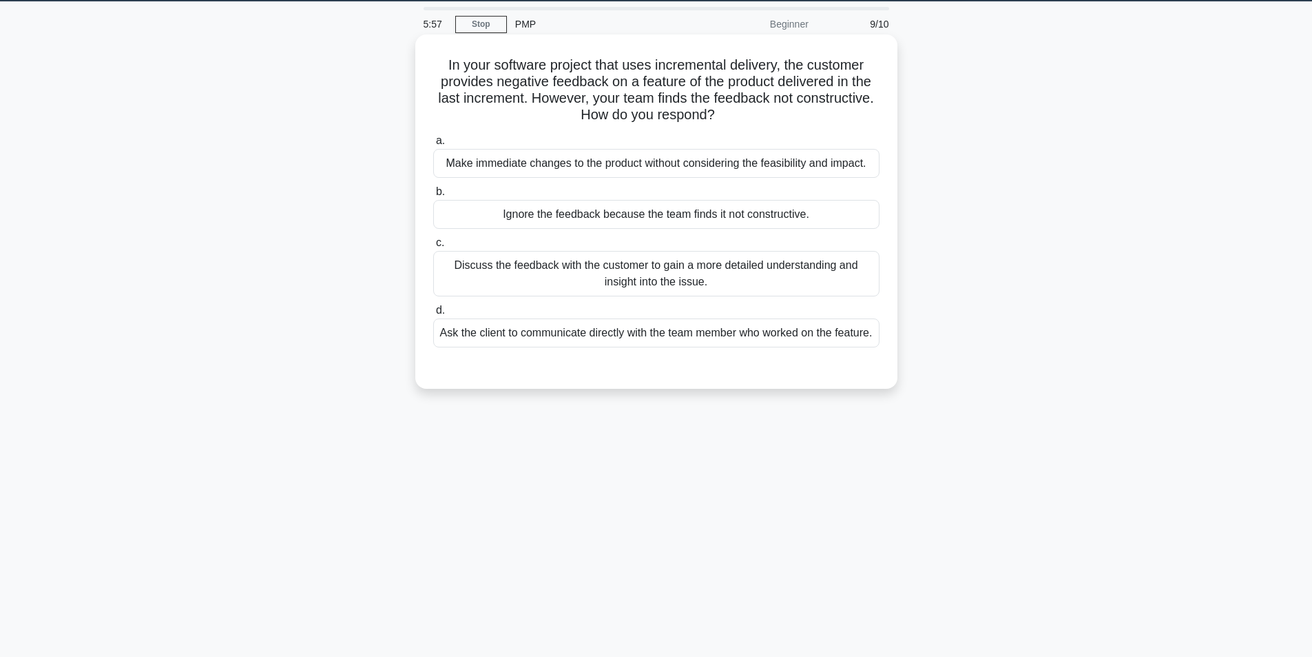
scroll to position [19, 0]
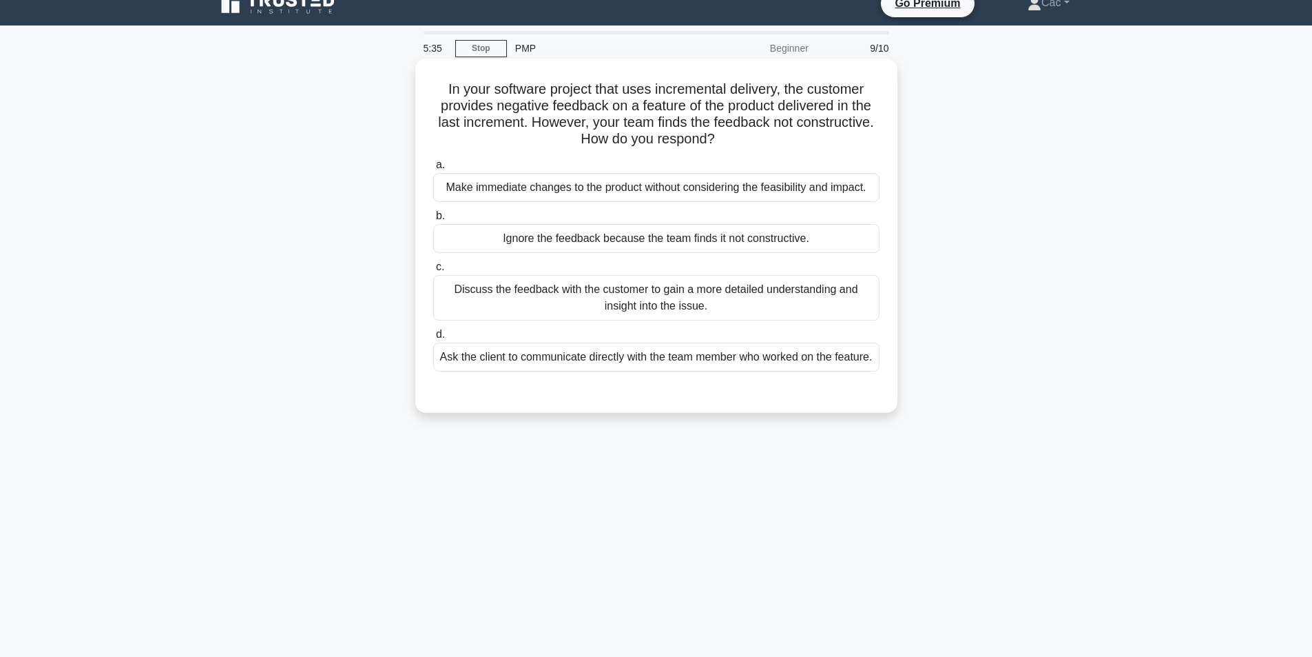
click at [727, 298] on div "Discuss the feedback with the customer to gain a more detailed understanding an…" at bounding box center [656, 297] width 446 height 45
click at [433, 271] on input "c. Discuss the feedback with the customer to gain a more detailed understanding…" at bounding box center [433, 266] width 0 height 9
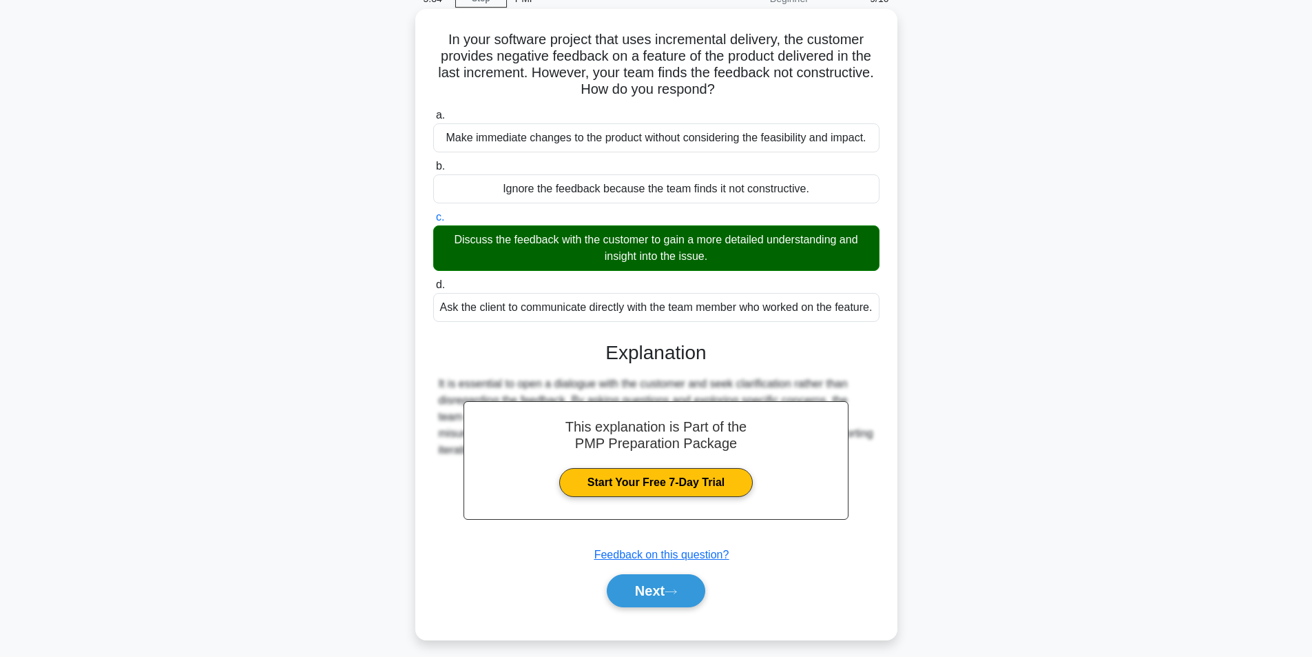
scroll to position [94, 0]
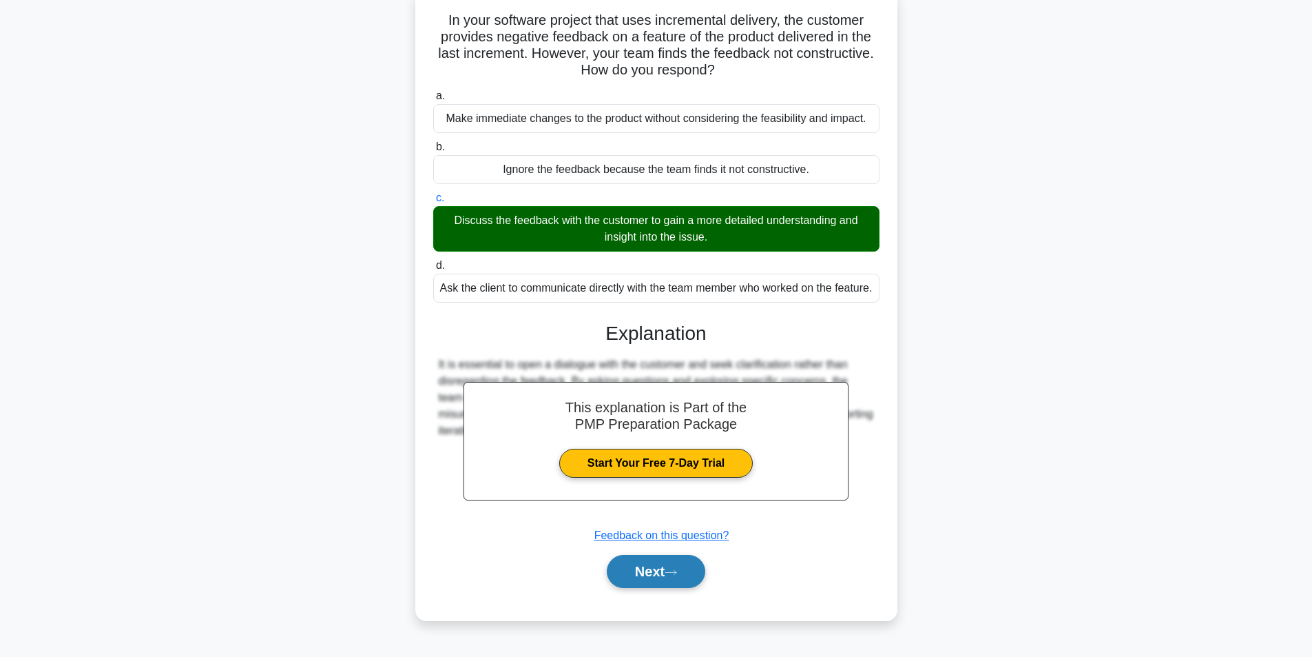
click at [661, 576] on button "Next" at bounding box center [656, 571] width 99 height 33
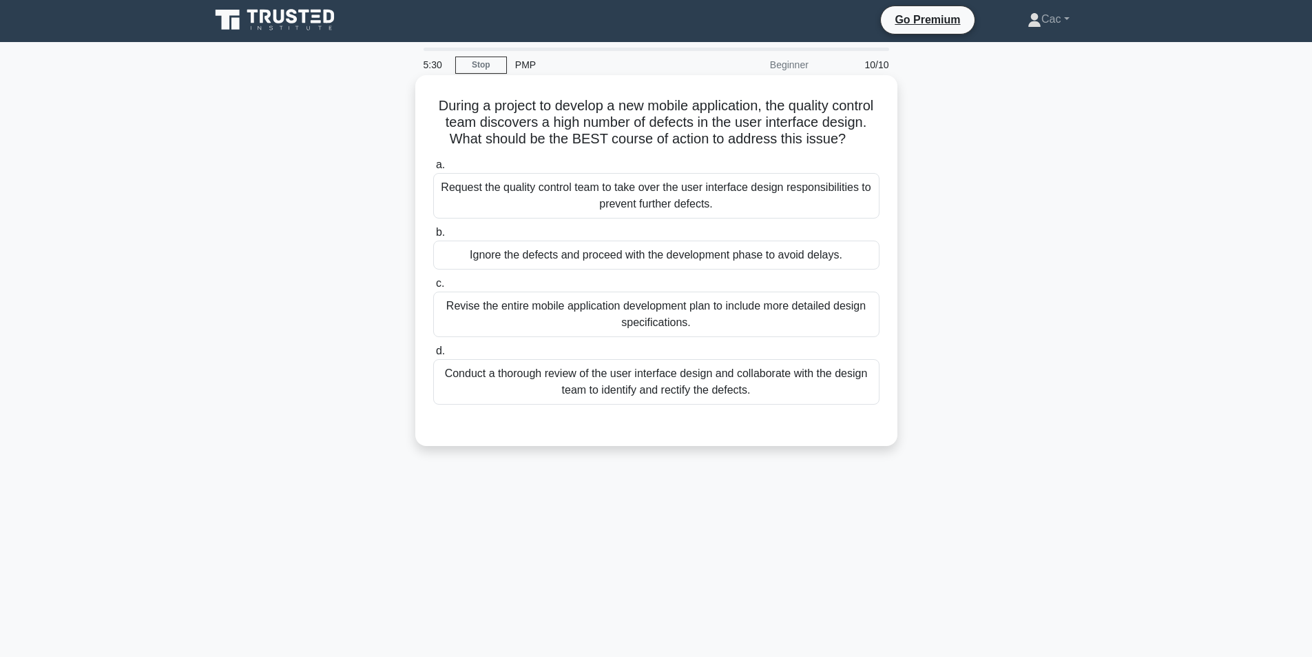
scroll to position [0, 0]
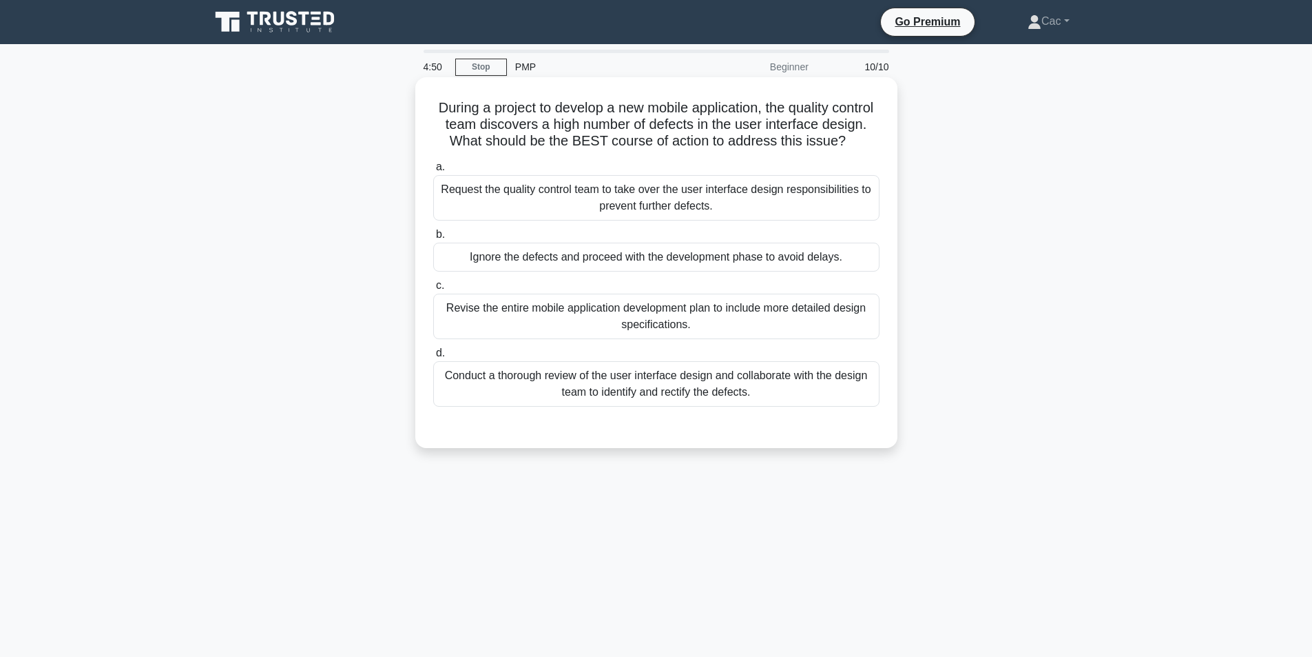
click at [685, 406] on div "Conduct a thorough review of the user interface design and collaborate with the…" at bounding box center [656, 383] width 446 height 45
click at [433, 358] on input "d. Conduct a thorough review of the user interface design and collaborate with …" at bounding box center [433, 353] width 0 height 9
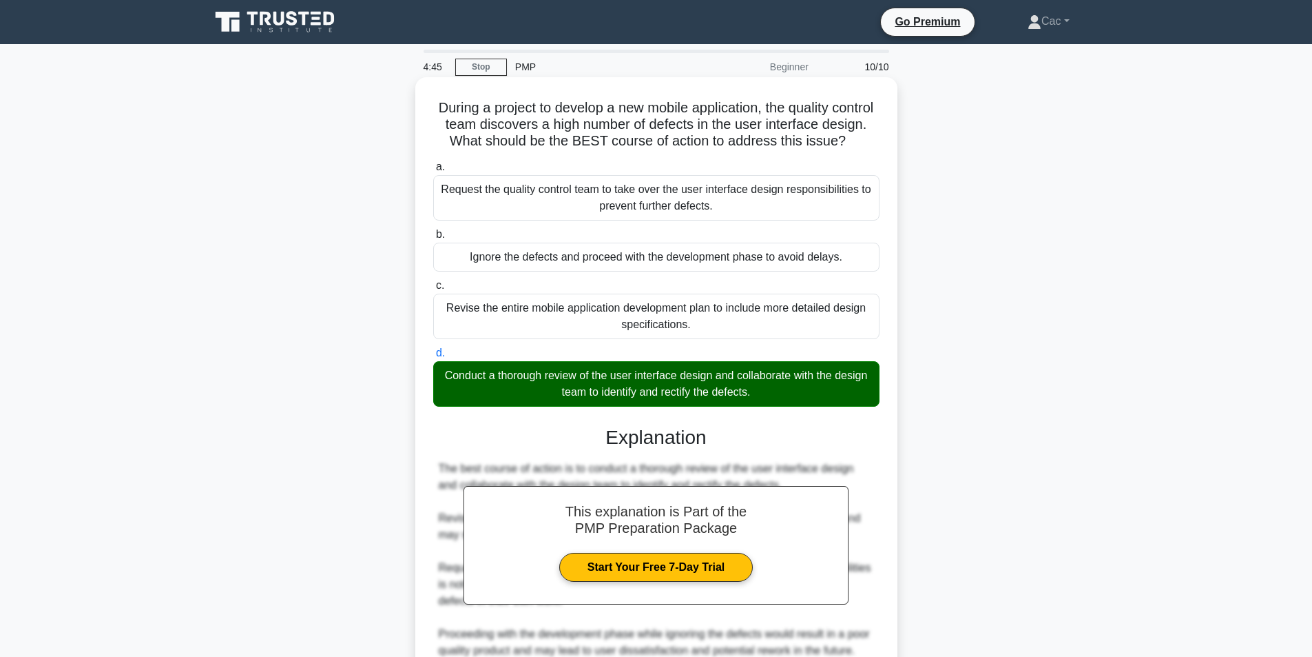
scroll to position [144, 0]
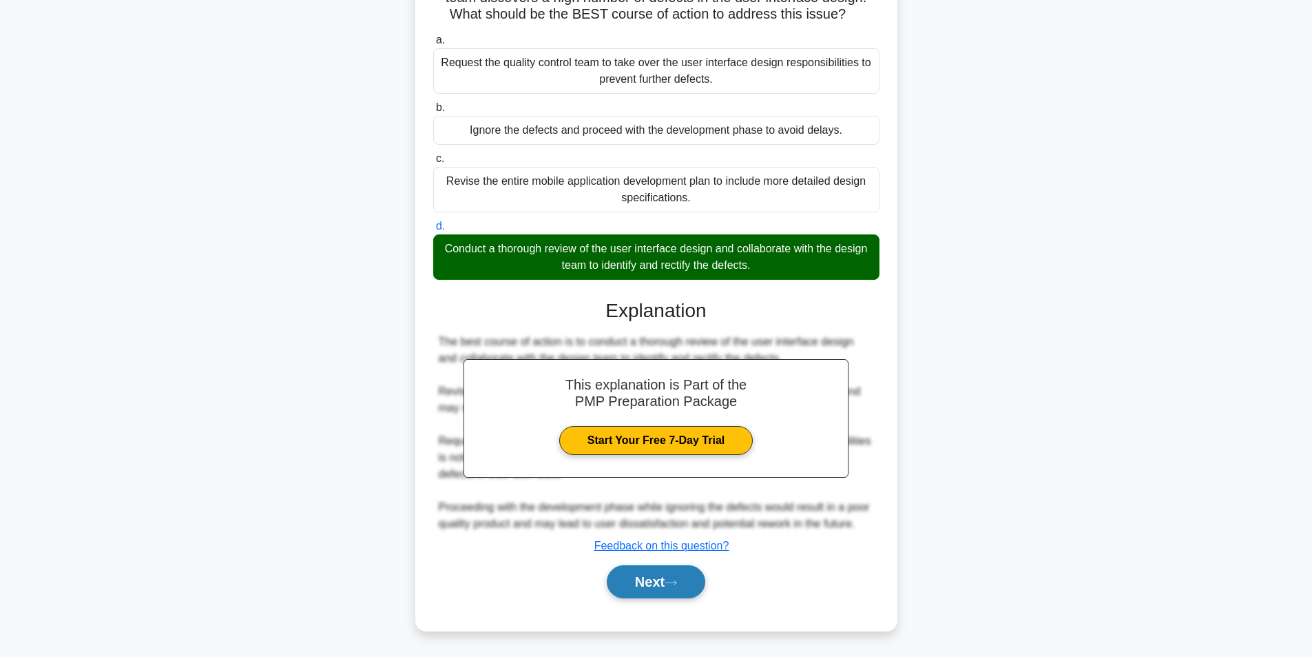
click at [665, 588] on button "Next" at bounding box center [656, 581] width 99 height 33
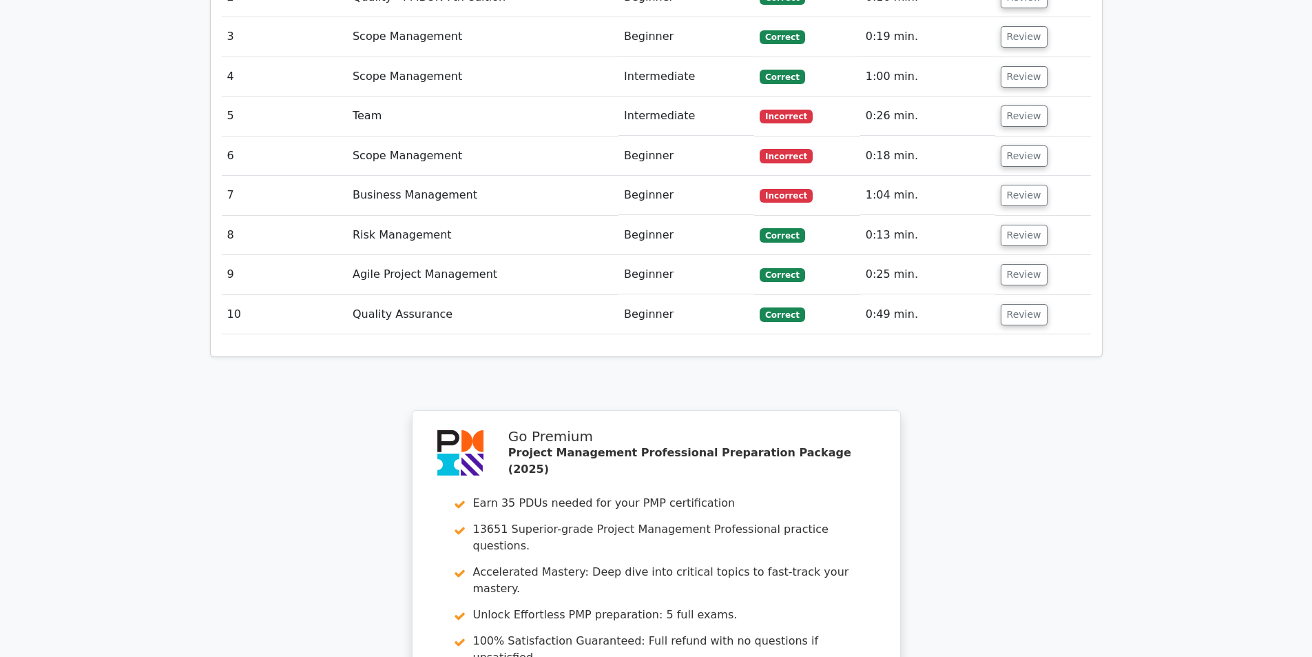
scroll to position [2204, 0]
